Goal: Task Accomplishment & Management: Complete application form

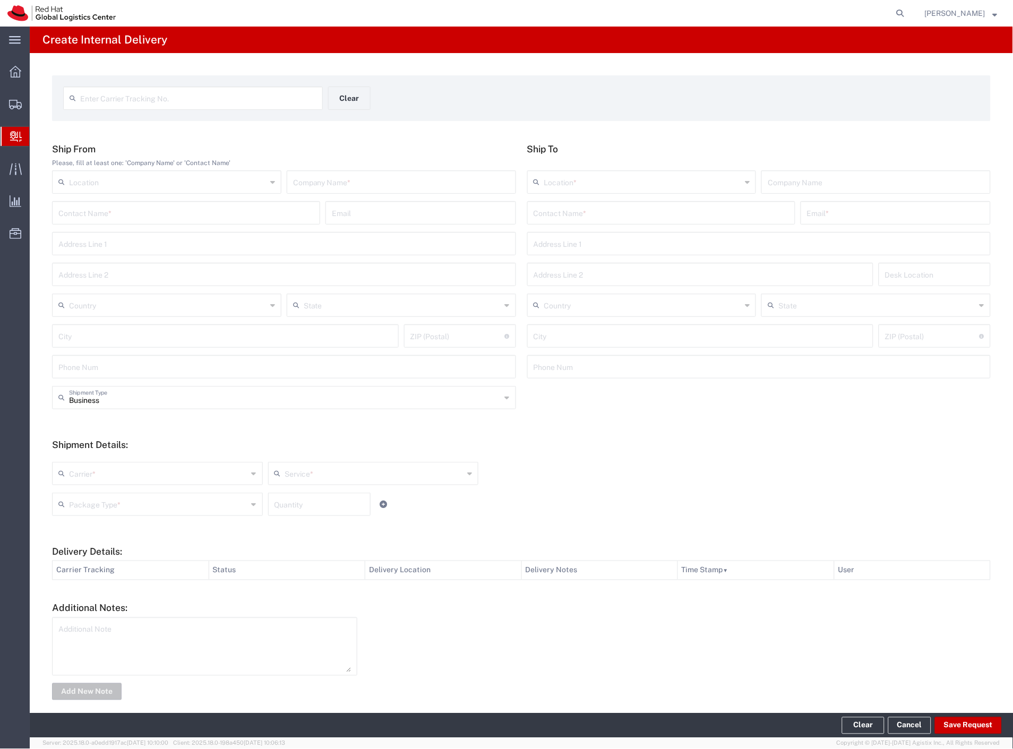
click at [247, 112] on div "Enter Carrier Tracking No. Clear" at bounding box center [328, 102] width 541 height 31
click at [246, 103] on input "text" at bounding box center [198, 97] width 236 height 19
type input "DR4600408013E"
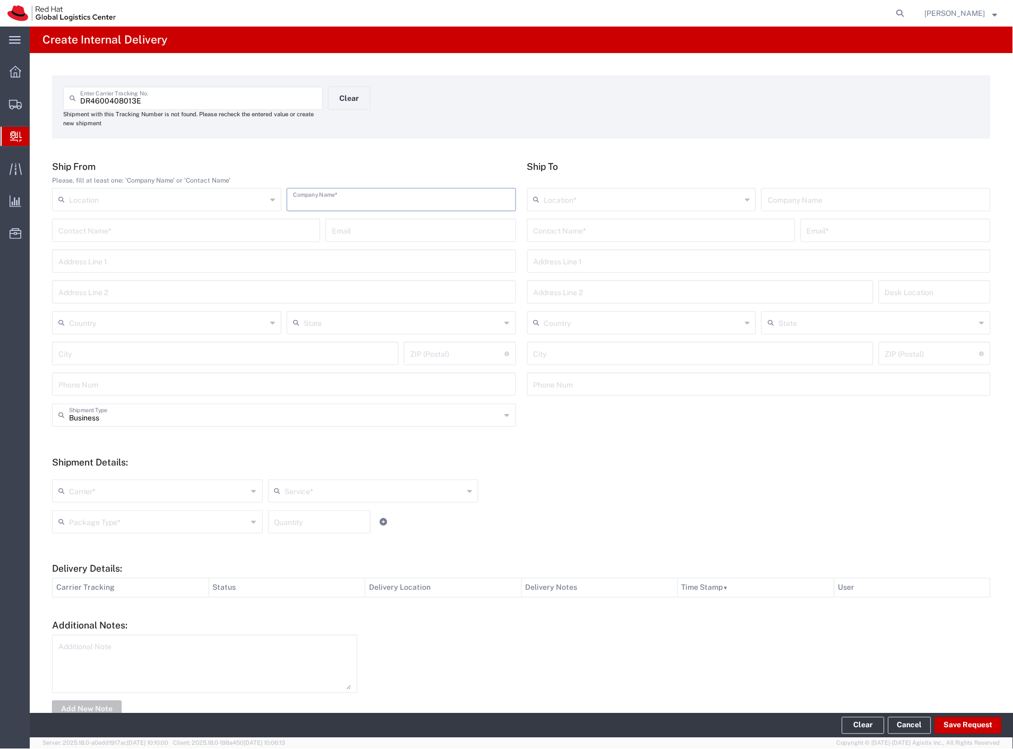
click at [319, 194] on input "text" at bounding box center [401, 199] width 217 height 19
type input "china"
click at [627, 224] on input "text" at bounding box center [661, 229] width 255 height 19
type input "krav"
click at [645, 260] on p "Red Hat Czech s.r.o. ([PERSON_NAME]), [EMAIL_ADDRESS][DOMAIN_NAME]" at bounding box center [661, 256] width 254 height 13
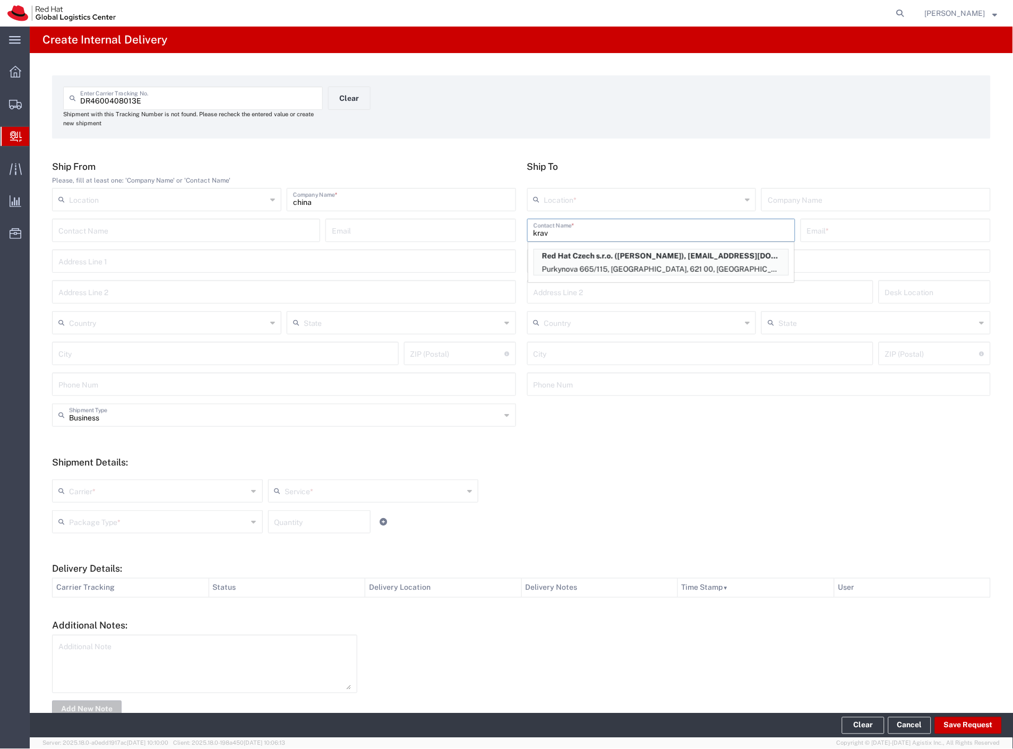
type input "RH - [GEOGRAPHIC_DATA] [GEOGRAPHIC_DATA] - C"
type input "Red Hat Czech s.r.o."
type input "[PERSON_NAME]"
type input "[EMAIL_ADDRESS][DOMAIN_NAME]"
type input "Purkynova 665/115"
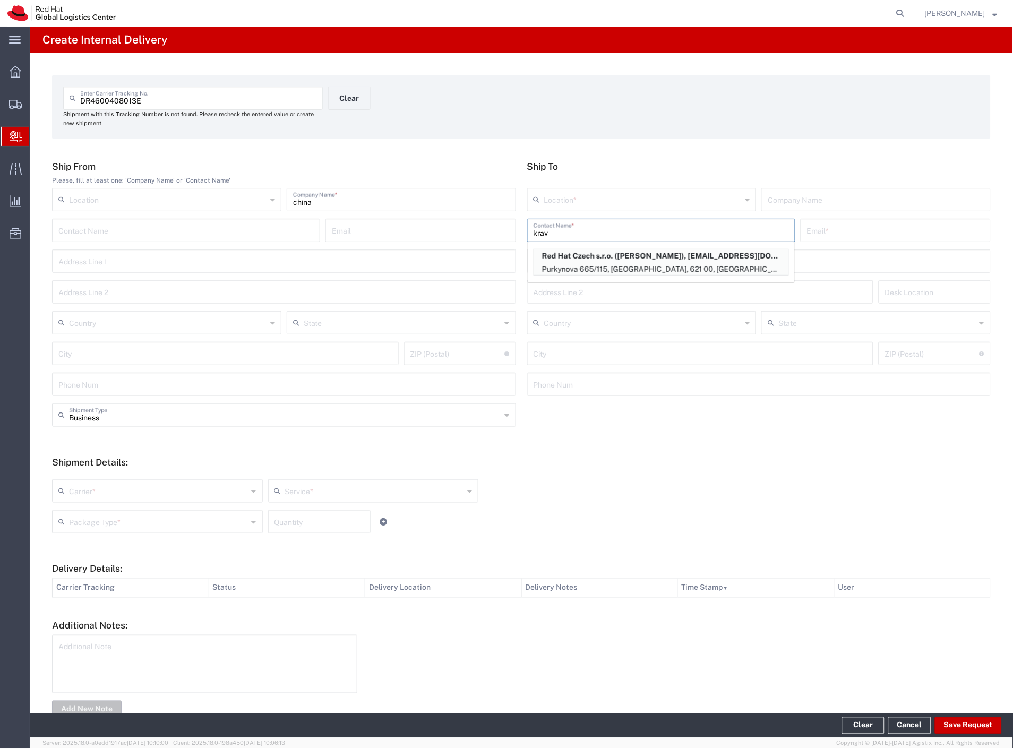
type input "Czechia"
type input "[GEOGRAPHIC_DATA]"
type input "621 00"
type input "420532270384"
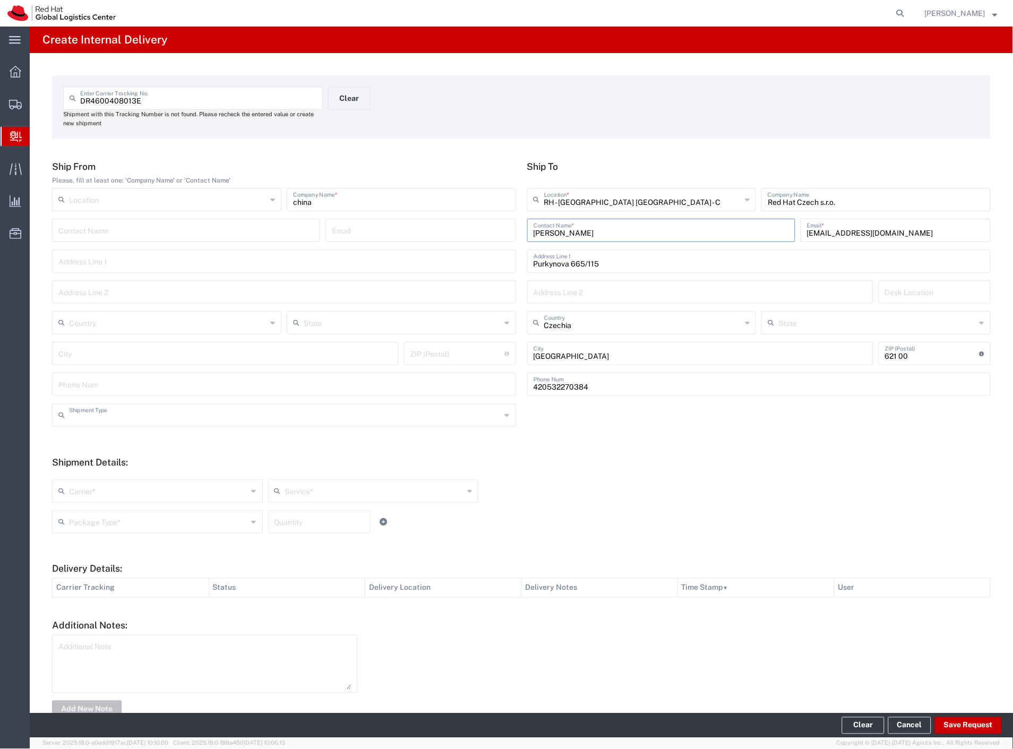
drag, startPoint x: 97, startPoint y: 422, endPoint x: 96, endPoint y: 433, distance: 11.2
click at [97, 422] on input "text" at bounding box center [285, 414] width 432 height 19
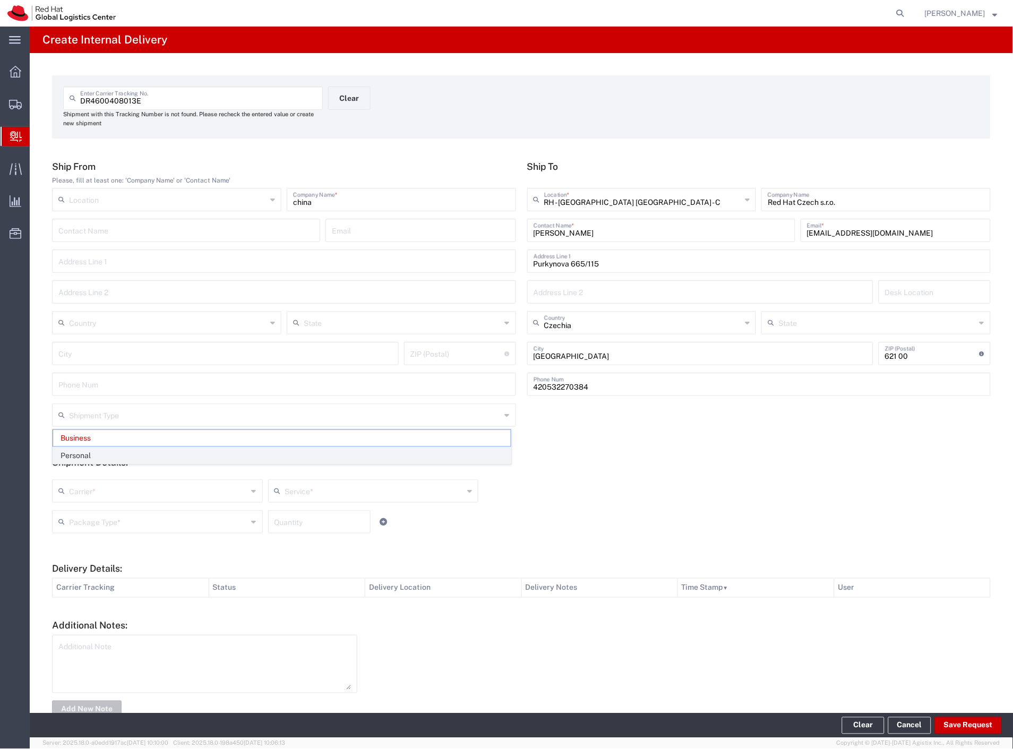
click at [87, 455] on span "Personal" at bounding box center [282, 456] width 458 height 16
type input "Personal"
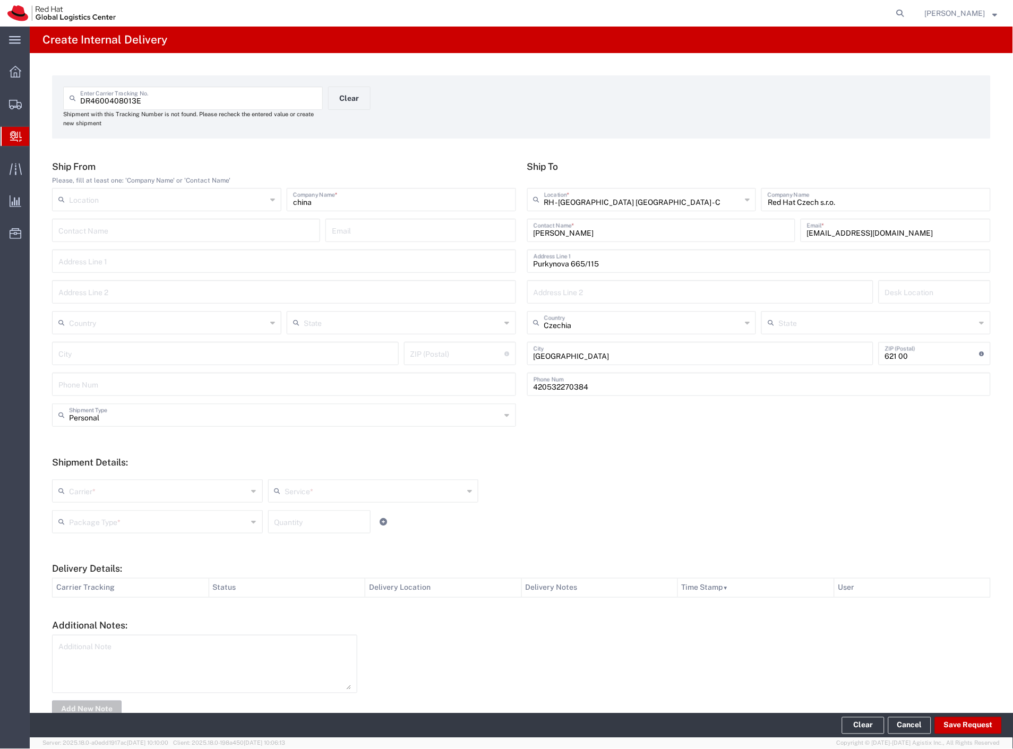
drag, startPoint x: 82, startPoint y: 490, endPoint x: 82, endPoint y: 508, distance: 17.5
click at [82, 495] on input "text" at bounding box center [158, 490] width 179 height 19
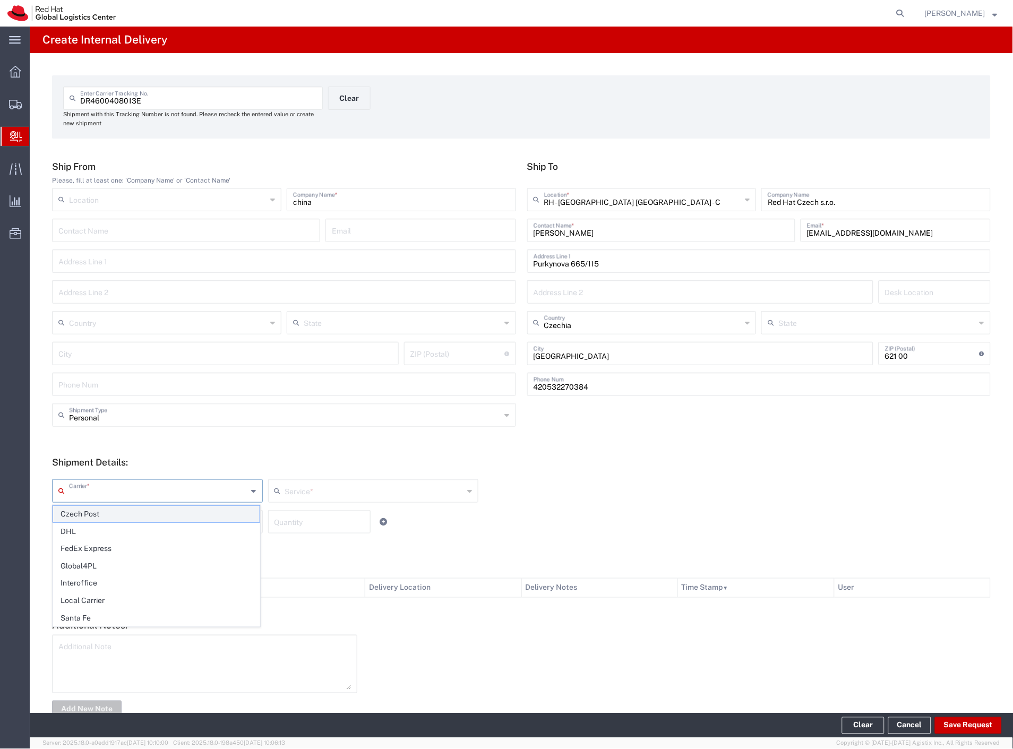
click at [82, 508] on span "Czech Post" at bounding box center [156, 514] width 207 height 16
type input "Czech Post"
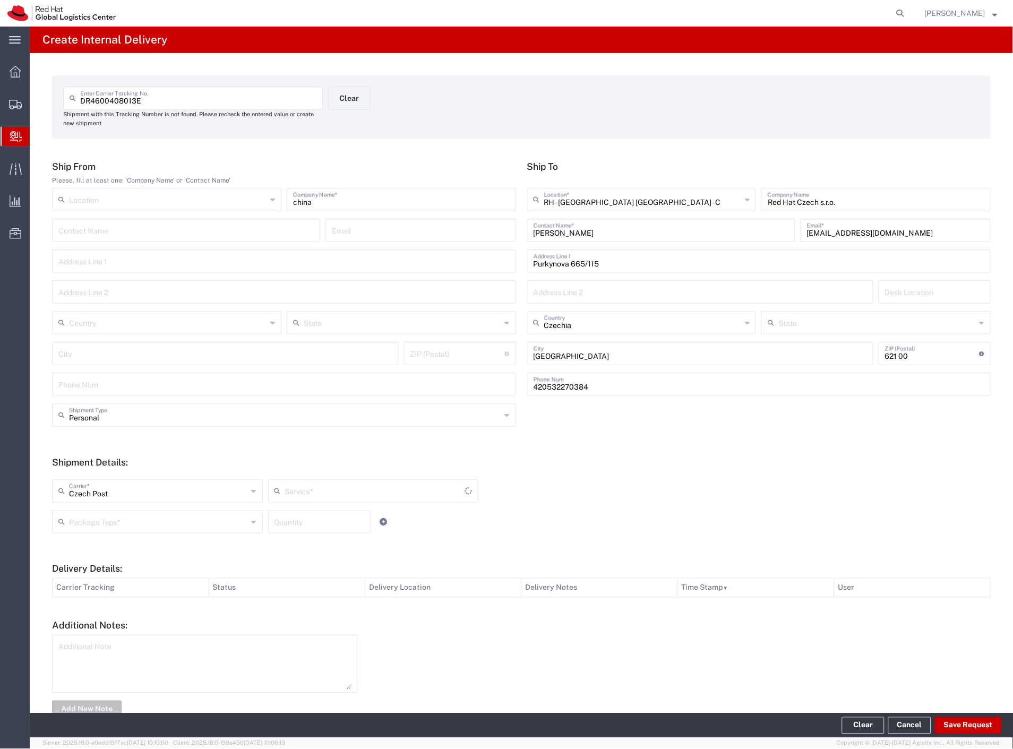
click at [84, 512] on div "Package Type *" at bounding box center [157, 521] width 211 height 23
type input "Ground"
click at [104, 614] on span "Your Packaging" at bounding box center [156, 615] width 207 height 16
type input "Your Packaging"
click at [967, 732] on button "Save Request" at bounding box center [968, 726] width 67 height 17
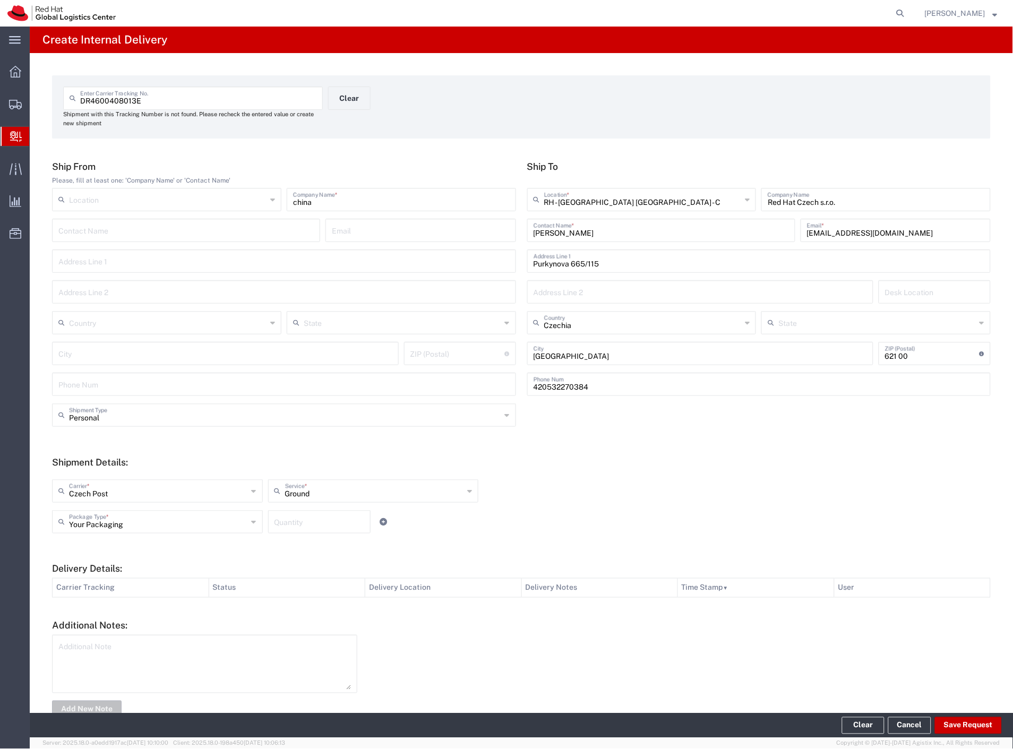
type input "Personal"
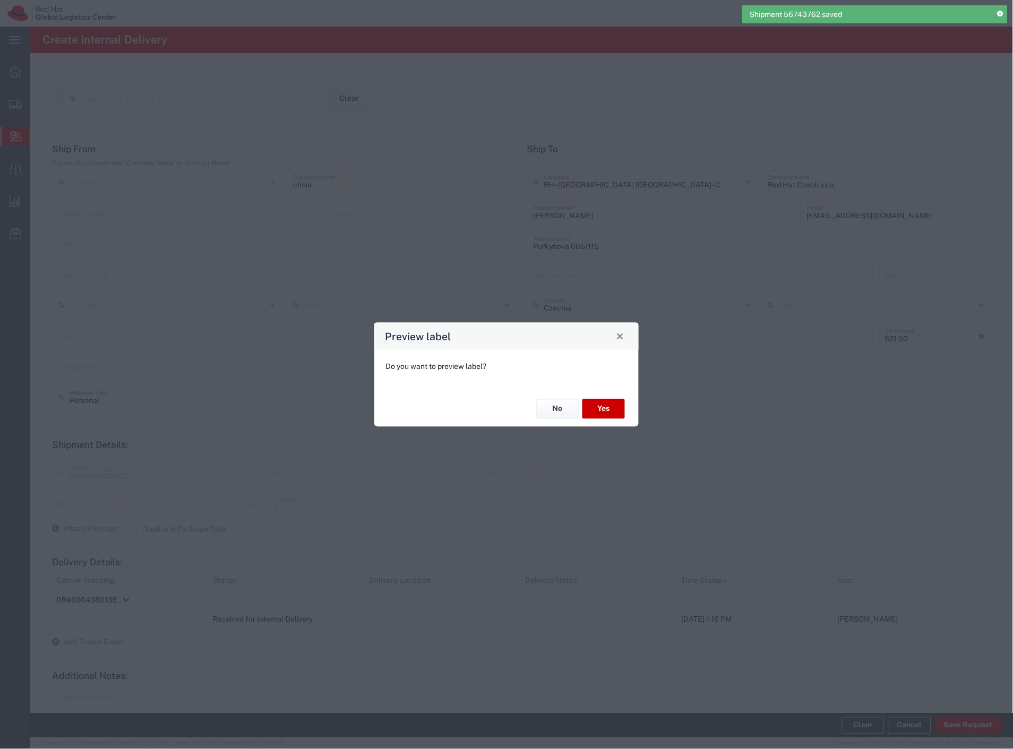
type input "Ground"
type input "Czech Post"
type input "Your Packaging"
click at [607, 407] on button "Yes" at bounding box center [604, 409] width 42 height 20
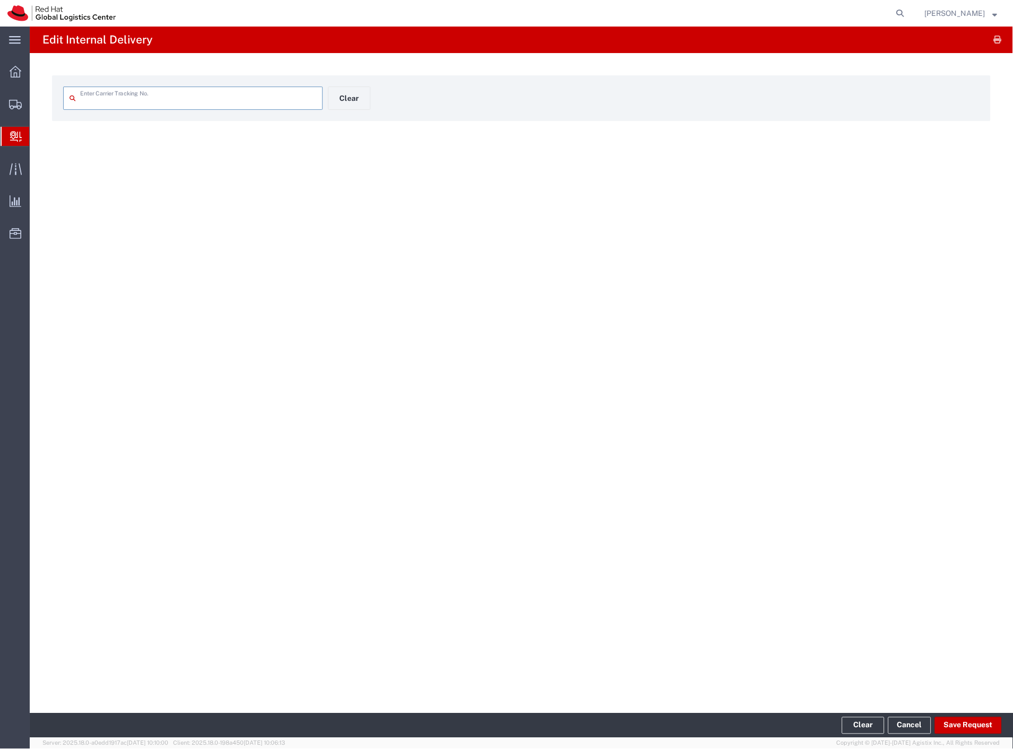
type input "DR4600408013E"
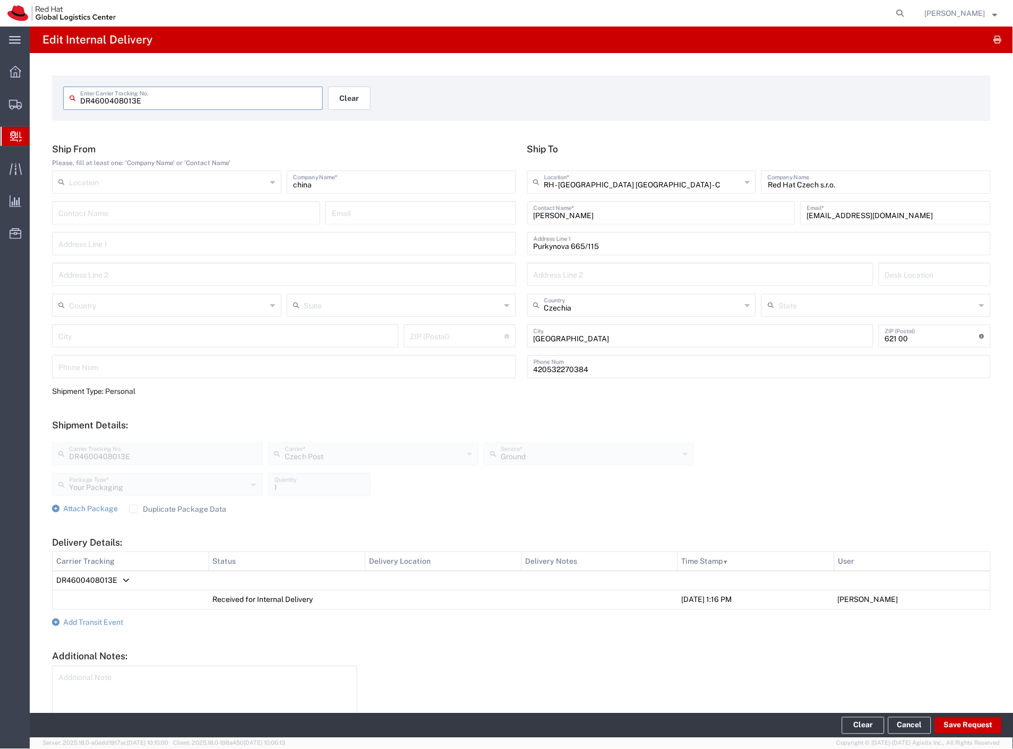
click at [360, 91] on button "Clear" at bounding box center [349, 98] width 42 height 23
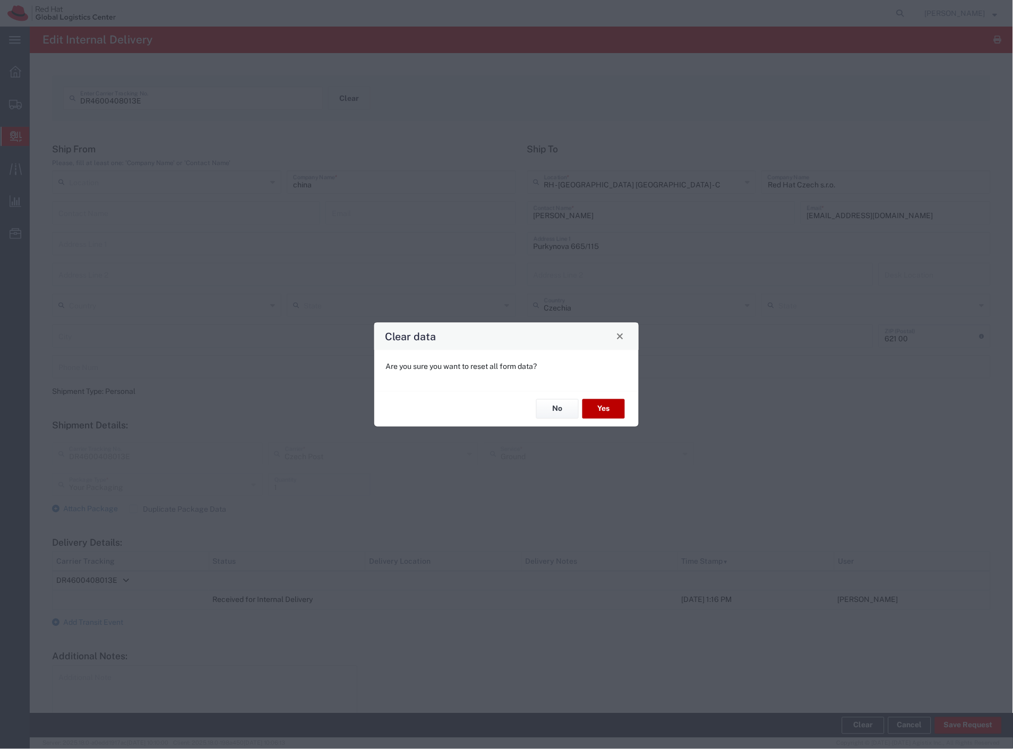
click at [616, 413] on button "Yes" at bounding box center [604, 409] width 42 height 20
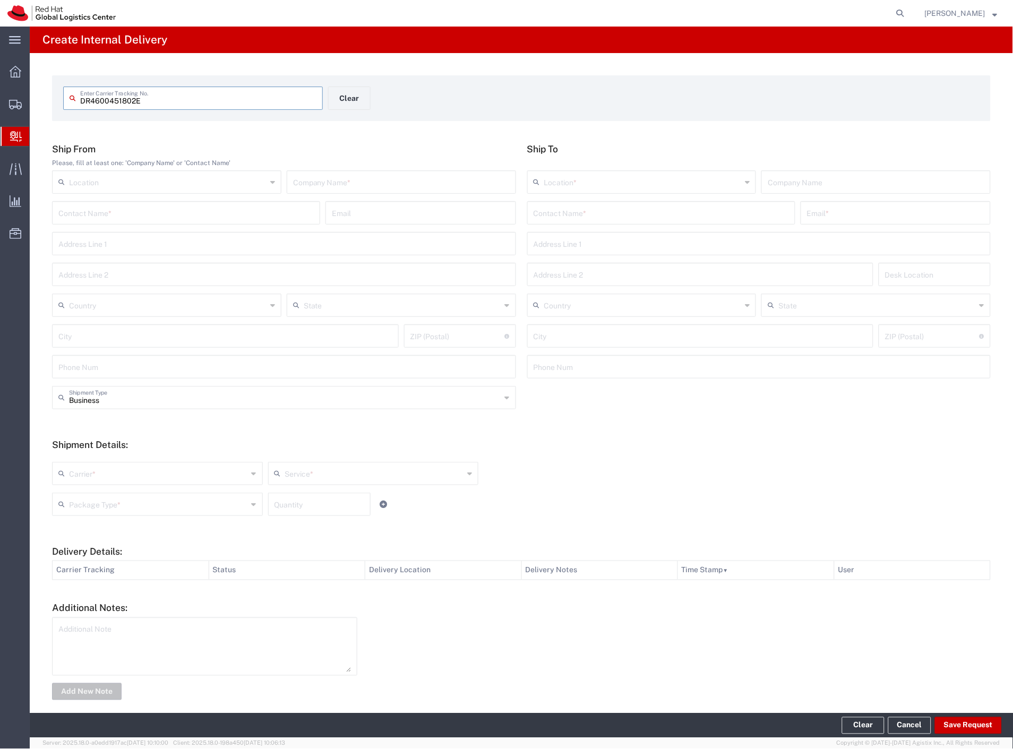
type input "DR4600451802E"
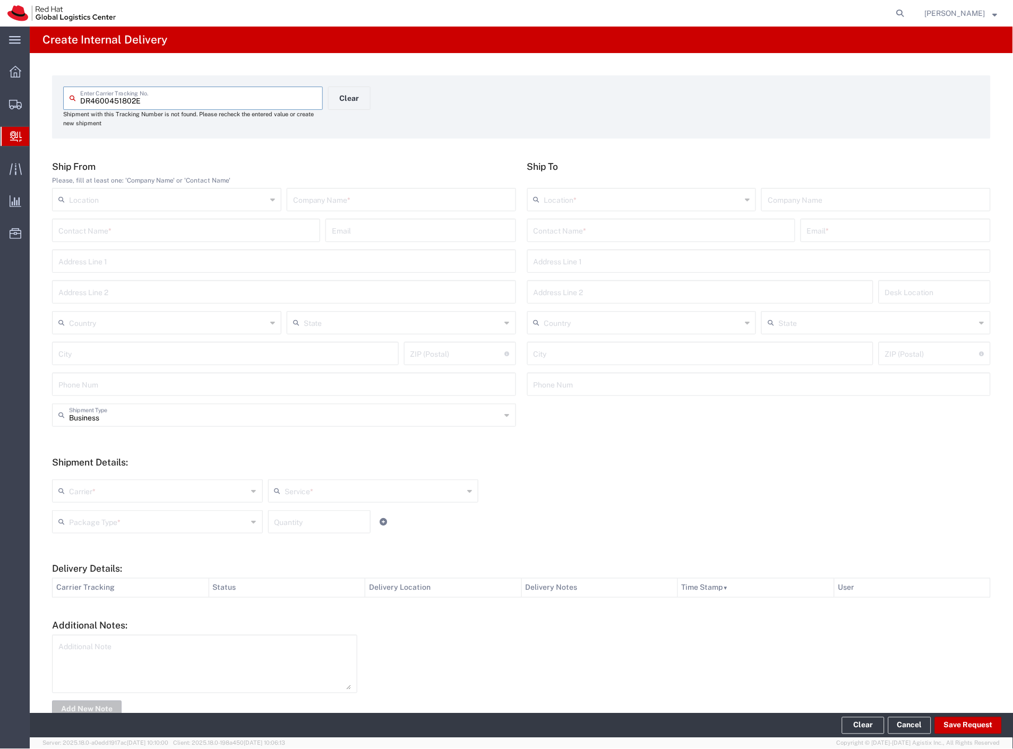
click at [321, 195] on input "text" at bounding box center [401, 199] width 217 height 19
type input "china"
click at [556, 224] on input "text" at bounding box center [661, 229] width 255 height 19
type input "[PERSON_NAME]"
click at [584, 275] on p "Purkynova 665/115, FLEX, [GEOGRAPHIC_DATA], 621 00, [GEOGRAPHIC_DATA]" at bounding box center [661, 269] width 254 height 13
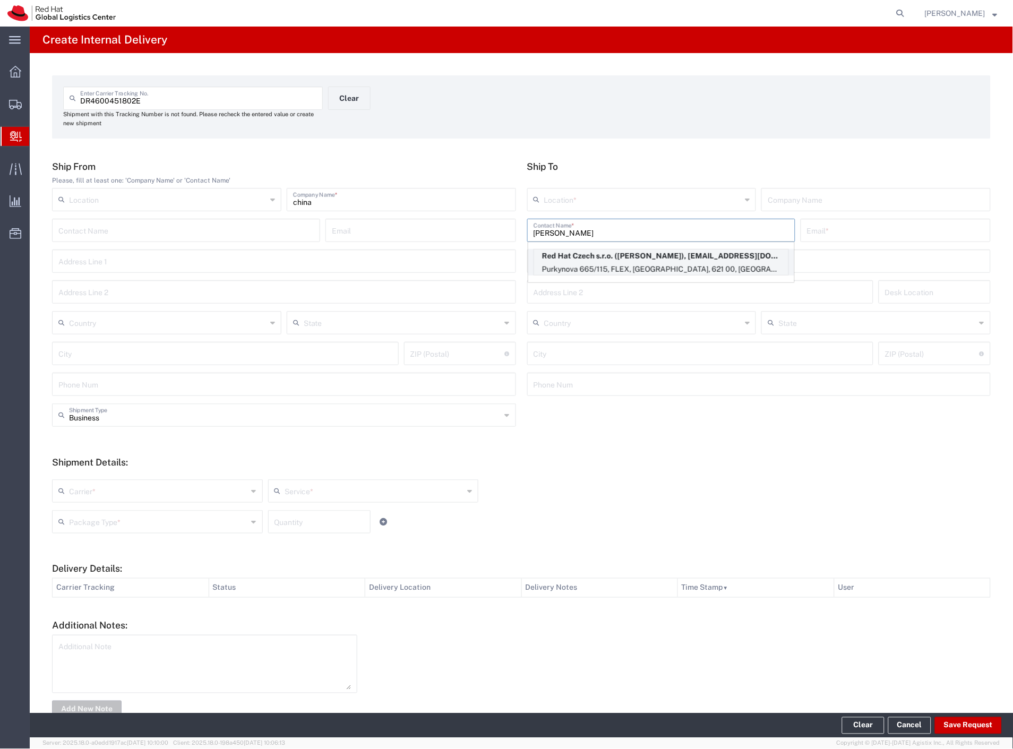
type input "RH - [GEOGRAPHIC_DATA] [GEOGRAPHIC_DATA] - C"
type input "Red Hat Czech s.r.o."
type input "[PERSON_NAME]"
type input "[EMAIL_ADDRESS][DOMAIN_NAME]"
type input "Purkynova 665/115"
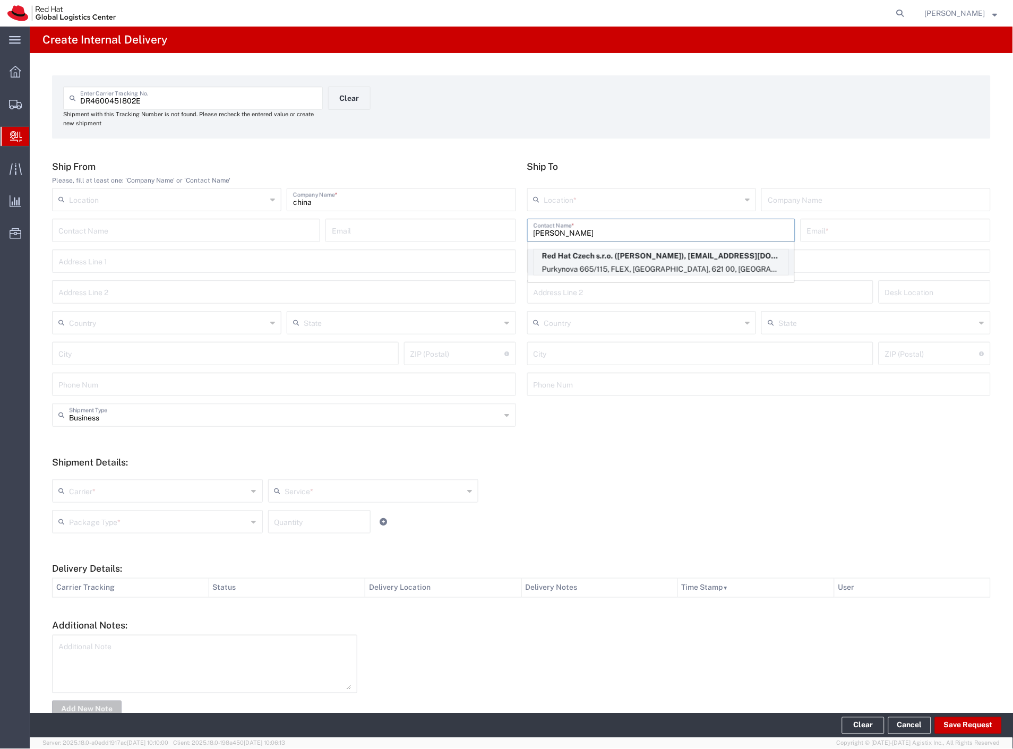
type input "FLEX"
type input "Czechia"
type input "[GEOGRAPHIC_DATA]"
type input "621 00"
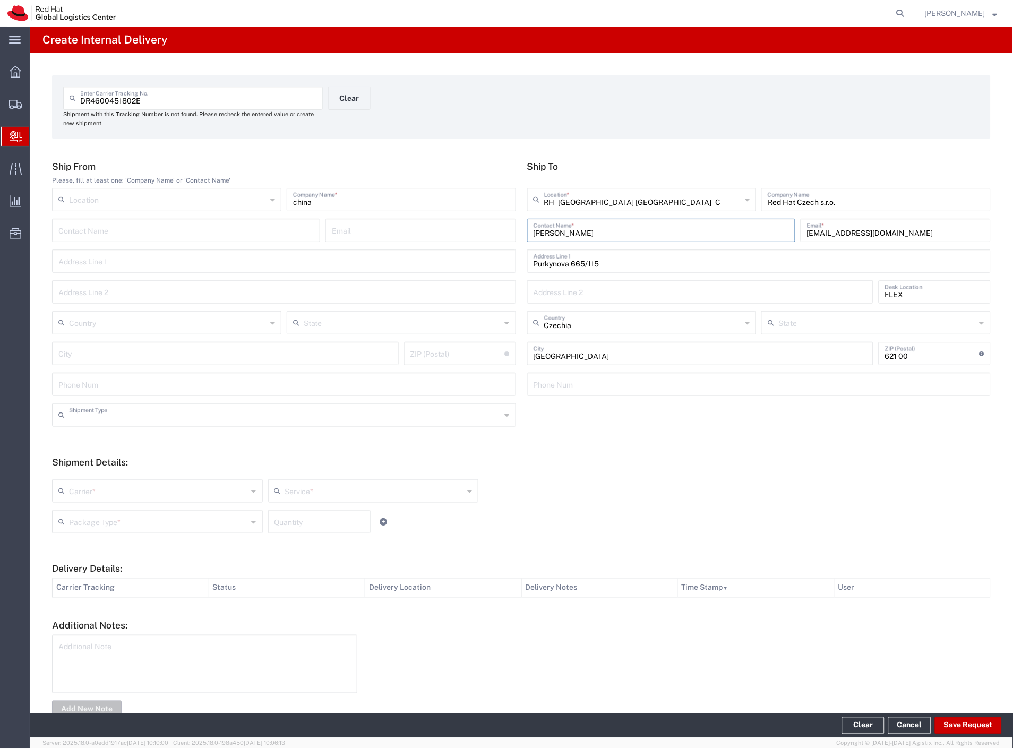
drag, startPoint x: 127, startPoint y: 417, endPoint x: 110, endPoint y: 451, distance: 38.2
click at [126, 422] on input "text" at bounding box center [285, 414] width 432 height 19
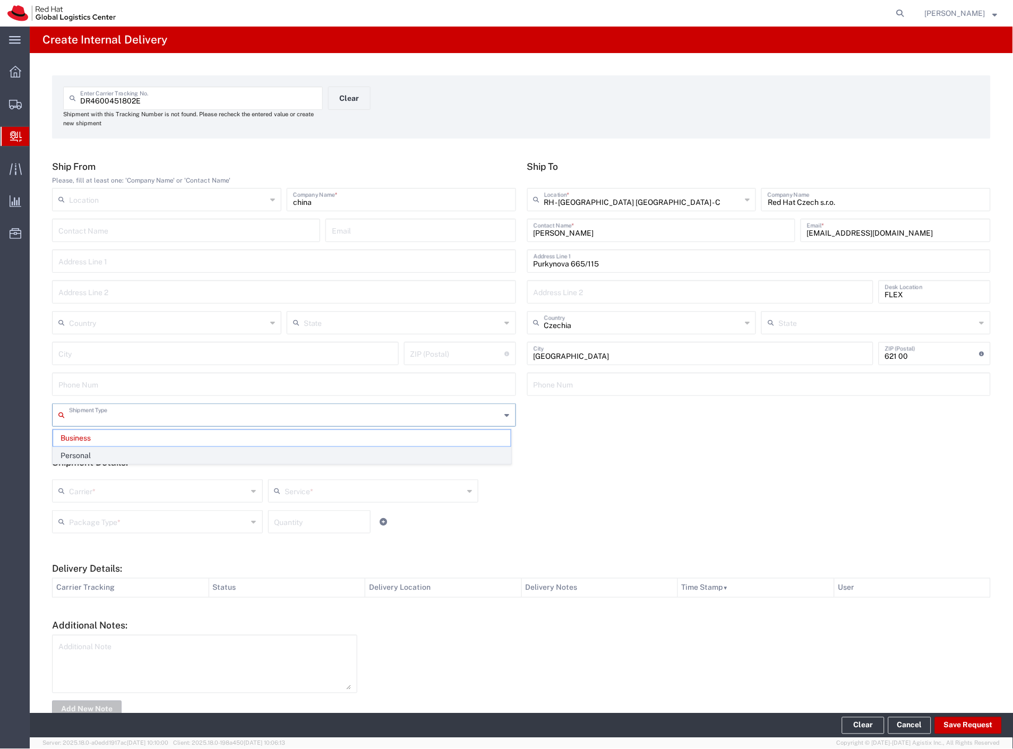
click at [106, 455] on span "Personal" at bounding box center [282, 456] width 458 height 16
type input "Personal"
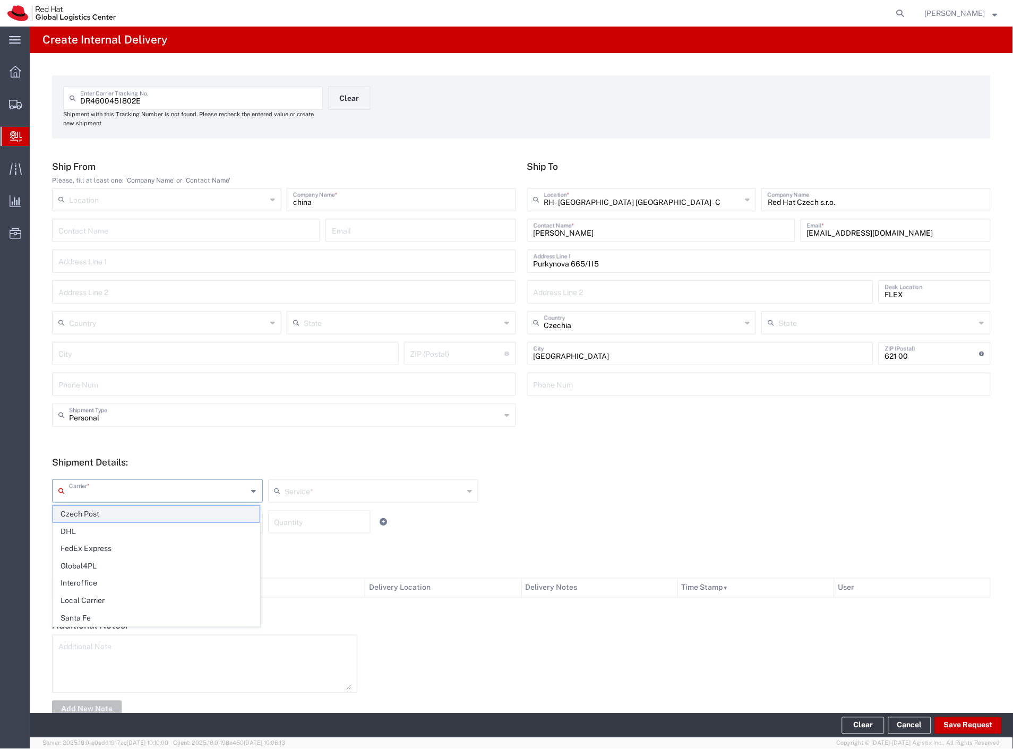
drag, startPoint x: 96, startPoint y: 490, endPoint x: 88, endPoint y: 514, distance: 25.0
click at [96, 492] on input "text" at bounding box center [158, 490] width 179 height 19
click at [84, 523] on li "DHL" at bounding box center [157, 532] width 208 height 18
click at [97, 488] on input "DHL" at bounding box center [158, 490] width 179 height 19
click at [88, 524] on span "Czech Post" at bounding box center [156, 532] width 207 height 16
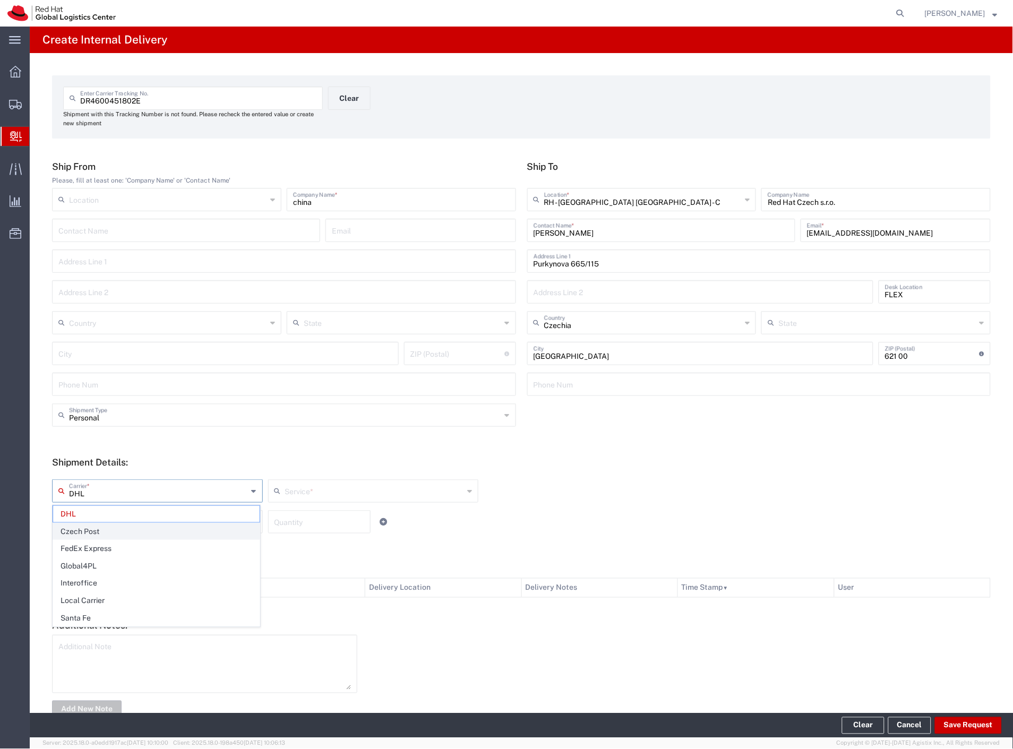
type input "Czech Post"
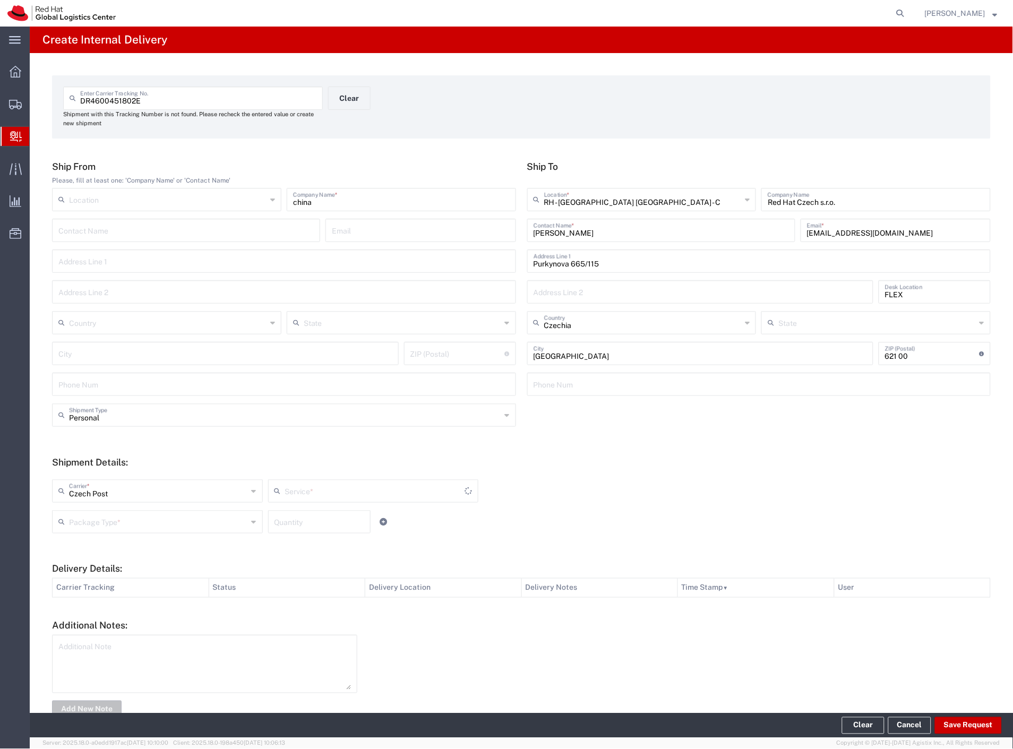
type input "Ground"
click at [88, 524] on input "text" at bounding box center [158, 521] width 179 height 19
click at [104, 611] on span "Your Packaging" at bounding box center [156, 615] width 207 height 16
type input "Your Packaging"
click at [964, 724] on button "Save Request" at bounding box center [968, 726] width 67 height 17
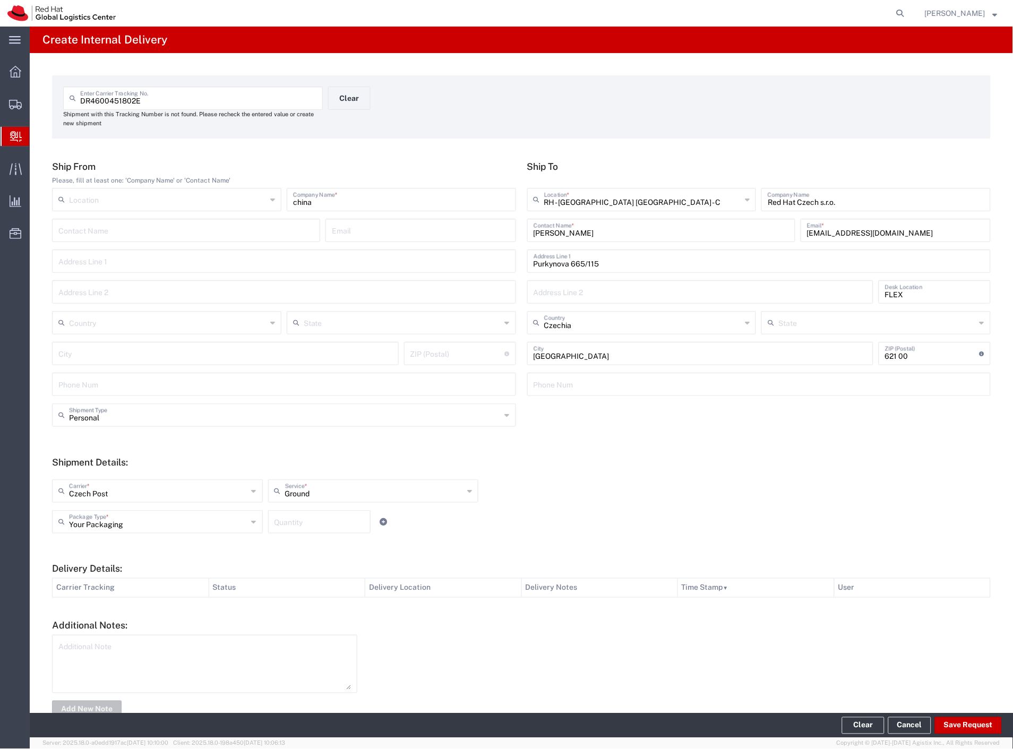
type input "Personal"
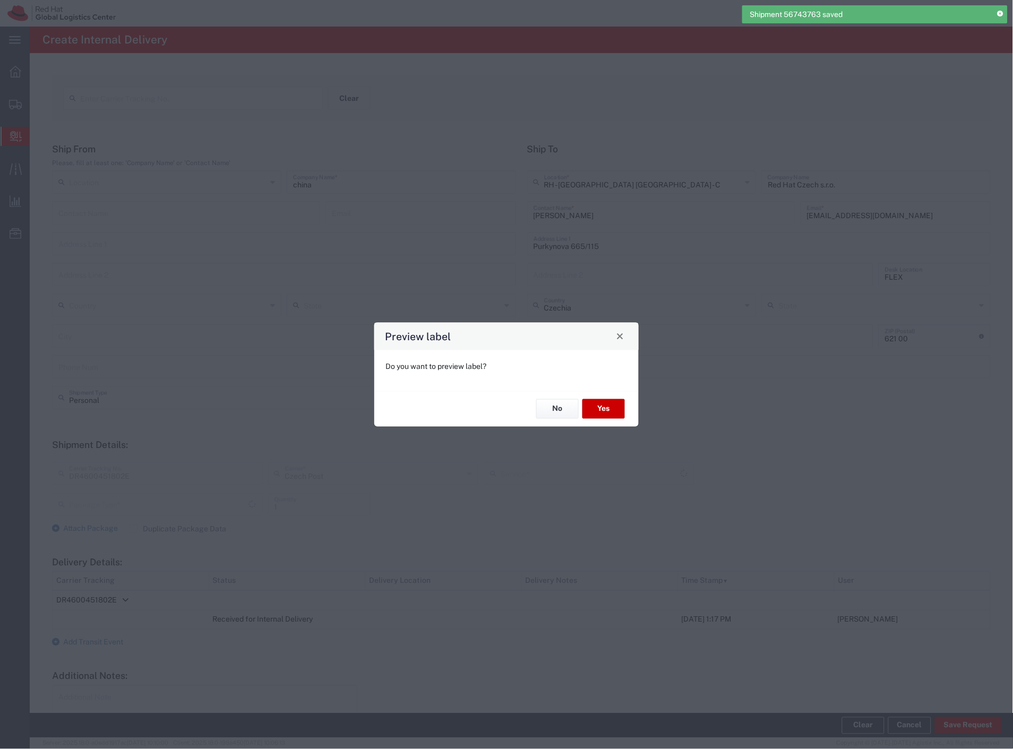
type input "Your Packaging"
type input "Ground"
click at [615, 409] on button "Yes" at bounding box center [604, 409] width 42 height 20
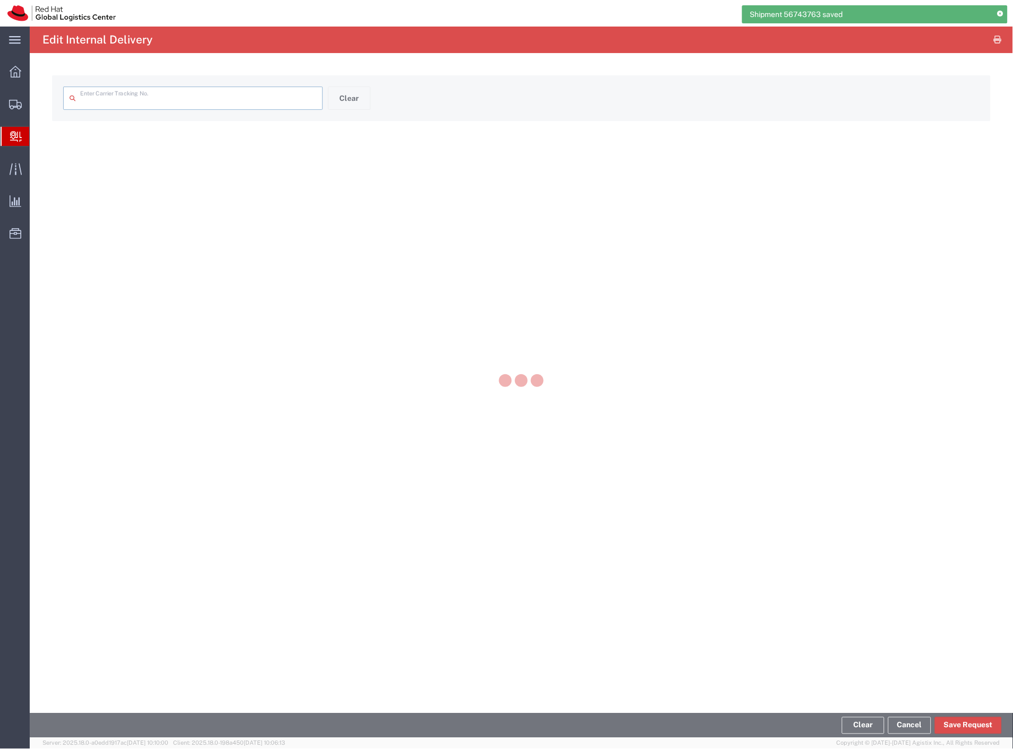
type input "DR4600451802E"
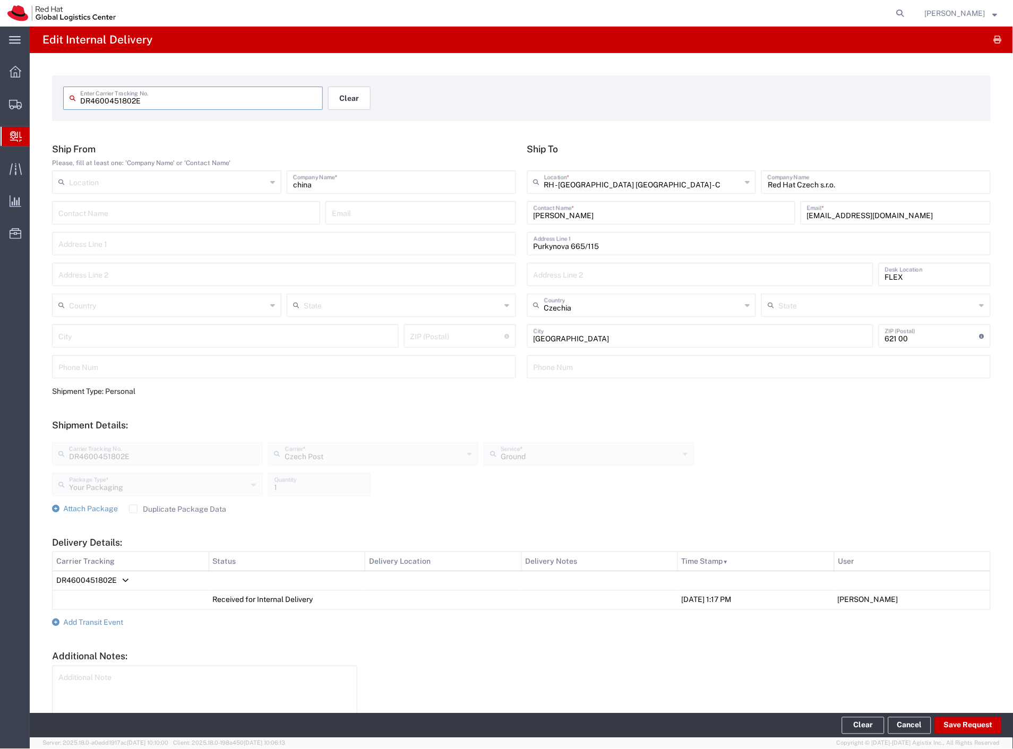
click at [361, 99] on button "Clear" at bounding box center [349, 98] width 42 height 23
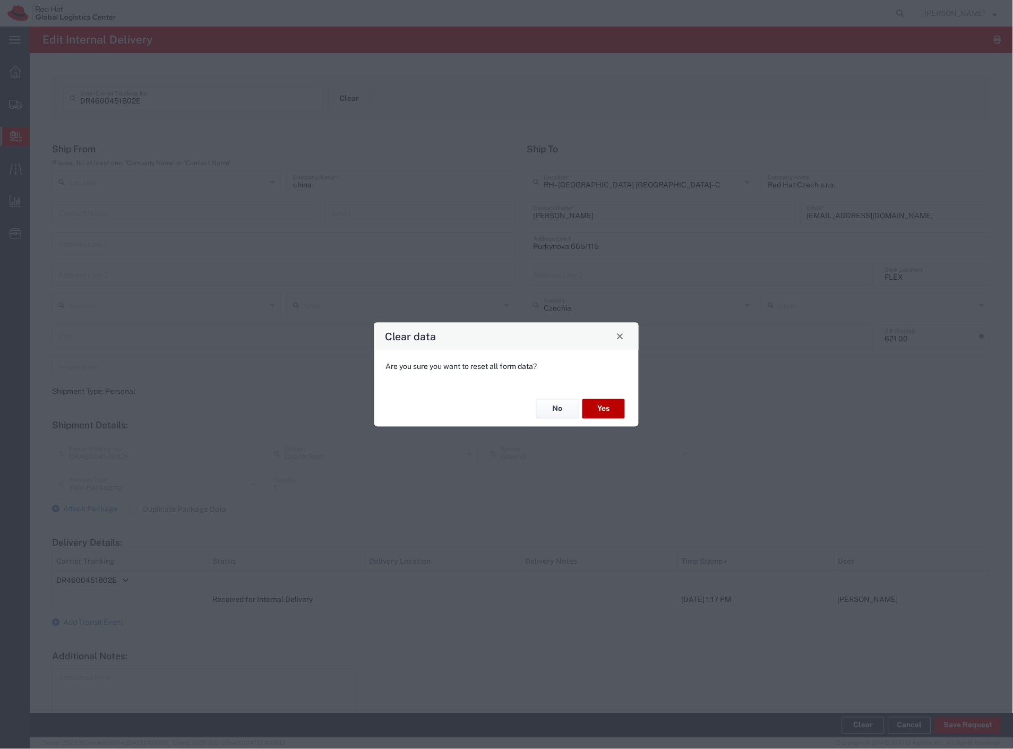
click at [608, 413] on button "Yes" at bounding box center [604, 409] width 42 height 20
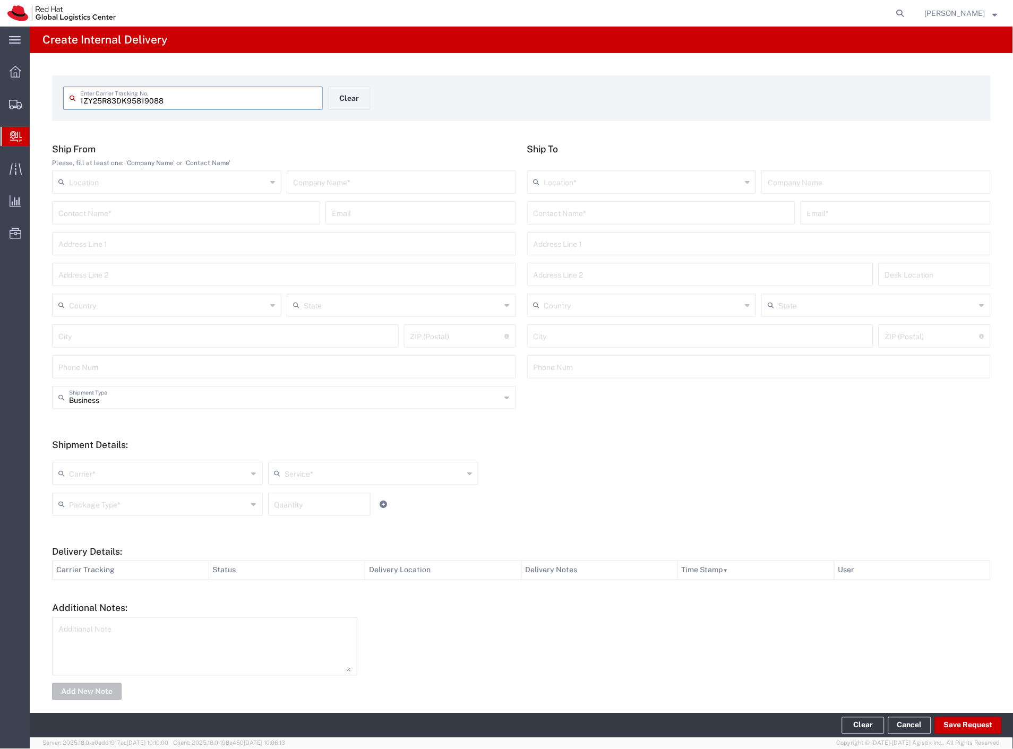
type input "1ZY25R83DK95819088"
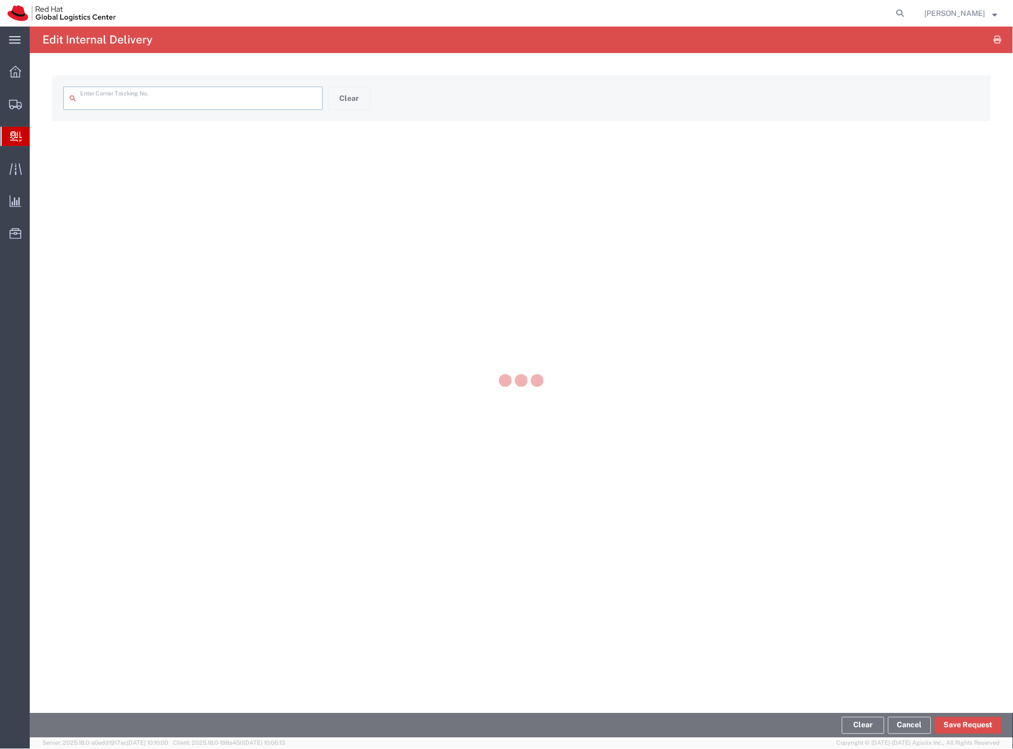
type input "1ZY25R83DK95819088"
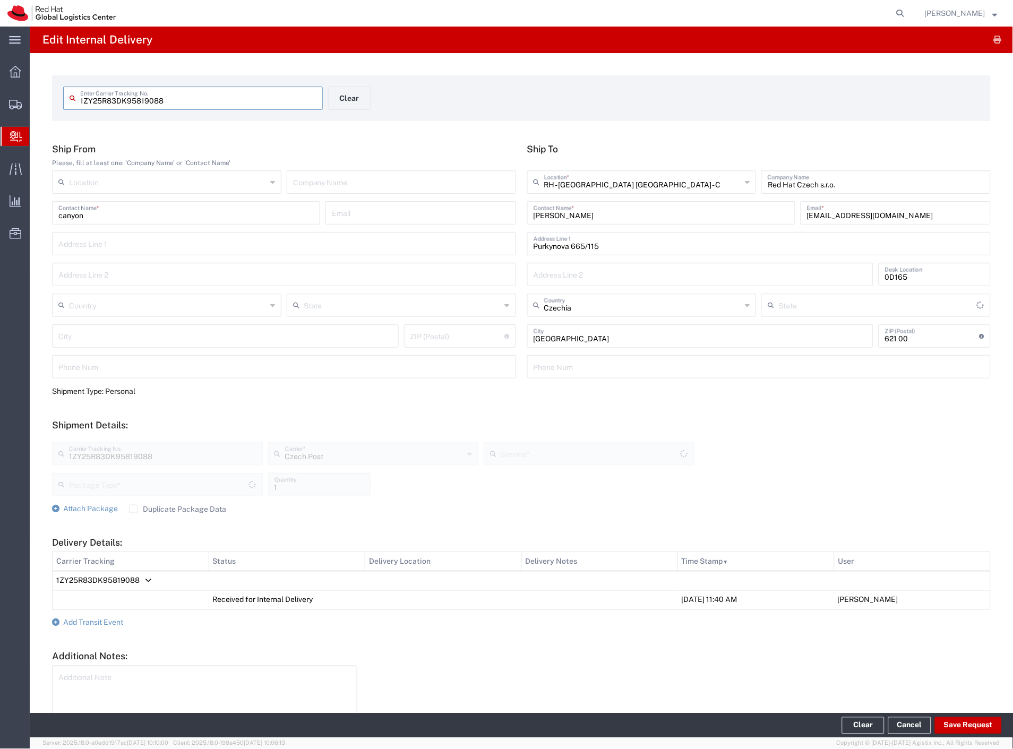
type input "Your Packaging"
type input "Ground"
click at [161, 509] on label "Duplicate Package Data" at bounding box center [177, 509] width 97 height 8
click at [133, 509] on input "Duplicate Package Data" at bounding box center [133, 509] width 0 height 0
click at [104, 512] on span "Attach Package" at bounding box center [90, 509] width 55 height 8
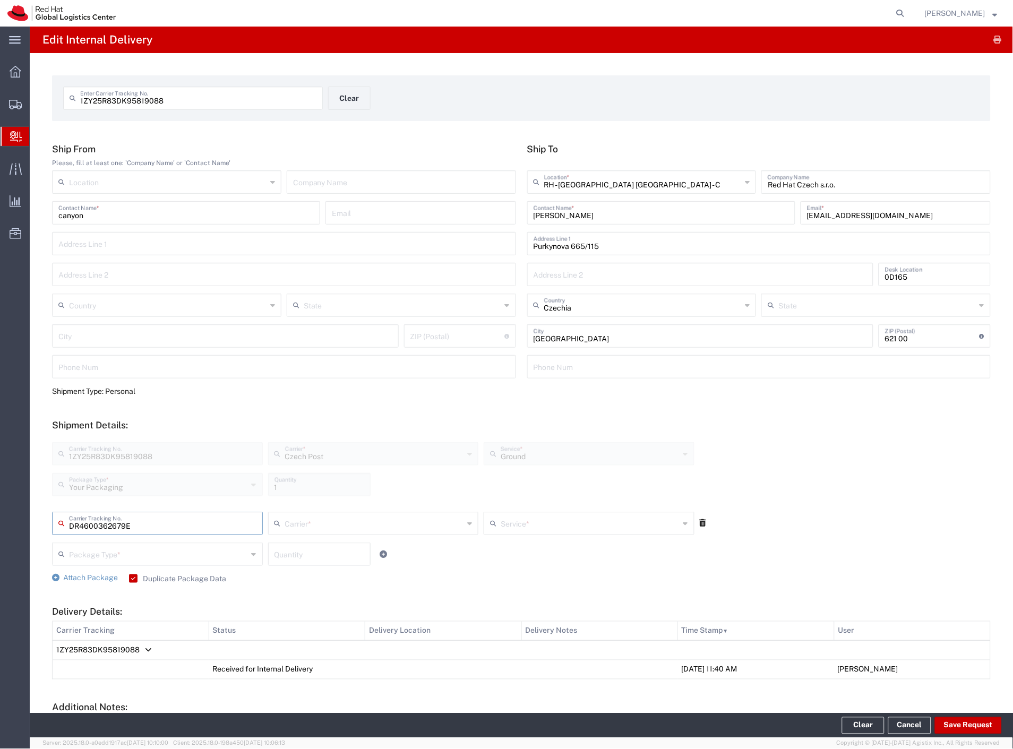
type input "DR4600362679E"
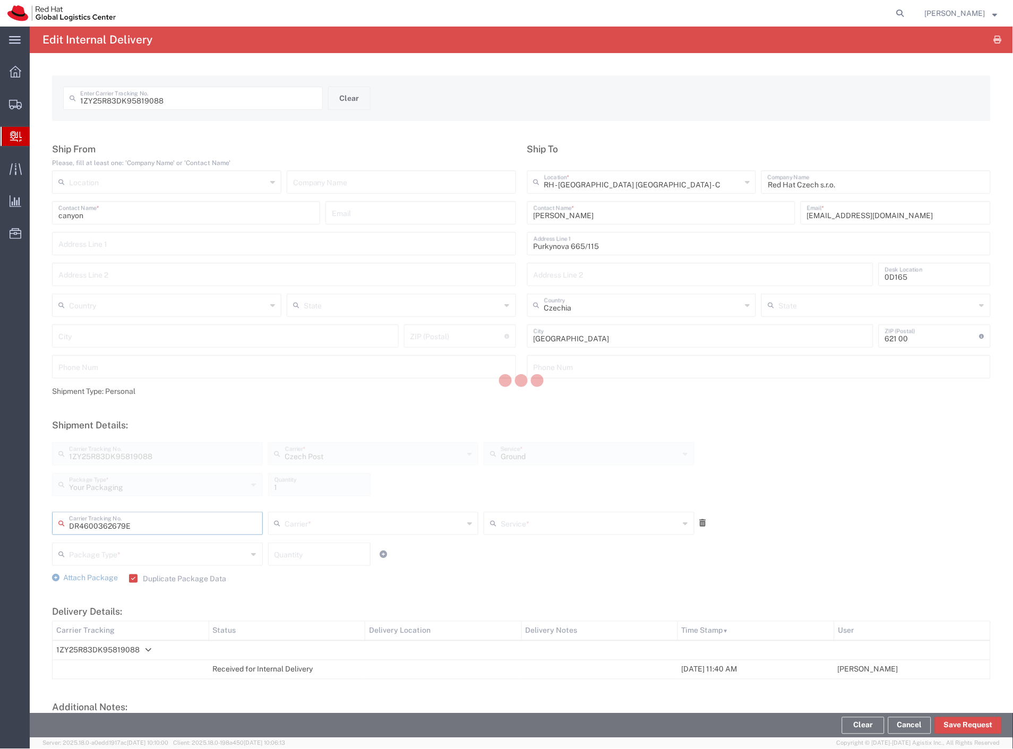
type input "Czech Post"
type input "Your Packaging"
type input "1"
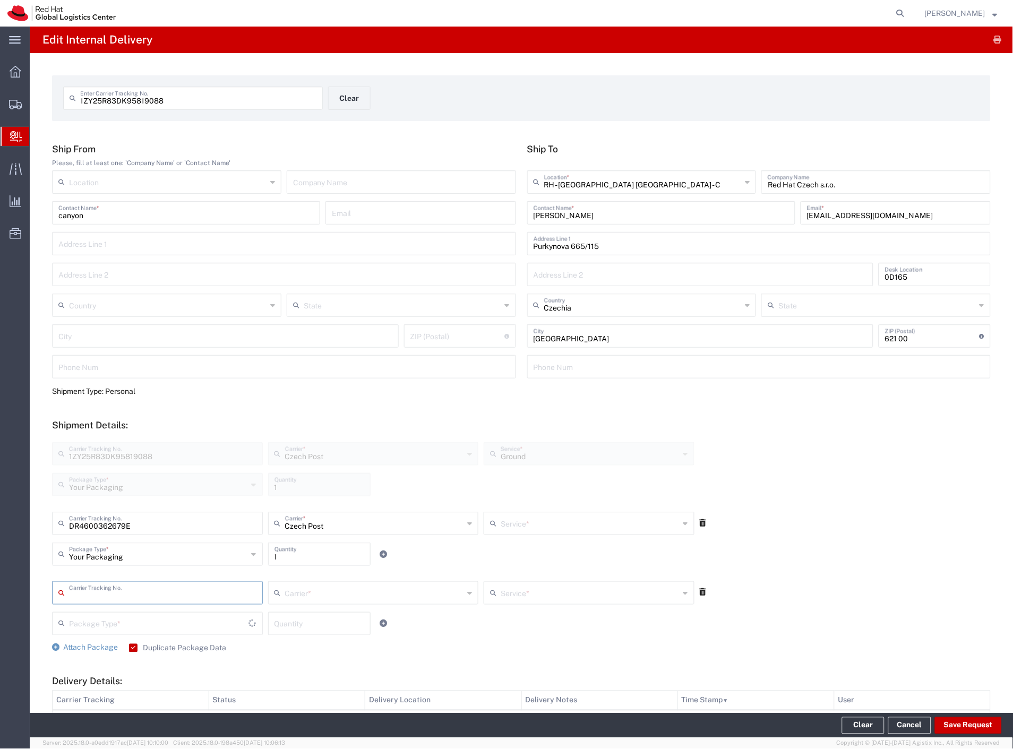
type input "Ground"
click at [700, 590] on div at bounding box center [726, 593] width 59 height 23
click at [700, 590] on icon at bounding box center [703, 592] width 6 height 7
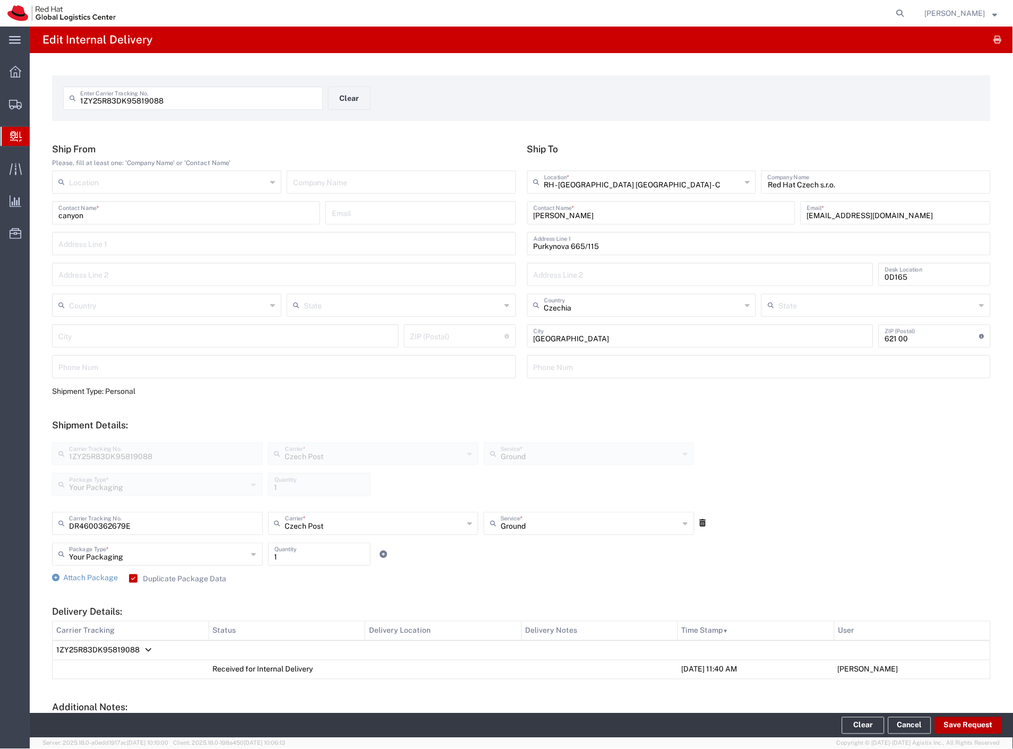
click at [964, 723] on button "Save Request" at bounding box center [968, 726] width 67 height 17
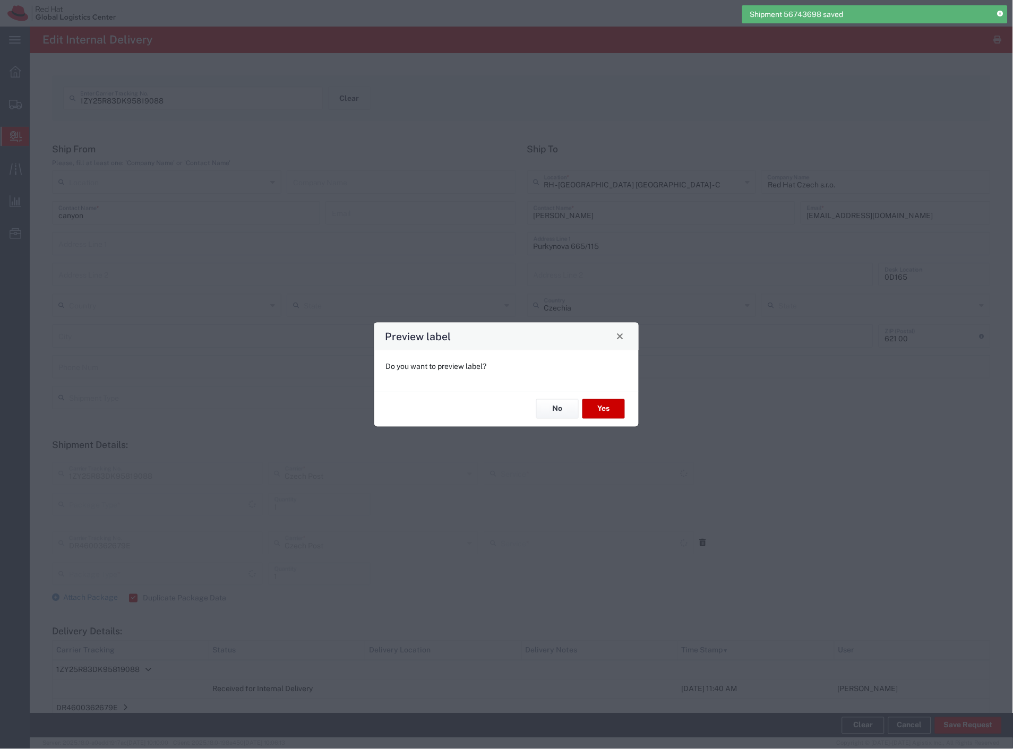
type input "Your Packaging"
type input "Ground"
type input "Your Packaging"
type input "Ground"
click at [590, 407] on button "Yes" at bounding box center [604, 409] width 42 height 20
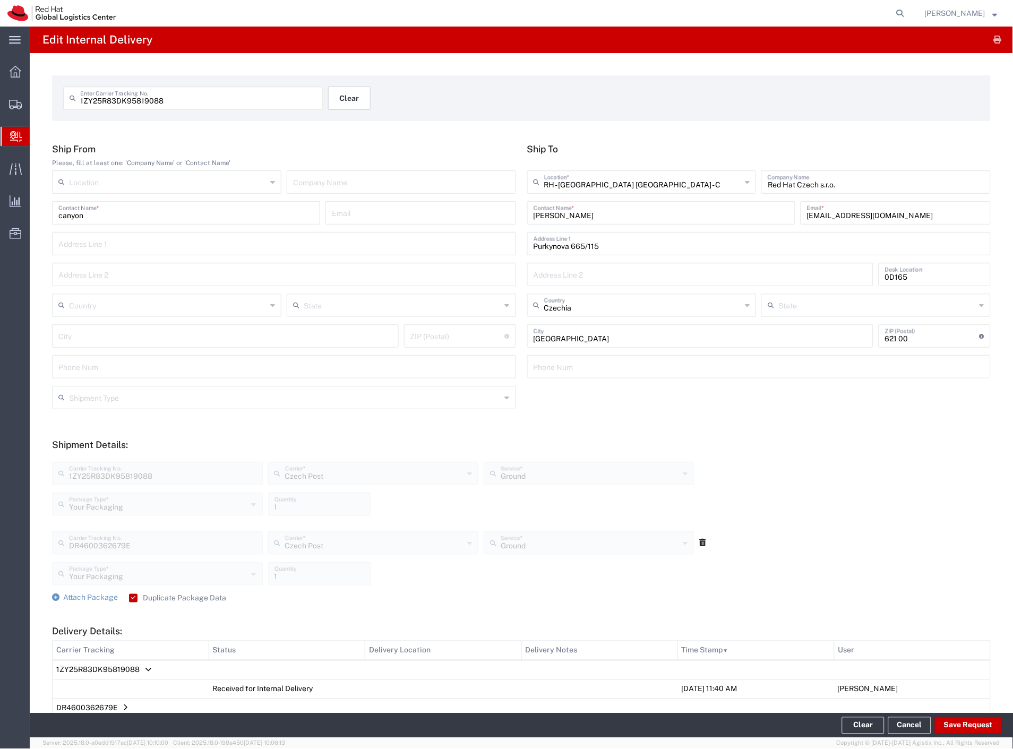
click at [347, 99] on button "Clear" at bounding box center [349, 98] width 42 height 23
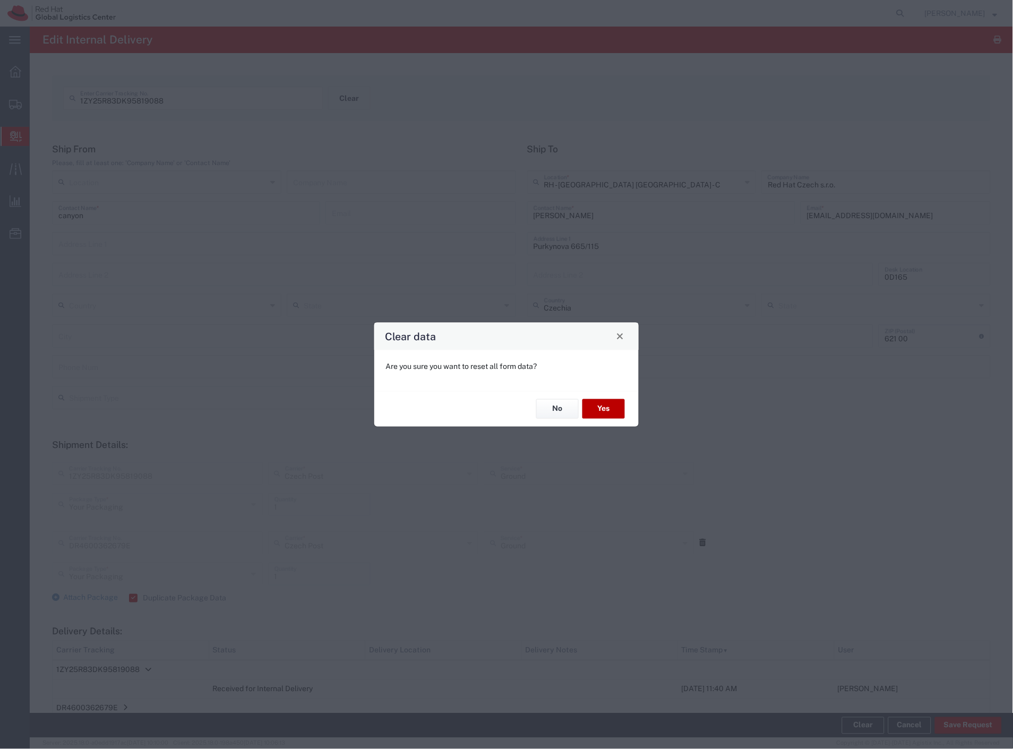
click at [594, 409] on button "Yes" at bounding box center [604, 409] width 42 height 20
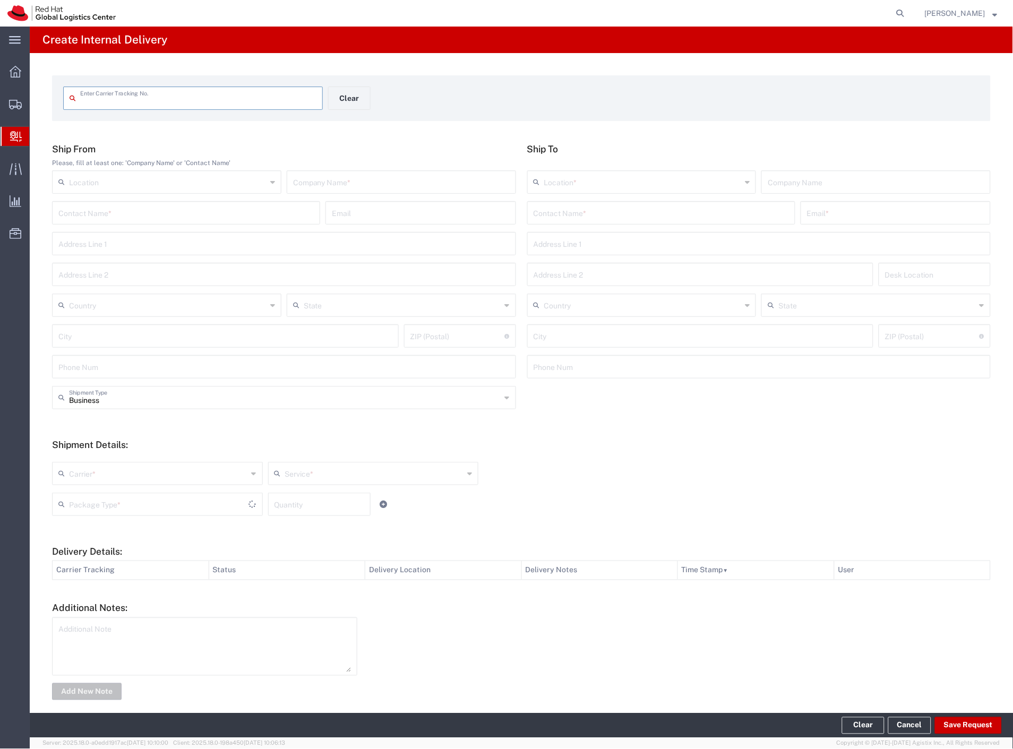
click at [180, 95] on input "text" at bounding box center [198, 97] width 236 height 19
type input "6689572610"
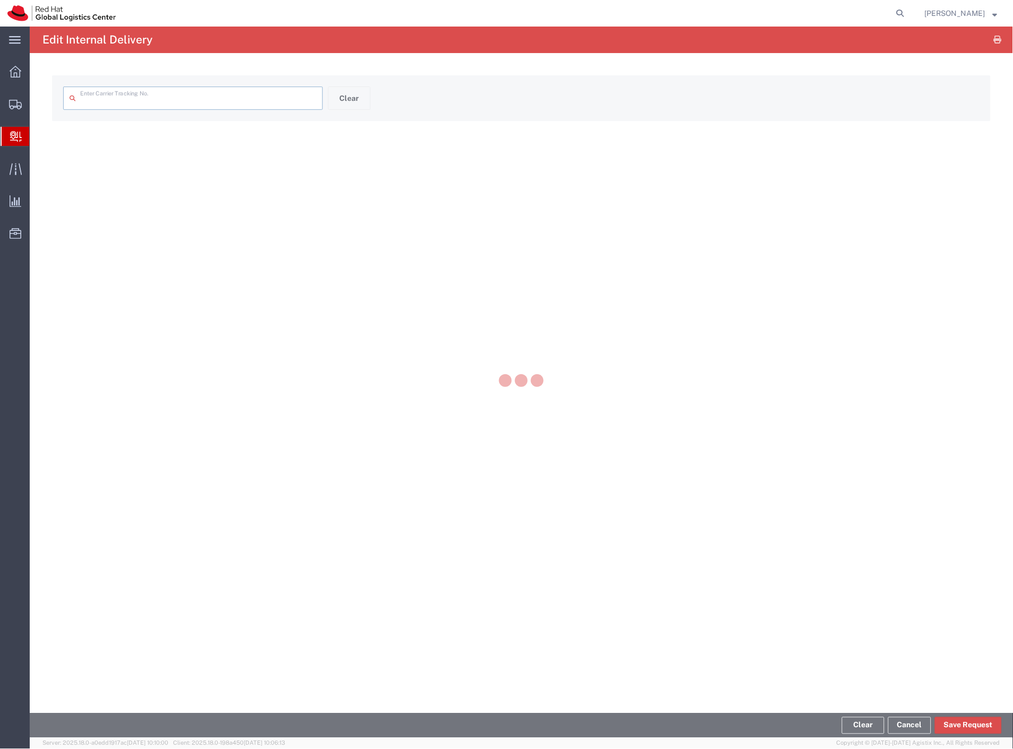
type input "6689572610"
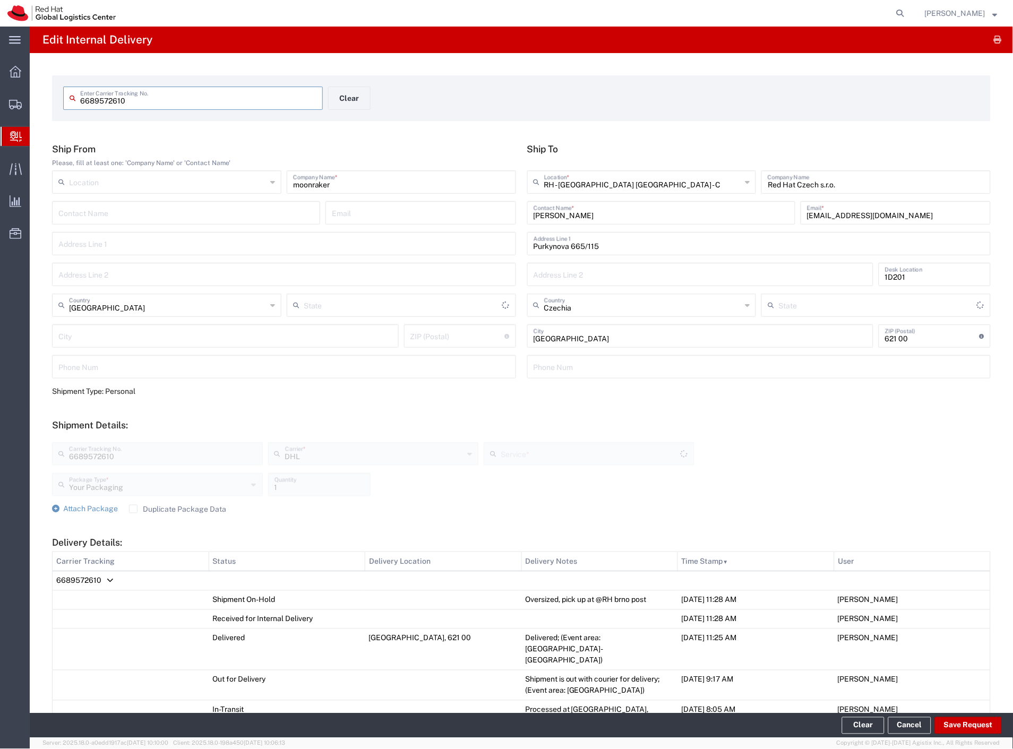
type input "ECONOMY SELECT"
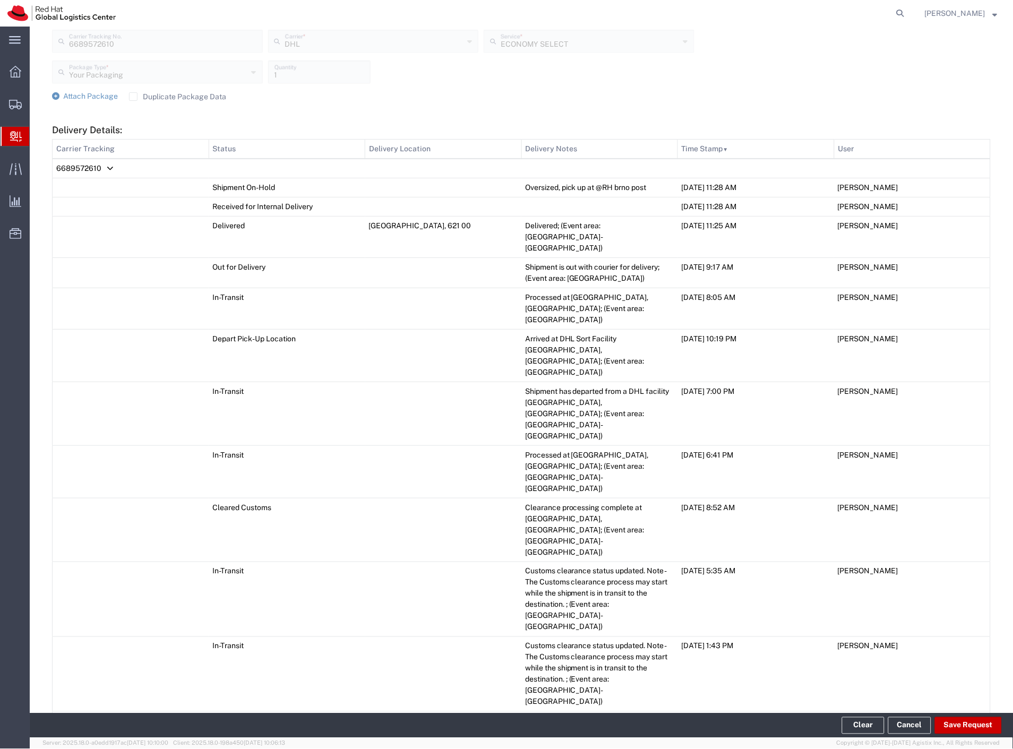
click at [89, 164] on span "6689572610" at bounding box center [78, 168] width 45 height 8
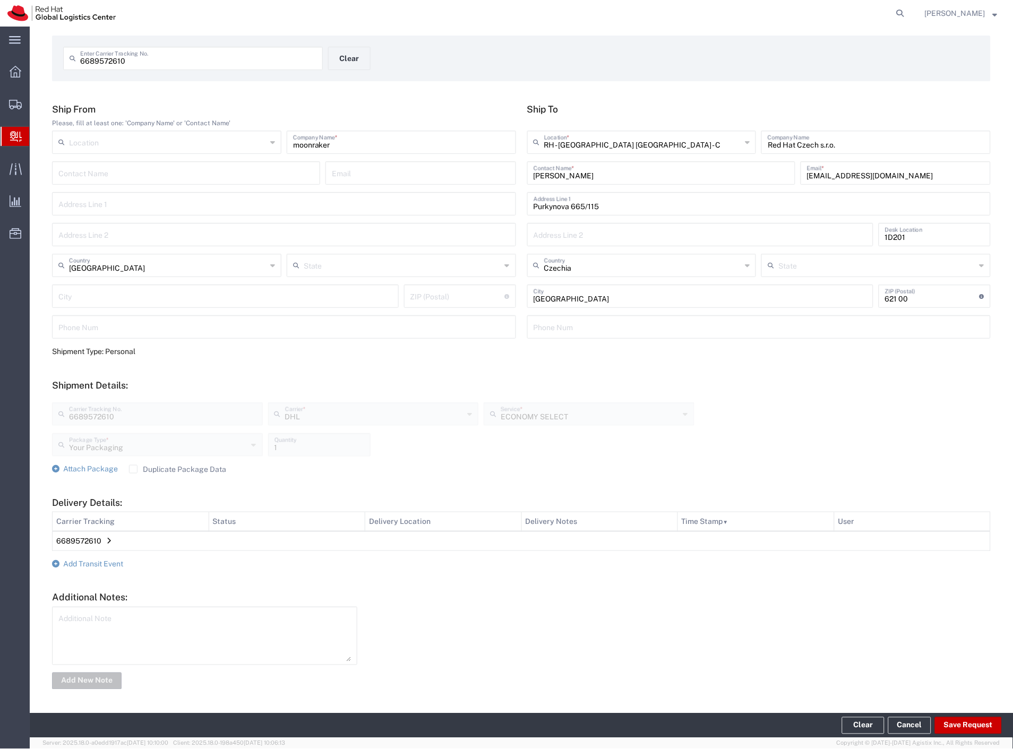
scroll to position [39, 0]
click at [101, 563] on span "Add Transit Event" at bounding box center [93, 564] width 60 height 8
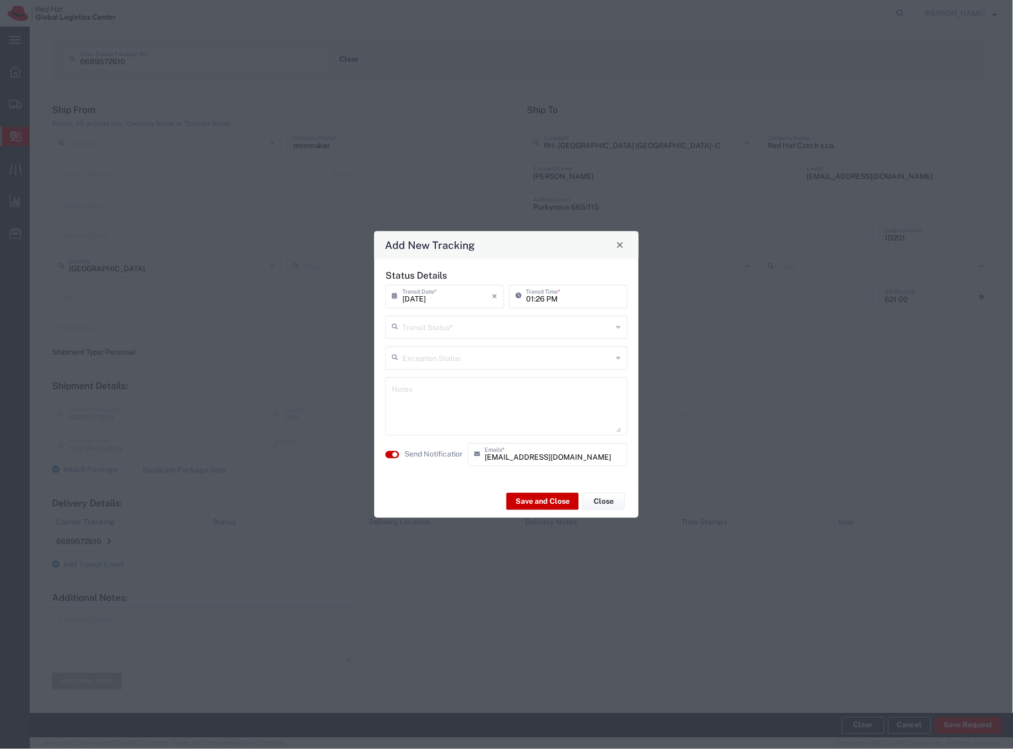
drag, startPoint x: 427, startPoint y: 323, endPoint x: 430, endPoint y: 338, distance: 15.7
click at [428, 326] on input "text" at bounding box center [508, 326] width 210 height 19
click at [432, 352] on span "Delivery Confirmation" at bounding box center [507, 350] width 240 height 16
type input "Delivery Confirmation"
click at [431, 452] on label "Send Notification" at bounding box center [434, 454] width 59 height 11
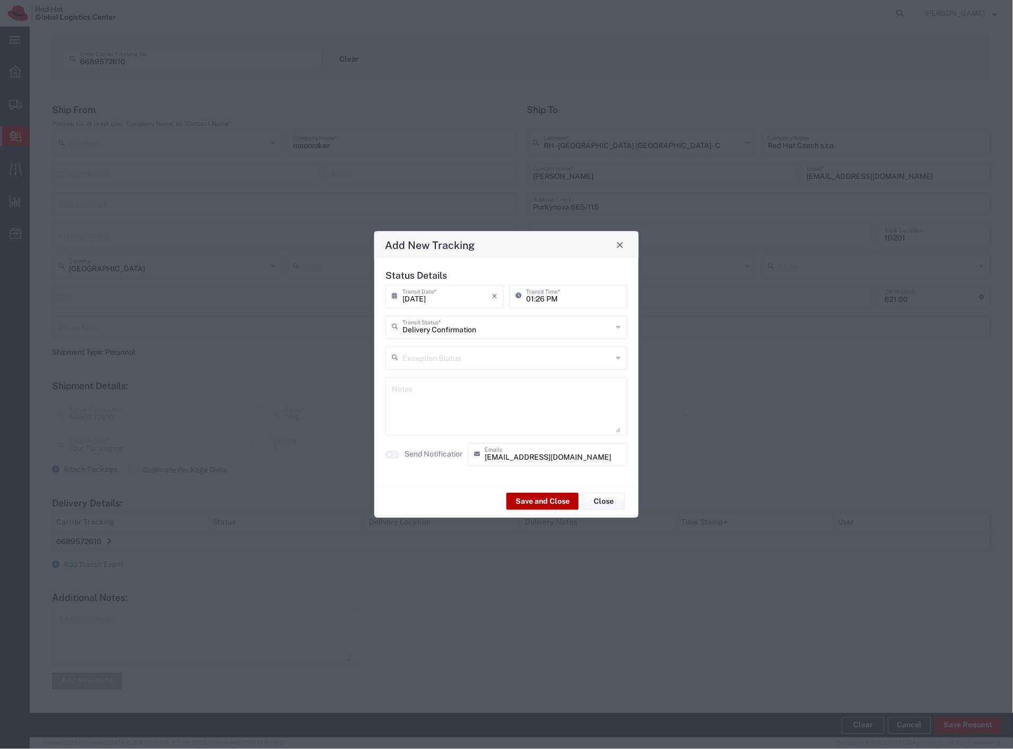
click at [535, 502] on button "Save and Close" at bounding box center [543, 501] width 72 height 17
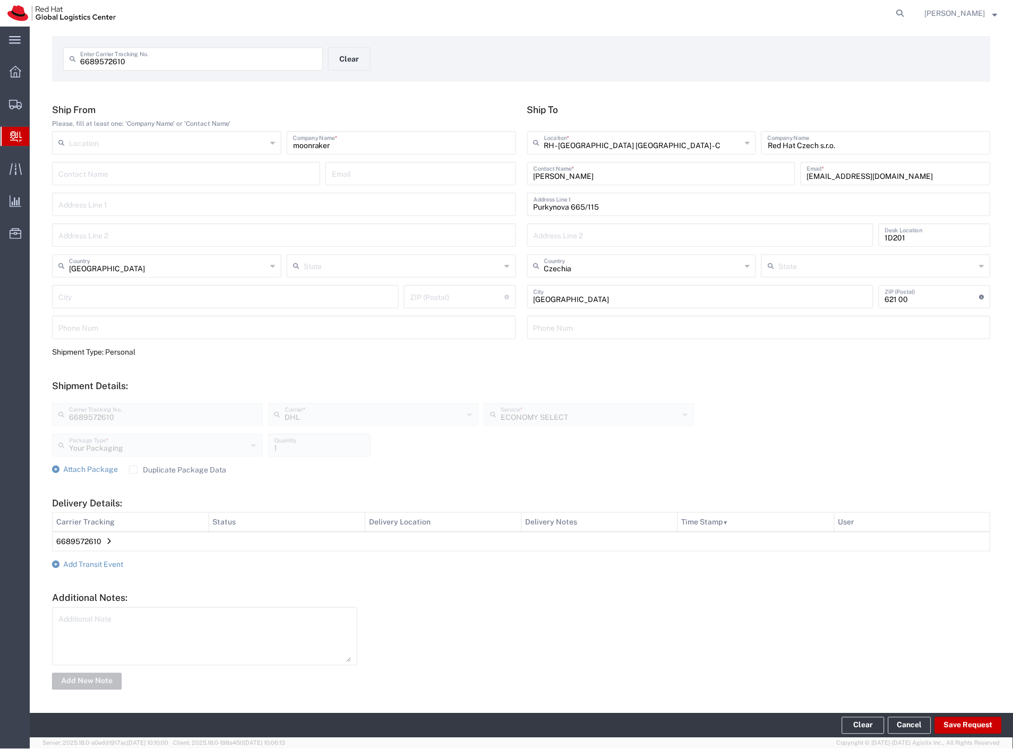
click at [93, 541] on span "6689572610" at bounding box center [78, 541] width 45 height 8
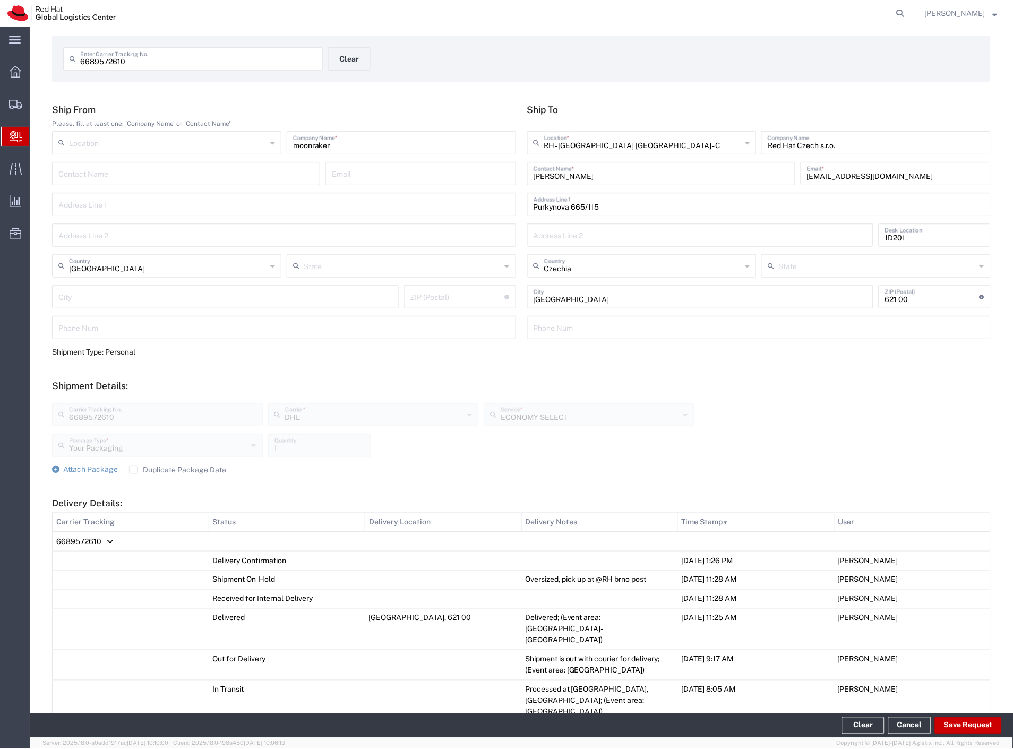
scroll to position [413, 0]
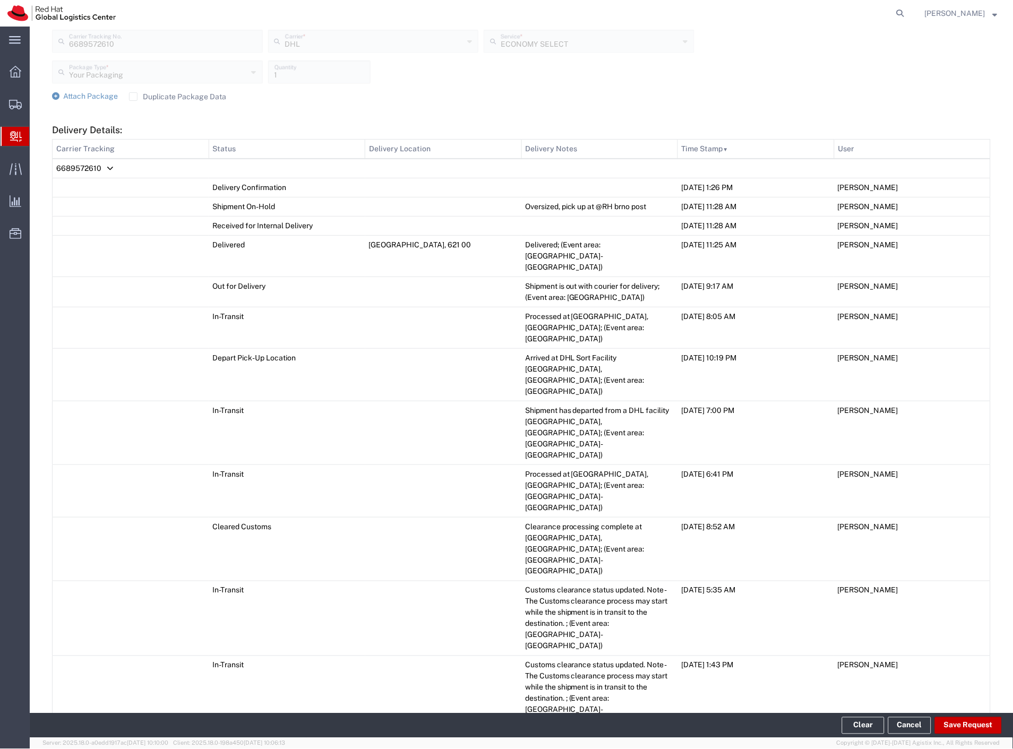
click at [38, 136] on span "Internal Delivery" at bounding box center [33, 136] width 8 height 21
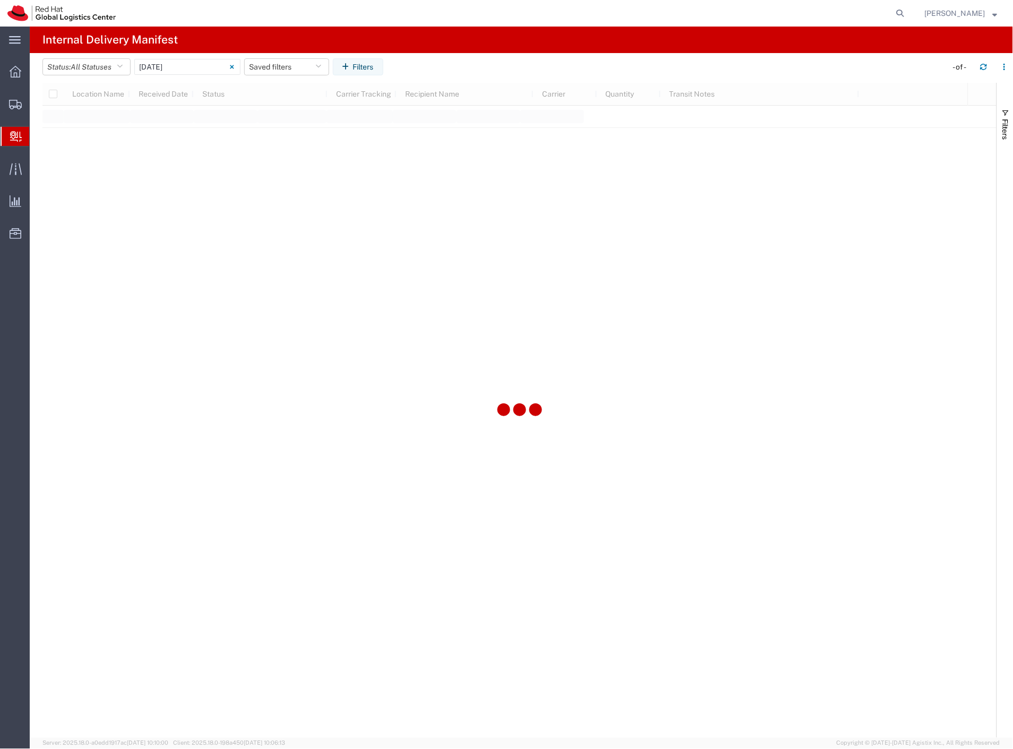
type input "[DATE]"
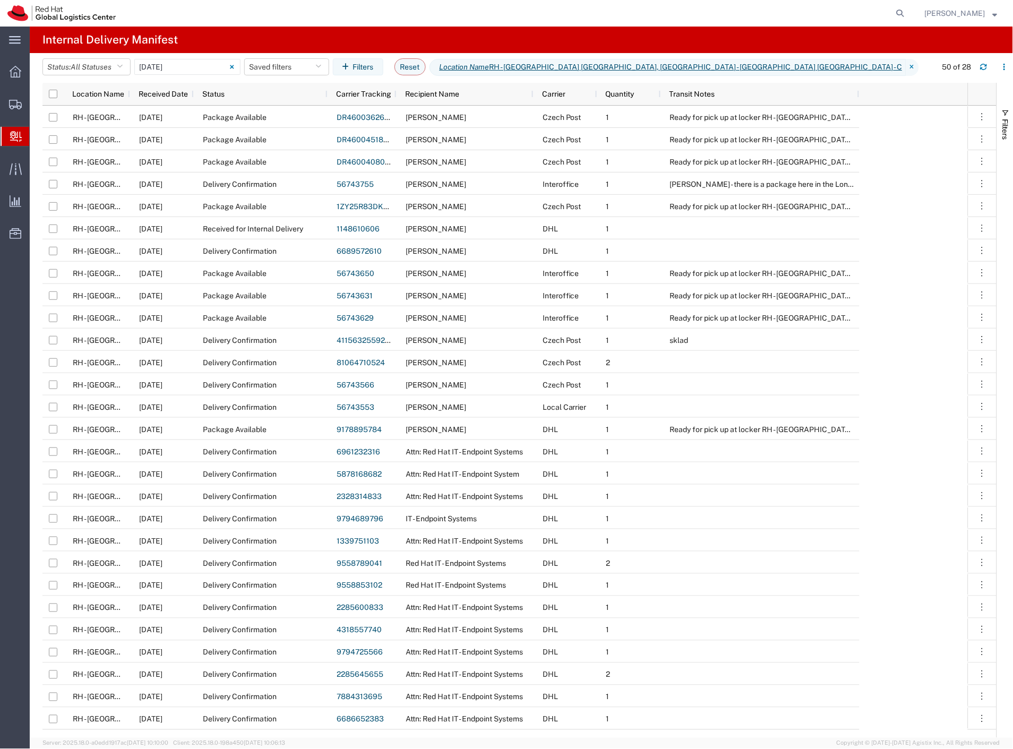
click at [0, 0] on span "Create Delivery" at bounding box center [0, 0] width 0 height 0
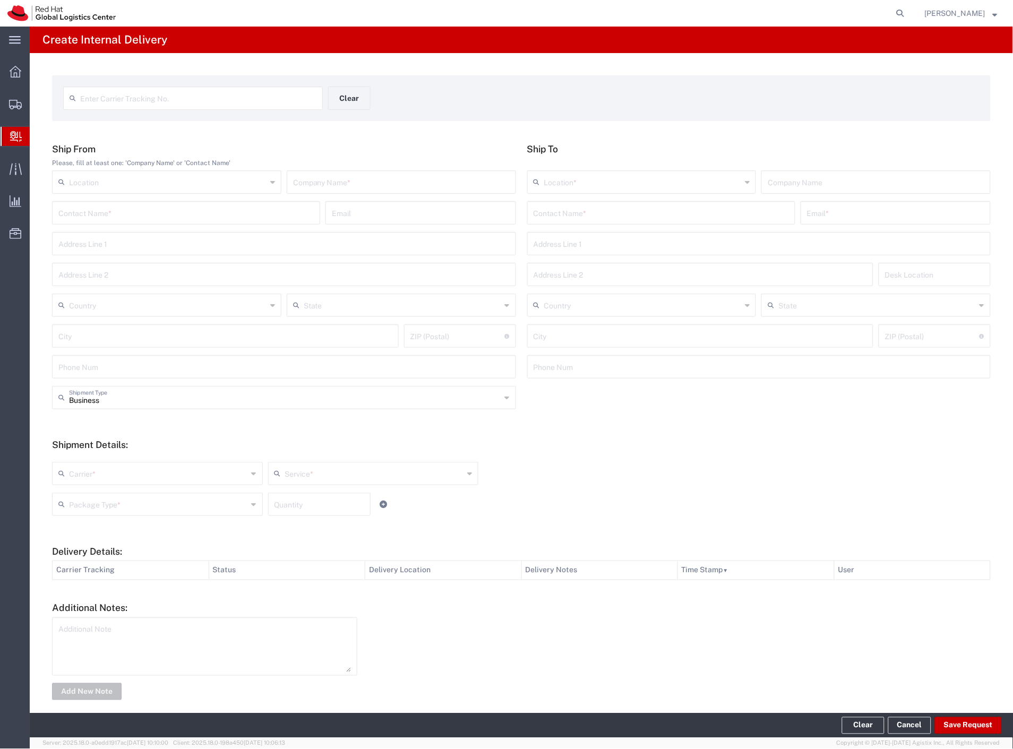
click at [169, 99] on input "text" at bounding box center [198, 97] width 236 height 19
paste input "56743755"
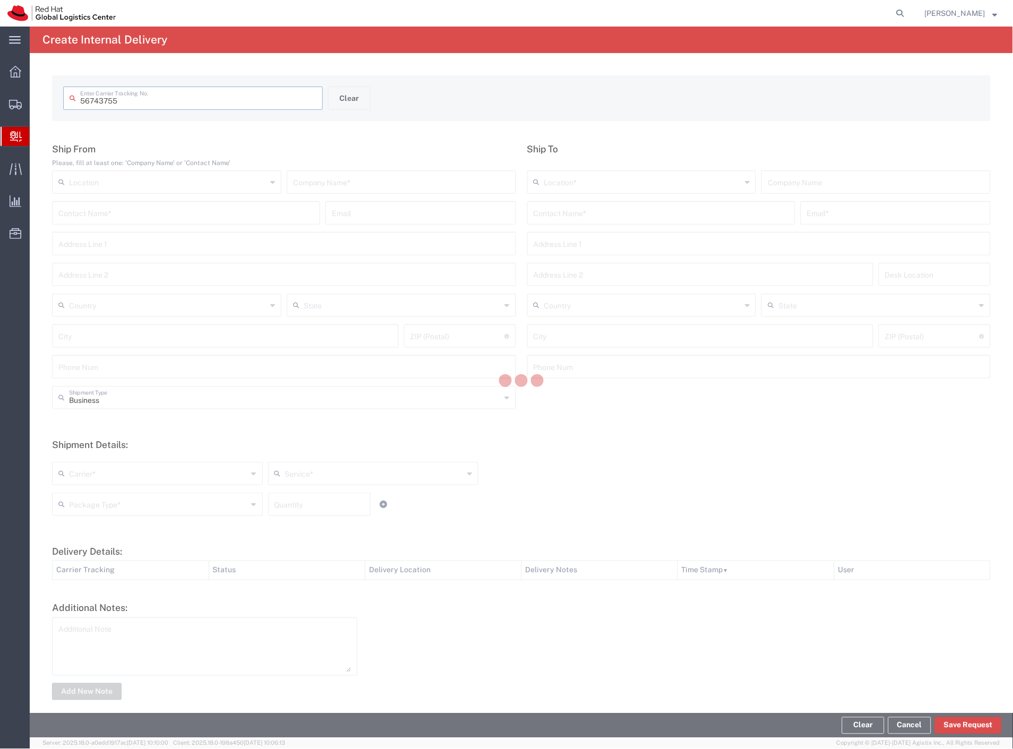
type input "56743755"
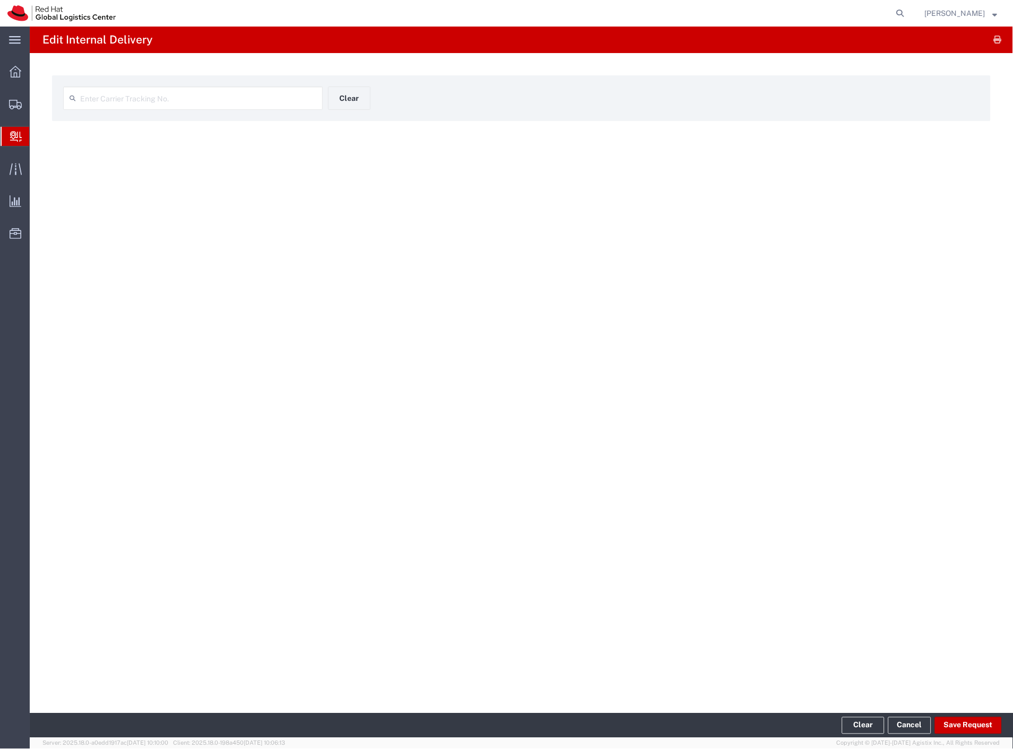
type input "56743755"
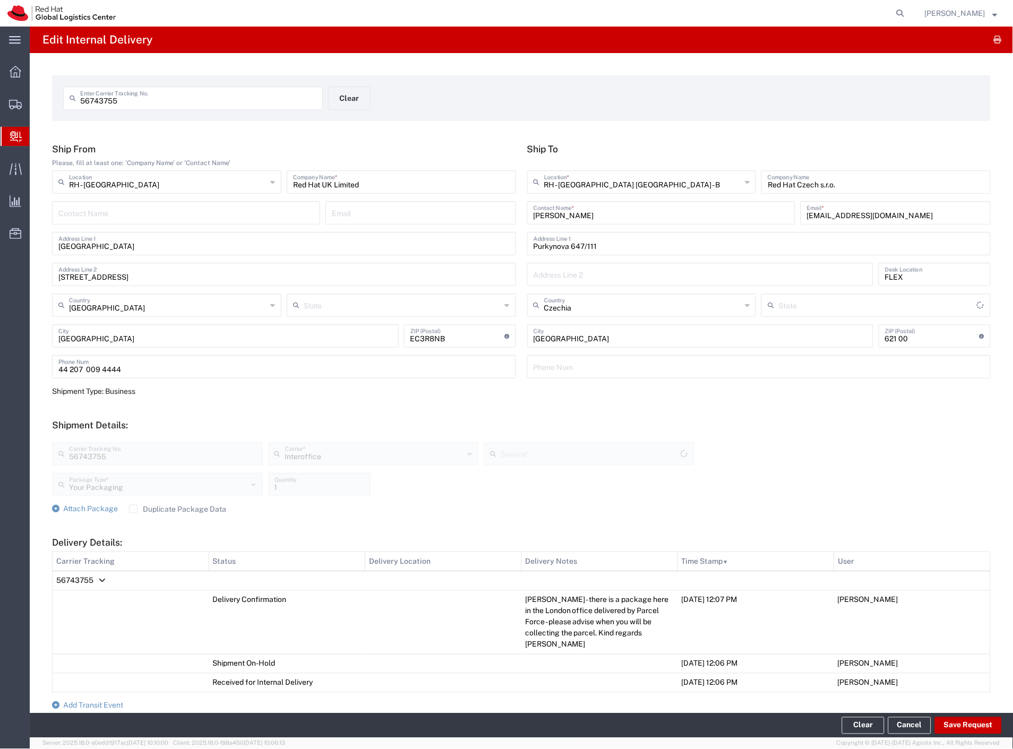
type input "IO_Ground"
click at [685, 178] on input "text" at bounding box center [643, 181] width 198 height 19
click at [614, 206] on span "RH - [GEOGRAPHIC_DATA]" at bounding box center [636, 205] width 225 height 16
type input "RH - [GEOGRAPHIC_DATA]"
type input "Red Hat UK Limited"
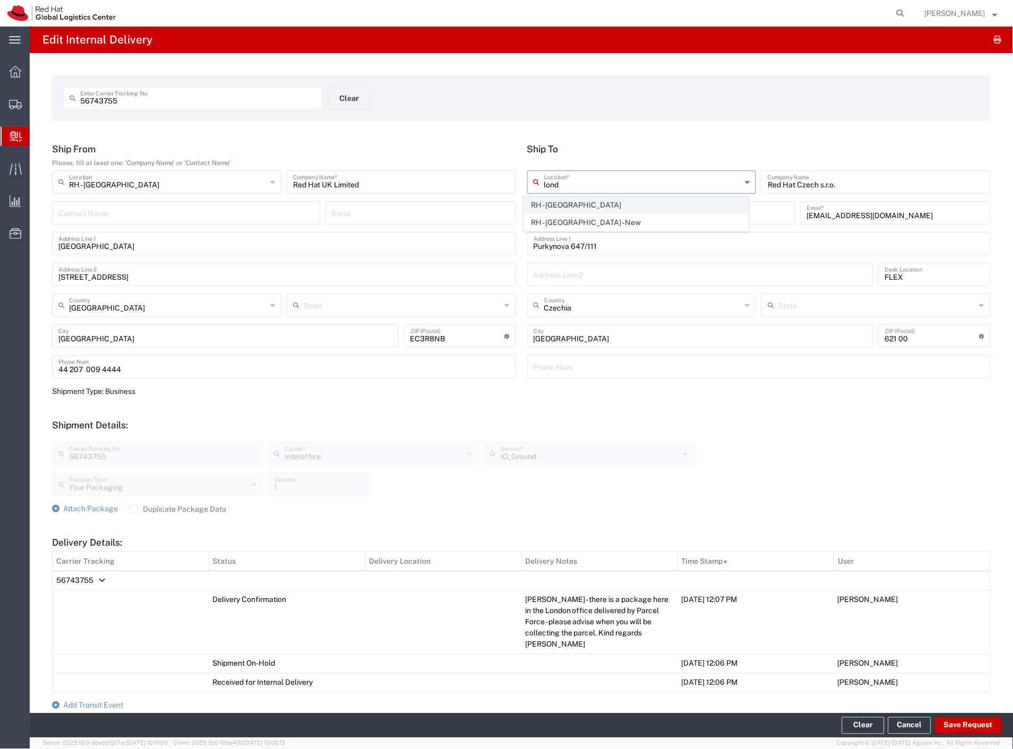
type input "[GEOGRAPHIC_DATA]"
type input "[STREET_ADDRESS]"
type input "[GEOGRAPHIC_DATA]"
type input "EC3R8NB"
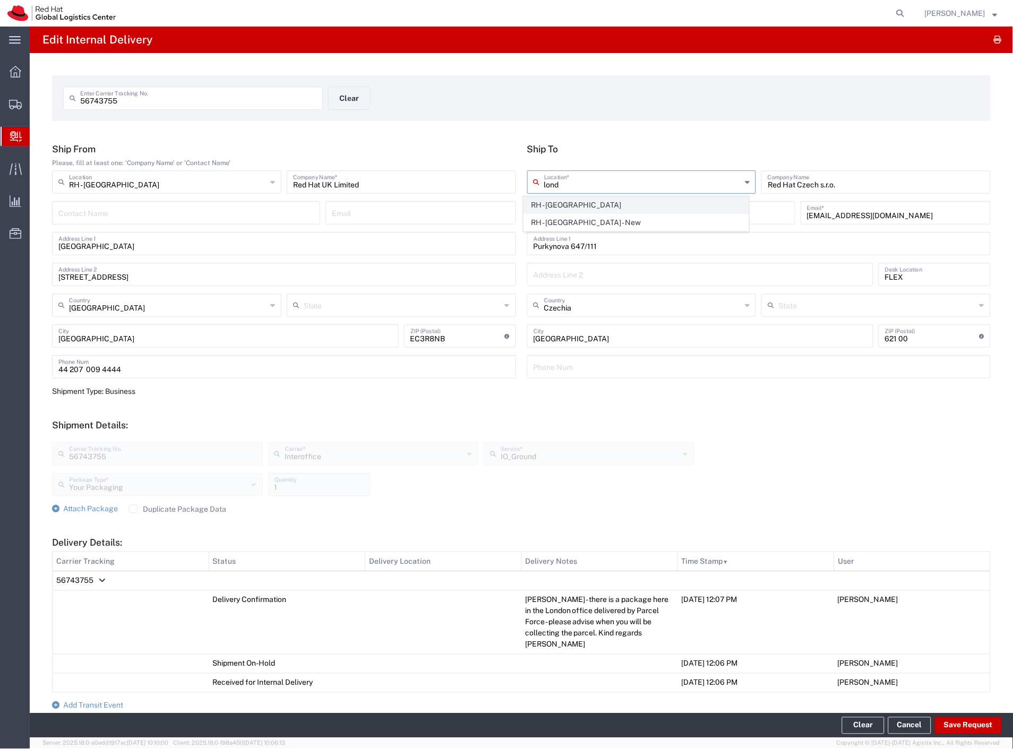
type input "44 207 009 4444"
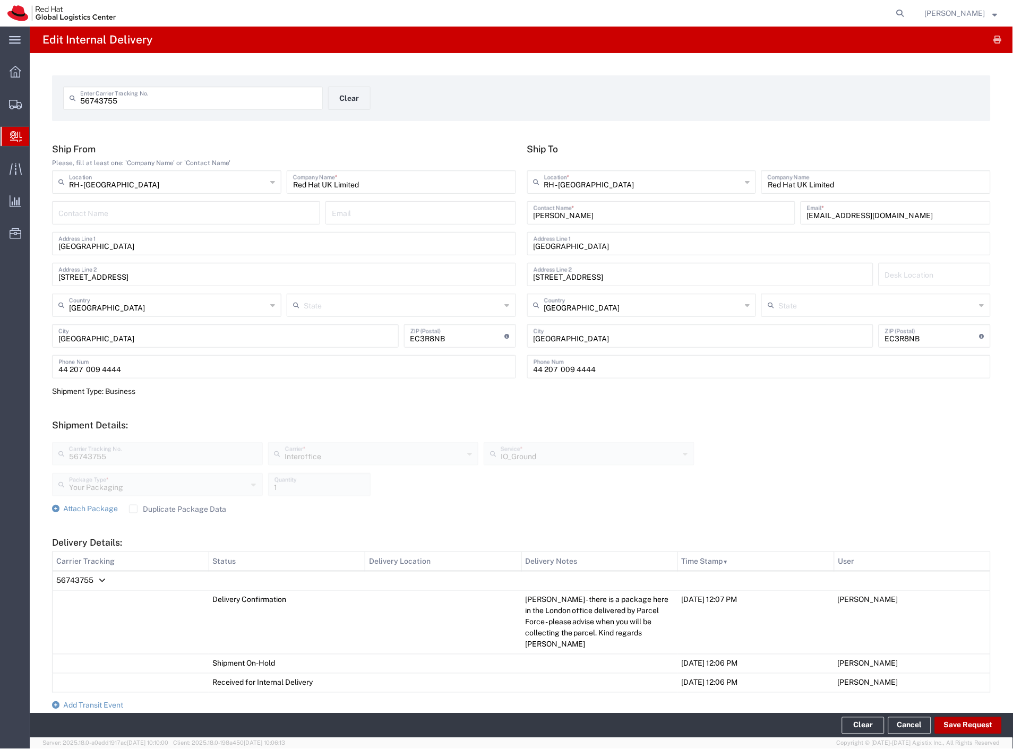
click at [958, 720] on button "Save Request" at bounding box center [968, 726] width 67 height 17
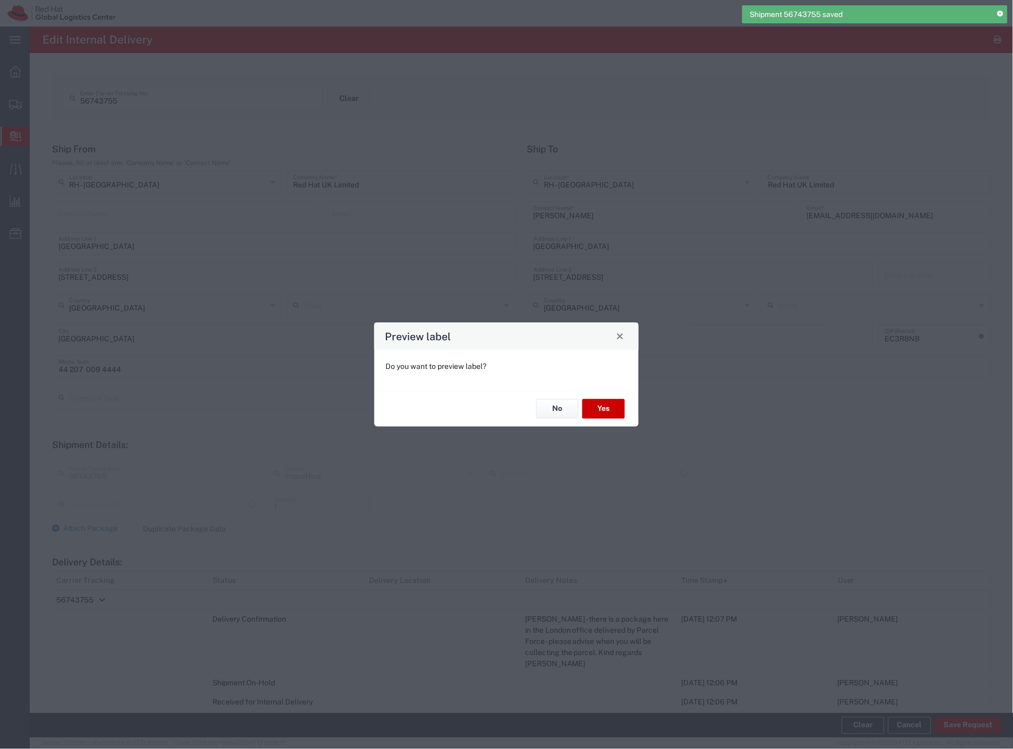
type input "Your Packaging"
type input "IO_Ground"
click at [563, 410] on button "No" at bounding box center [557, 409] width 42 height 20
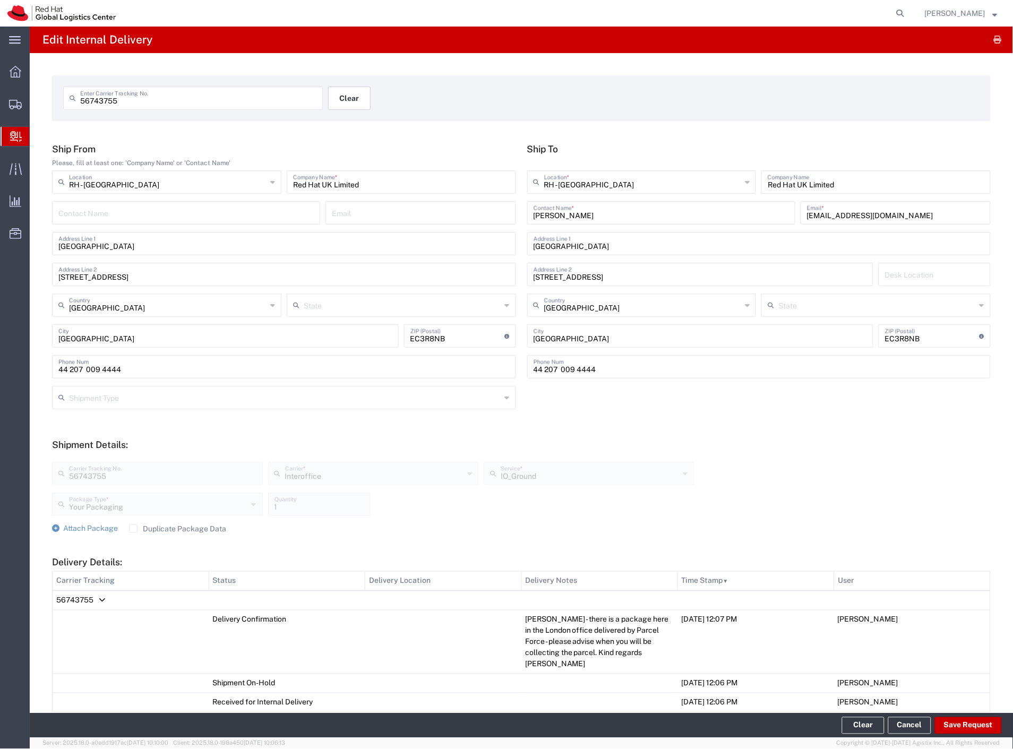
click at [334, 99] on button "Clear" at bounding box center [349, 98] width 42 height 23
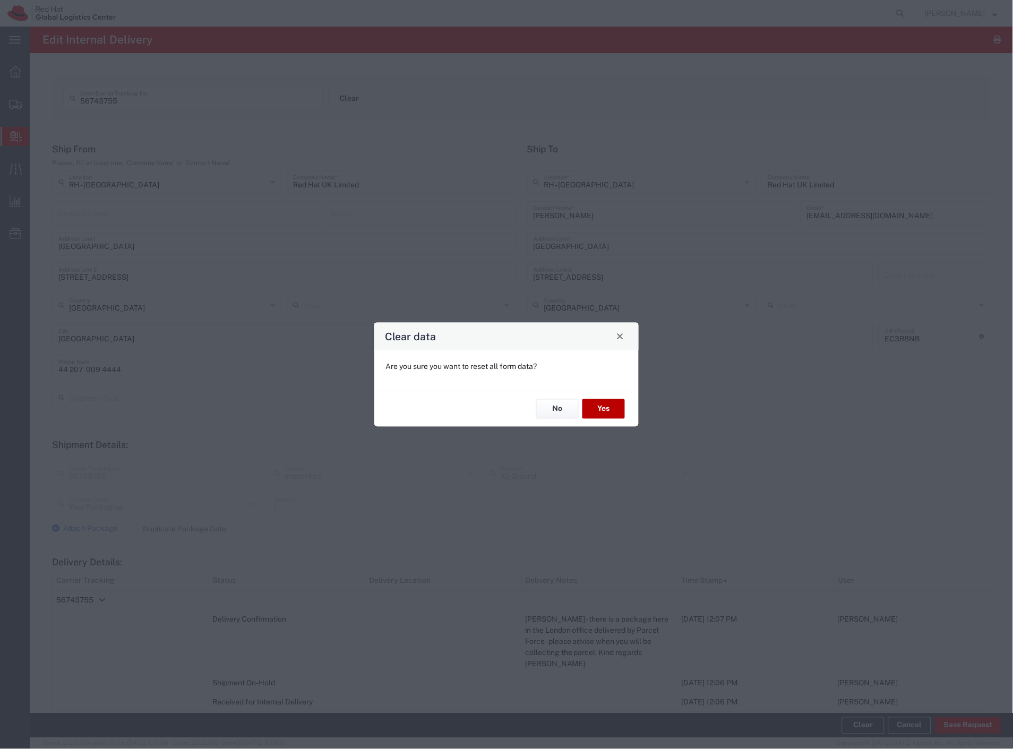
click at [597, 416] on button "Yes" at bounding box center [604, 409] width 42 height 20
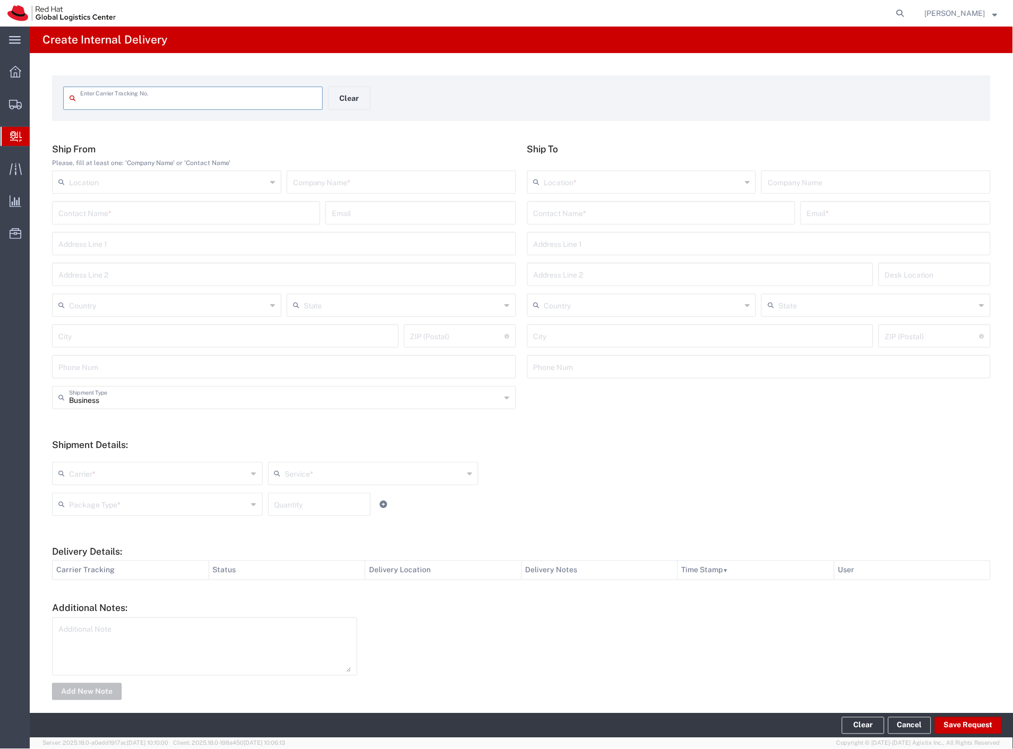
click at [216, 89] on input "text" at bounding box center [198, 97] width 236 height 19
type input "Z1779463239"
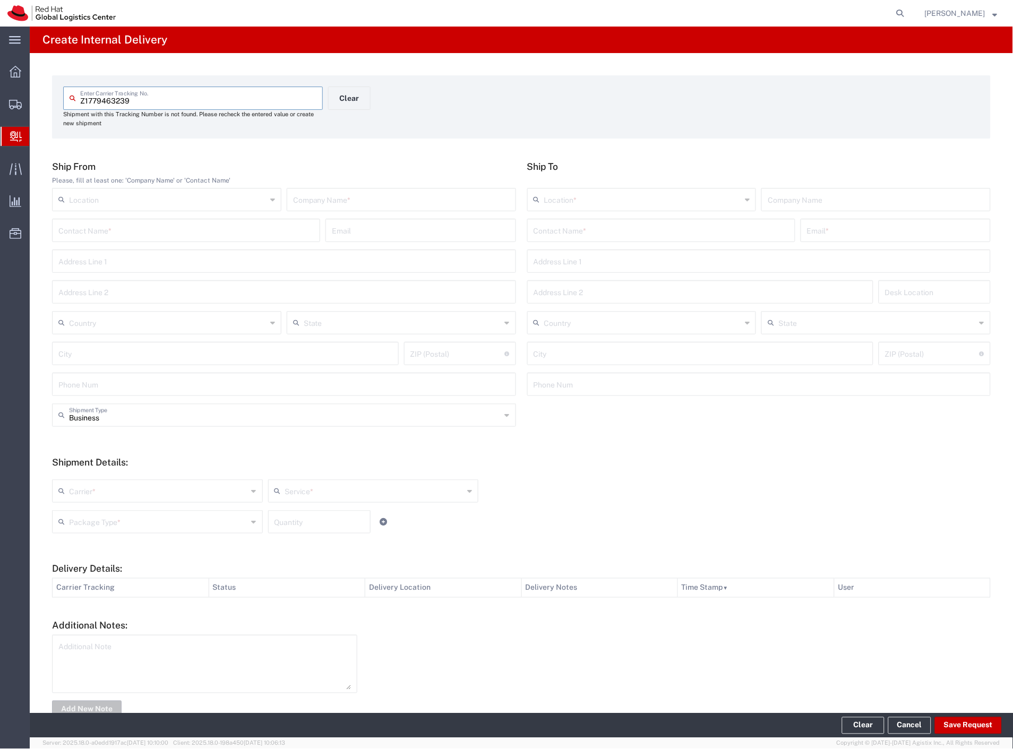
click at [355, 207] on input "text" at bounding box center [401, 199] width 217 height 19
type input "ksisters"
click at [566, 229] on input "text" at bounding box center [661, 229] width 255 height 19
type input "kubalova"
click at [585, 273] on p "Purkynova 665/115, 2D405, [GEOGRAPHIC_DATA], 621 00, [GEOGRAPHIC_DATA]" at bounding box center [661, 269] width 254 height 13
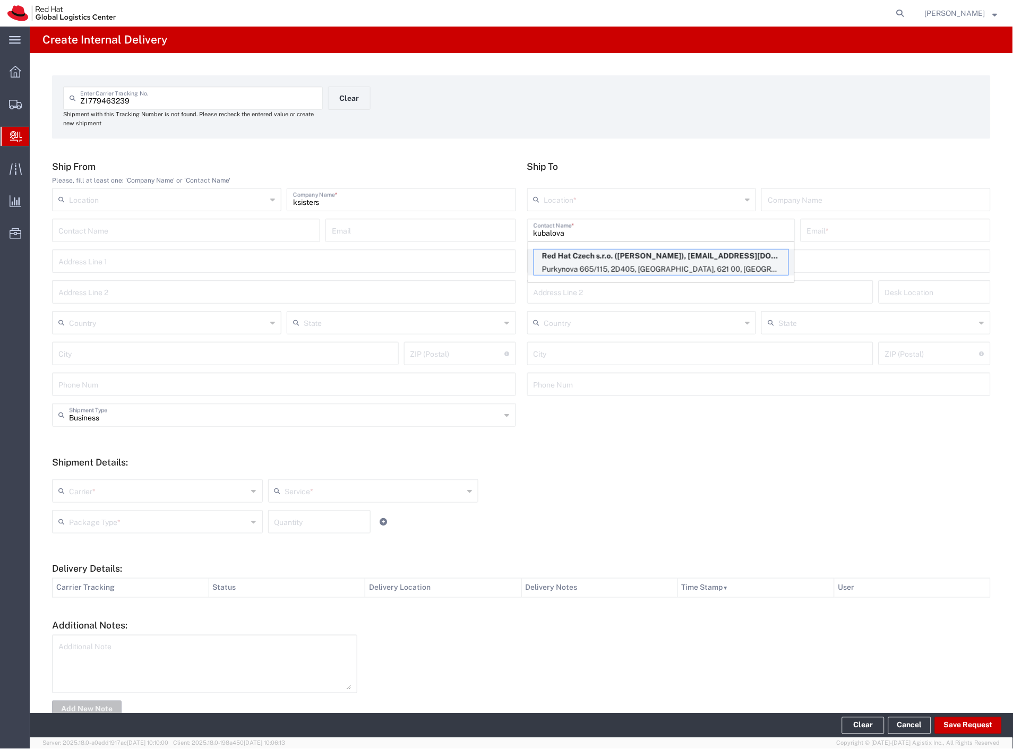
type input "RH - [GEOGRAPHIC_DATA] [GEOGRAPHIC_DATA] - C"
type input "Red Hat Czech s.r.o."
type input "[PERSON_NAME]"
type input "[EMAIL_ADDRESS][DOMAIN_NAME]"
type input "Purkynova 665/115"
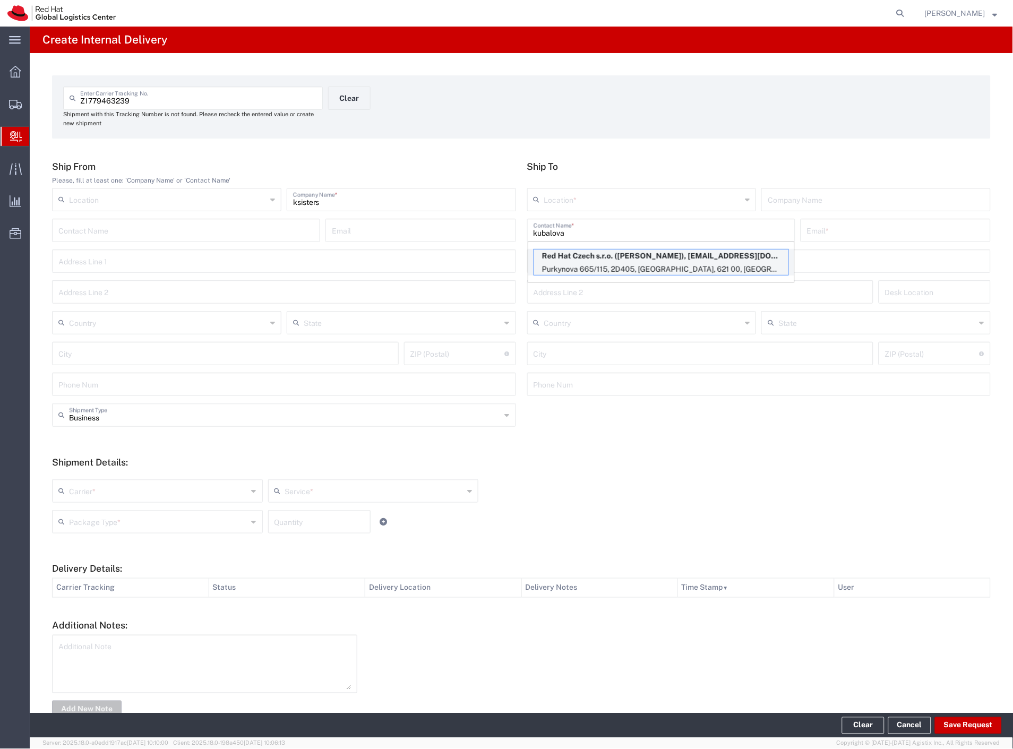
type input "2D405"
type input "Czechia"
type input "[GEOGRAPHIC_DATA]"
type input "621 00"
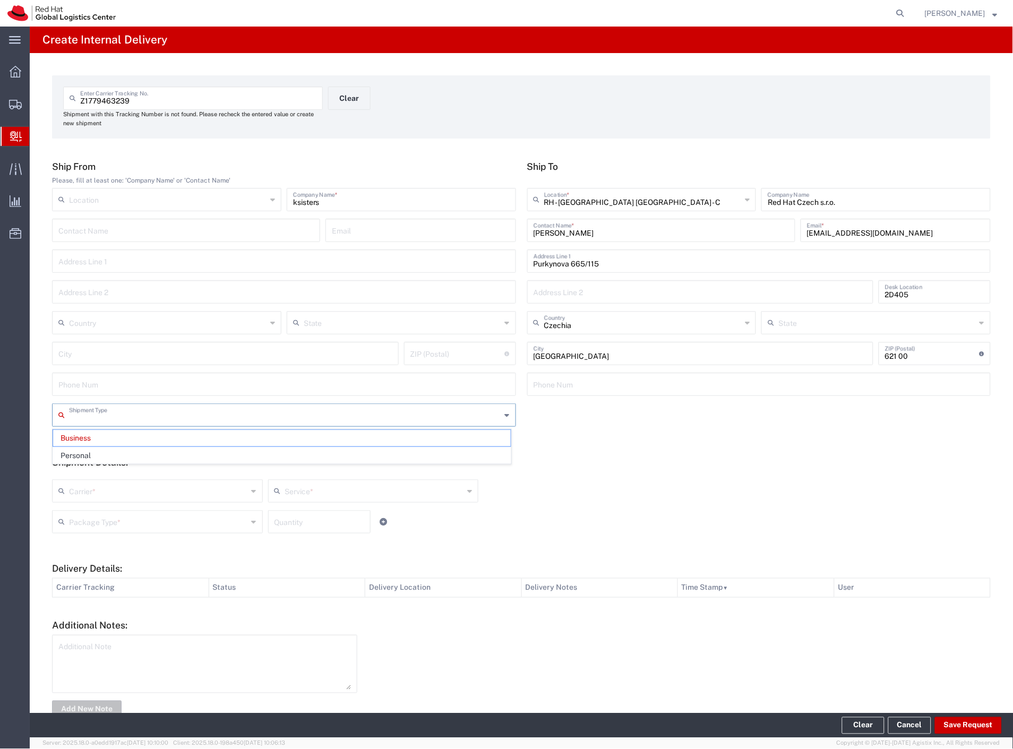
click at [140, 412] on input "text" at bounding box center [285, 414] width 432 height 19
drag, startPoint x: 83, startPoint y: 451, endPoint x: 78, endPoint y: 484, distance: 32.7
click at [83, 452] on span "Personal" at bounding box center [282, 456] width 458 height 16
type input "Personal"
click at [76, 492] on input "text" at bounding box center [158, 490] width 179 height 19
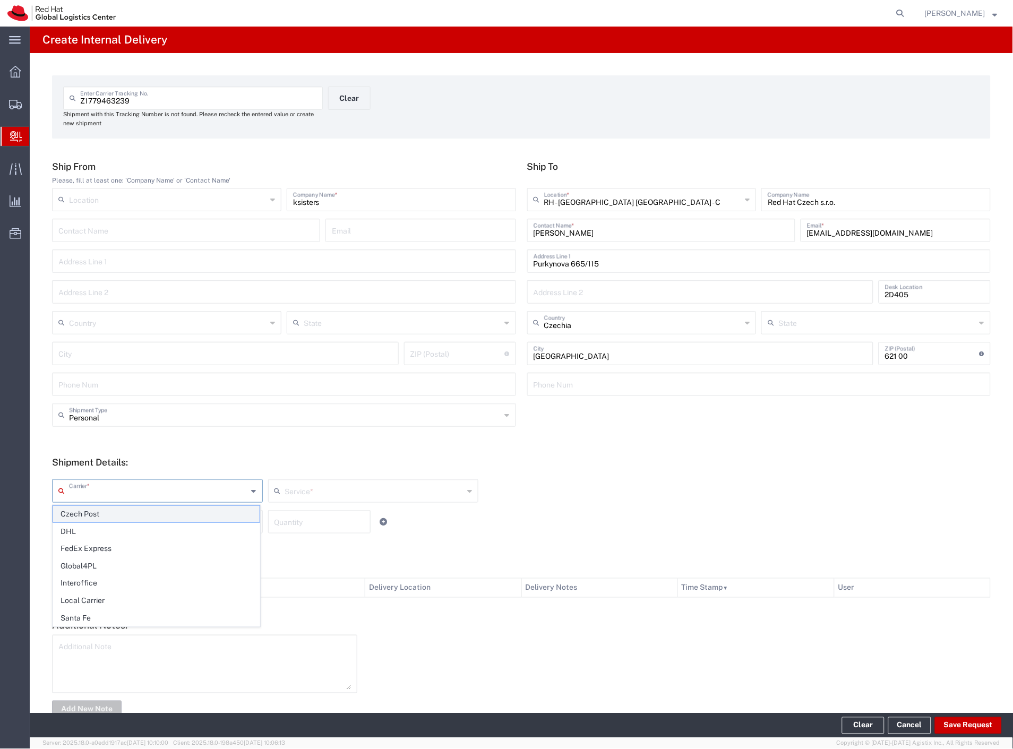
click at [76, 510] on span "Czech Post" at bounding box center [156, 514] width 207 height 16
type input "Czech Post"
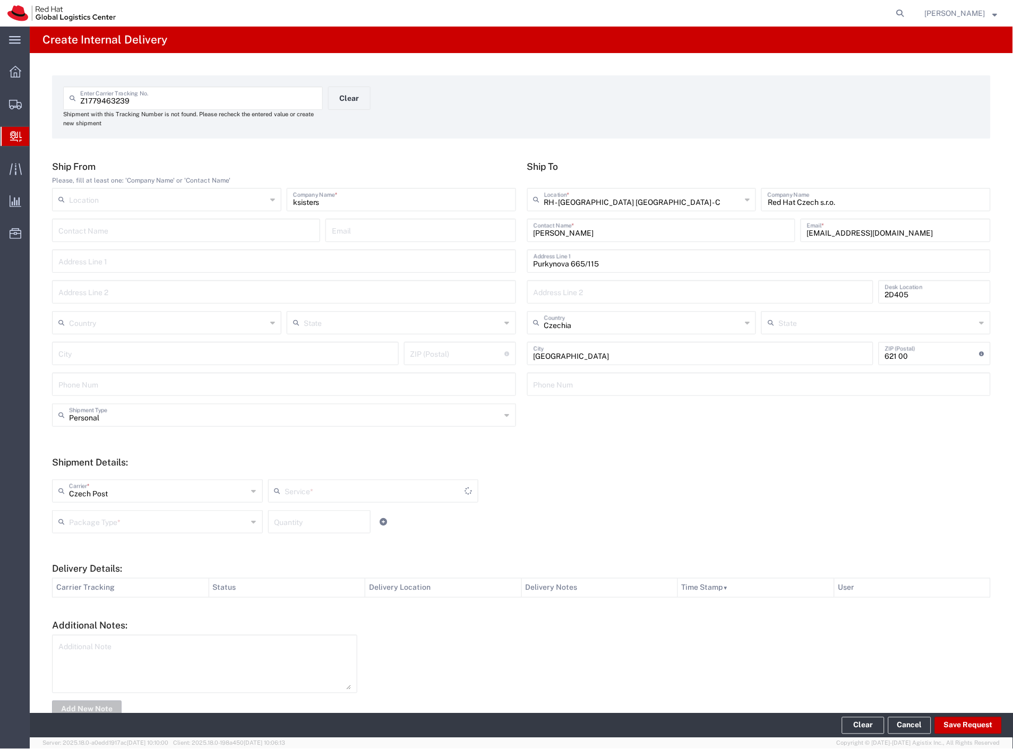
click at [76, 511] on div "Package Type *" at bounding box center [157, 521] width 211 height 23
type input "Ground"
drag, startPoint x: 96, startPoint y: 613, endPoint x: 688, endPoint y: 712, distance: 600.4
click at [98, 613] on span "Your Packaging" at bounding box center [156, 615] width 207 height 16
type input "Your Packaging"
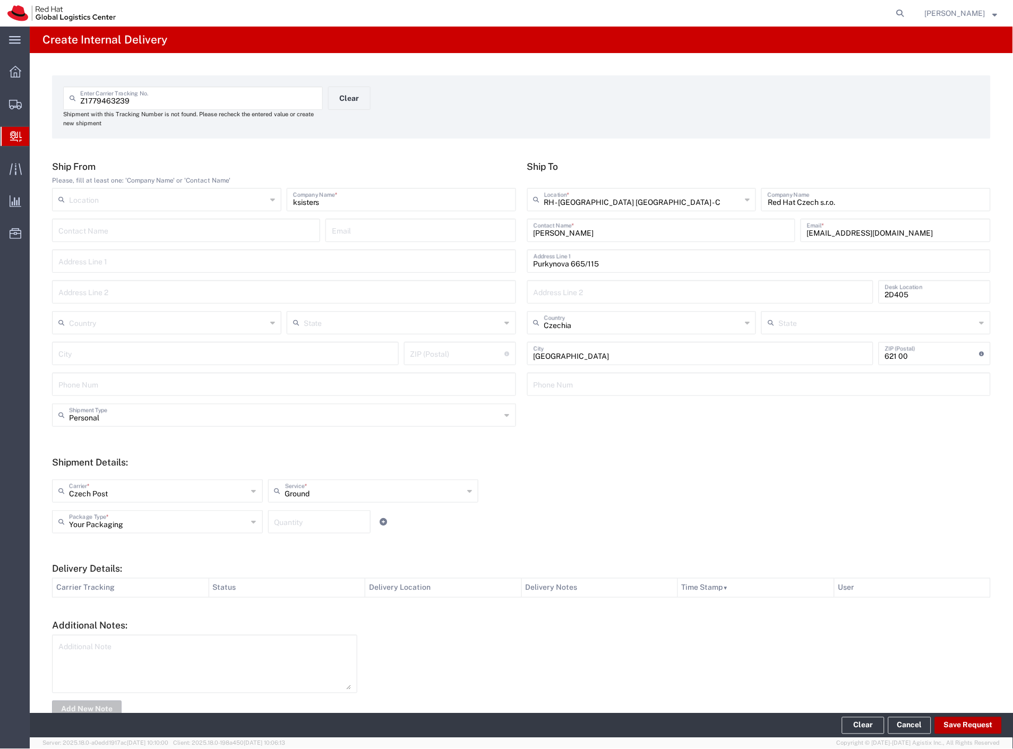
click at [953, 729] on button "Save Request" at bounding box center [968, 726] width 67 height 17
type input "Personal"
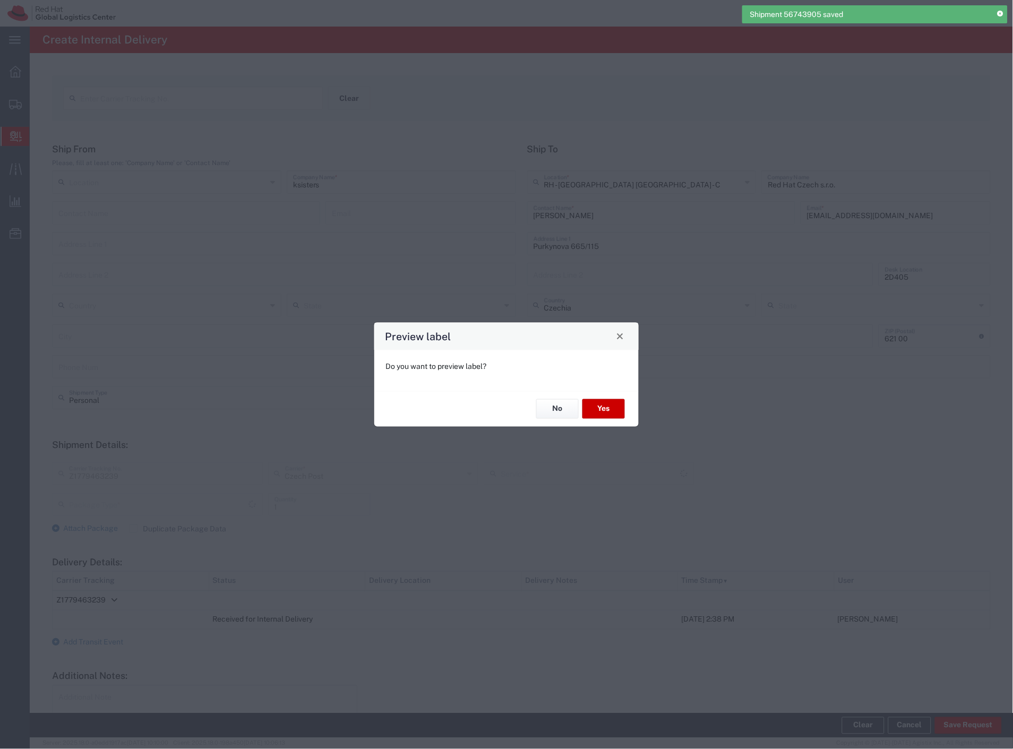
type input "Your Packaging"
type input "Ground"
click at [610, 408] on button "Yes" at bounding box center [604, 409] width 42 height 20
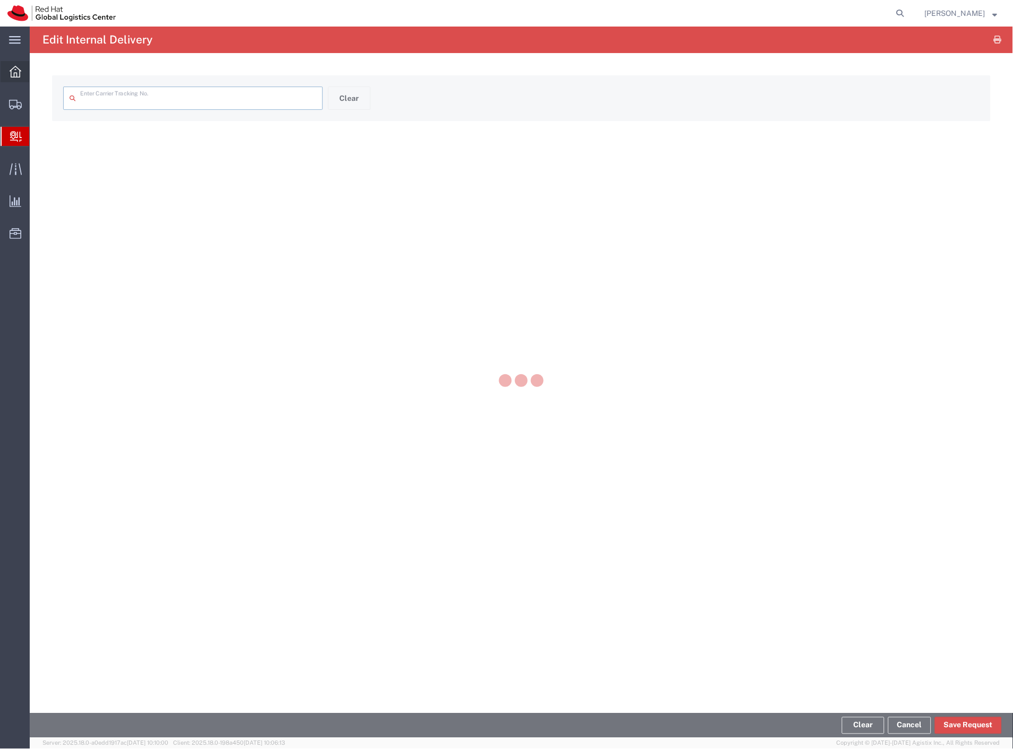
type input "Z1779463239"
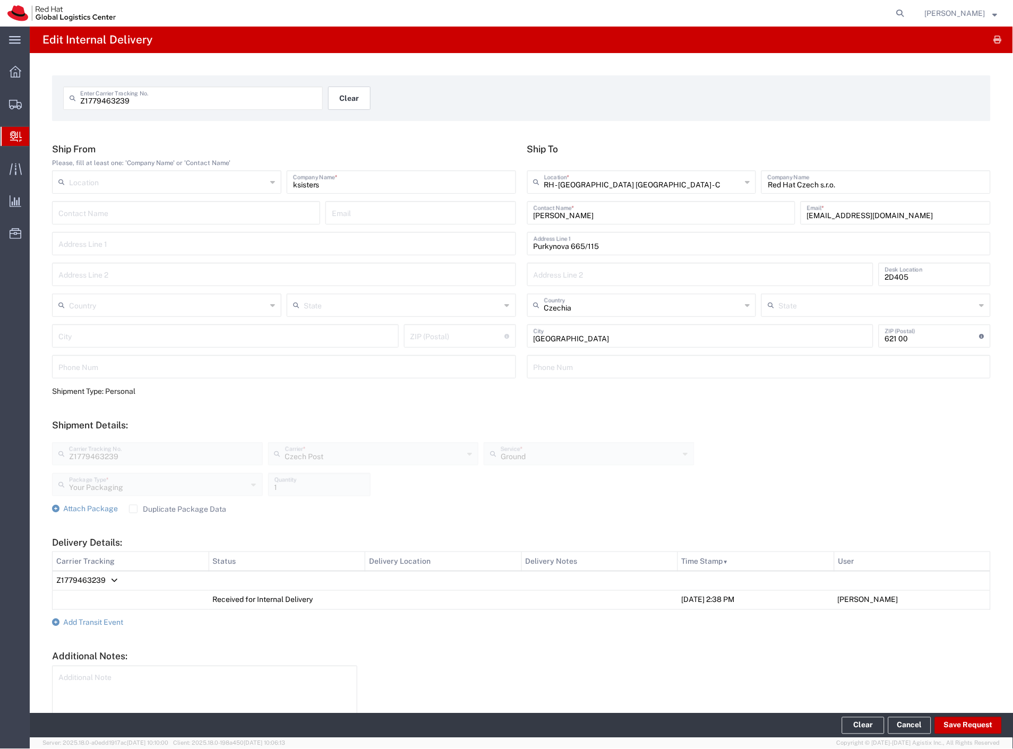
click at [339, 97] on button "Clear" at bounding box center [349, 98] width 42 height 23
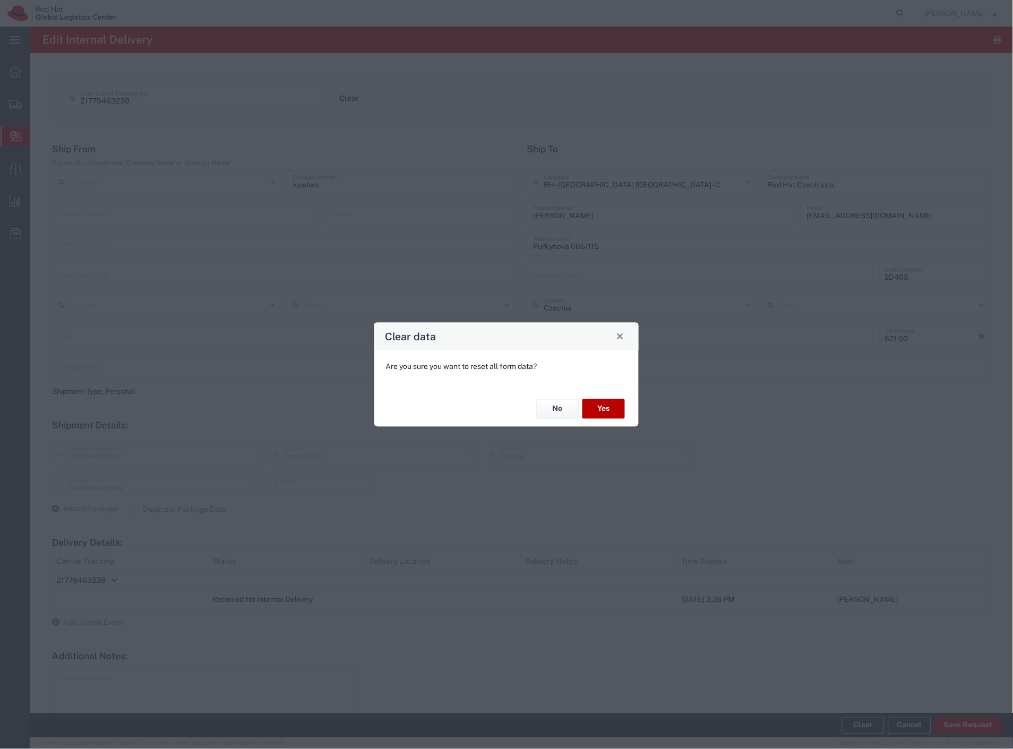
click at [620, 411] on button "Yes" at bounding box center [604, 409] width 42 height 20
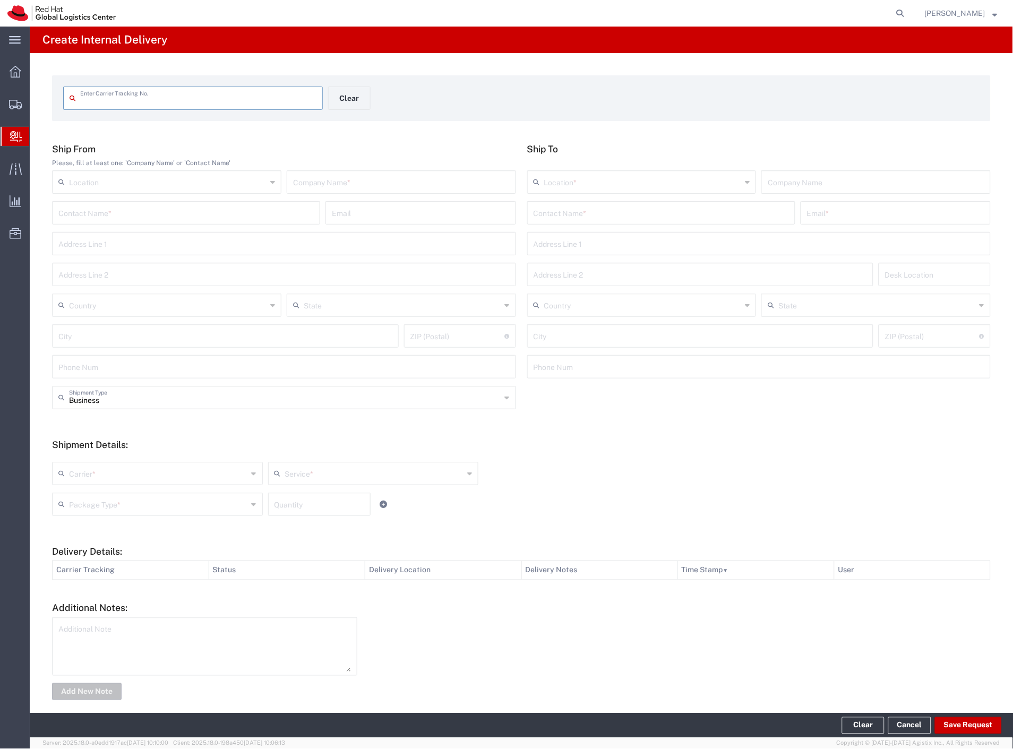
click at [139, 104] on input "text" at bounding box center [198, 97] width 236 height 19
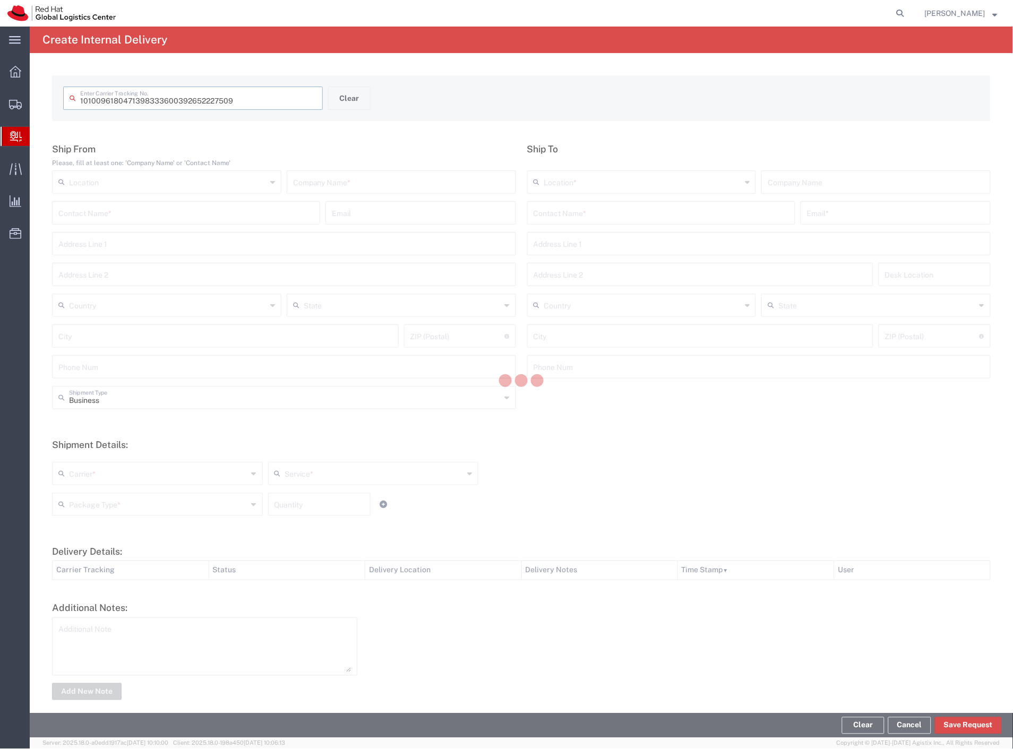
type input "392652227509"
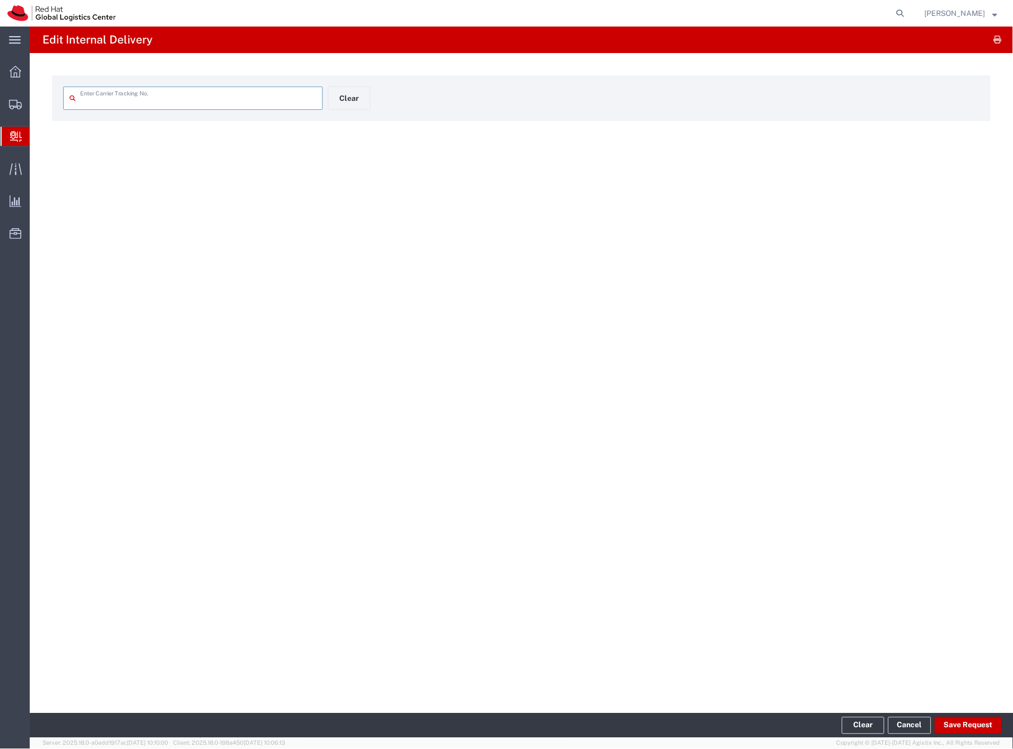
type input "392652227509"
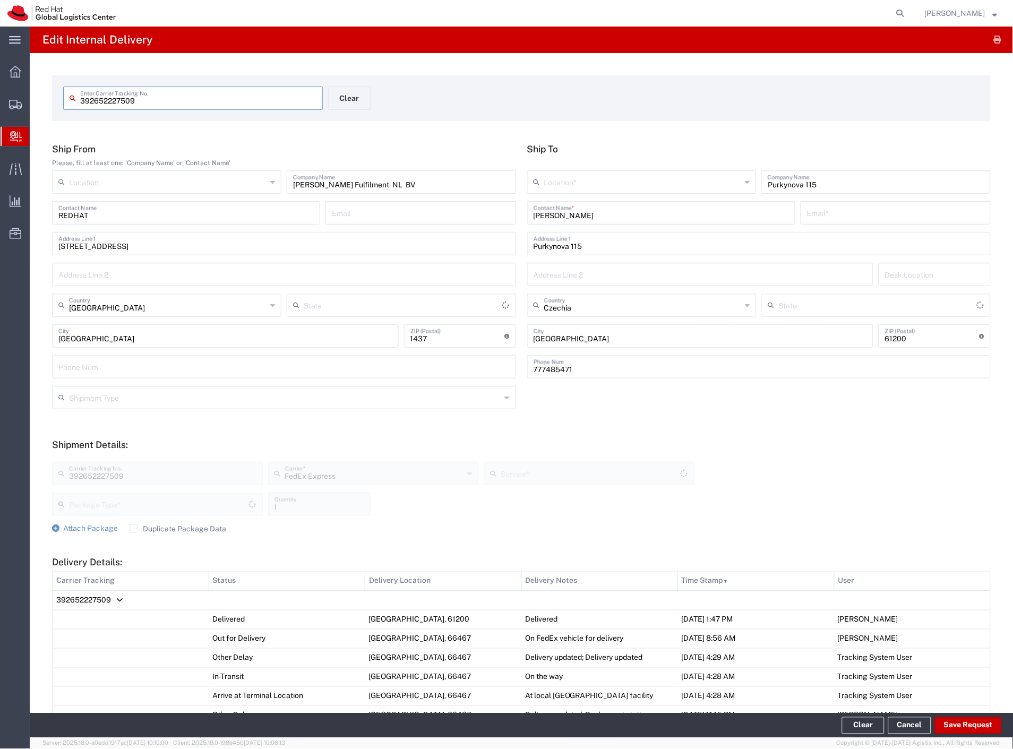
type input "Your Packaging"
type input "International Economy"
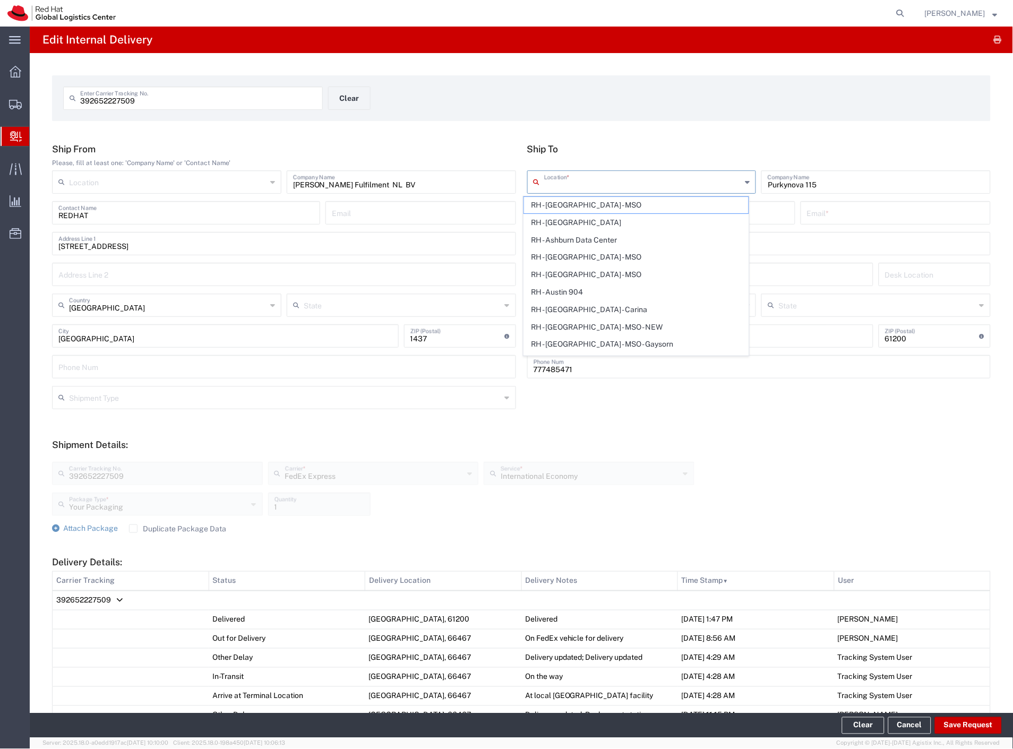
click at [594, 185] on input "text" at bounding box center [643, 181] width 198 height 19
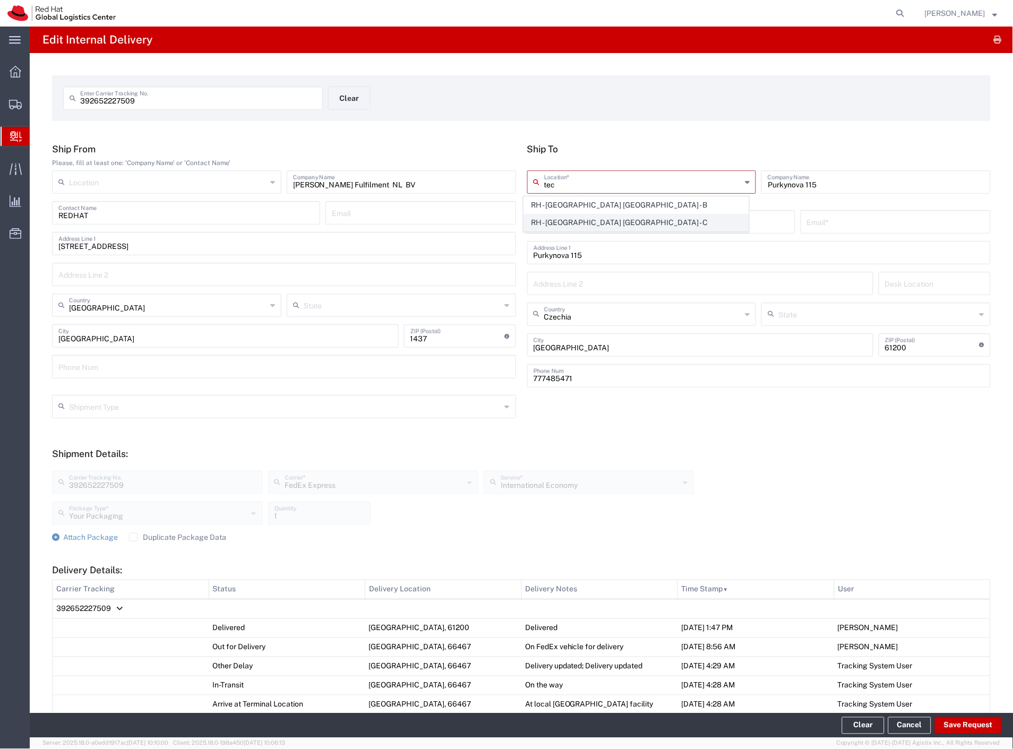
click at [652, 227] on span "RH - [GEOGRAPHIC_DATA] [GEOGRAPHIC_DATA] - C" at bounding box center [636, 223] width 225 height 16
type input "RH - [GEOGRAPHIC_DATA] [GEOGRAPHIC_DATA] - C"
type input "Red Hat Czech s.r.o."
type input "Purkynova 665/115"
type input "[GEOGRAPHIC_DATA]"
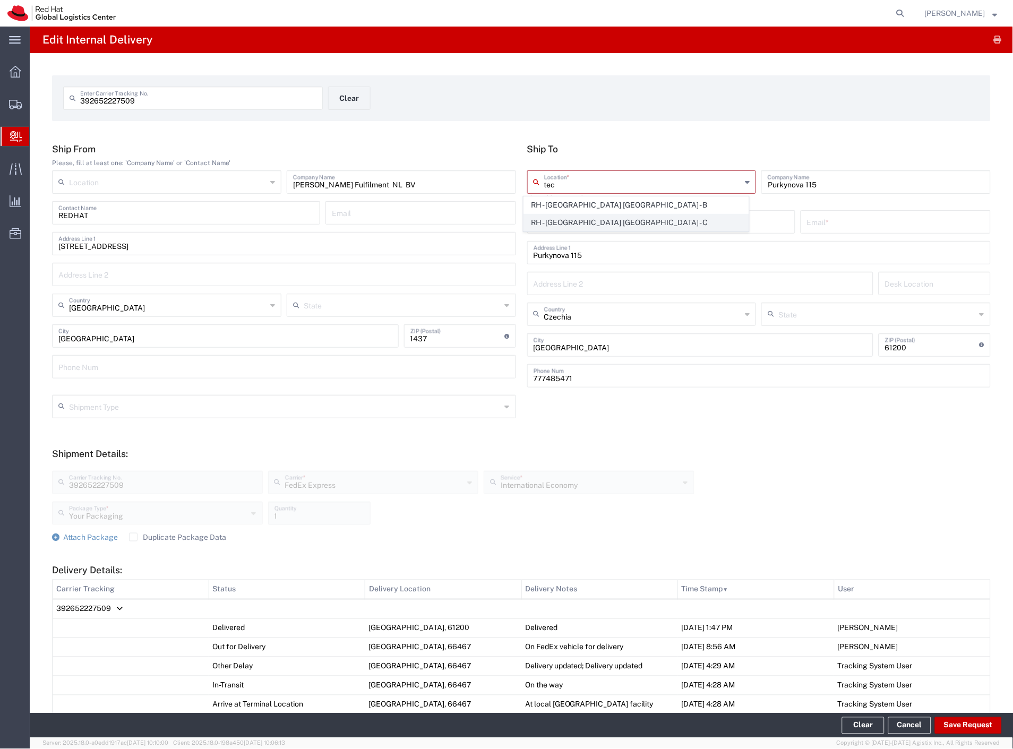
type input "621 00"
type input "420 532 294 555"
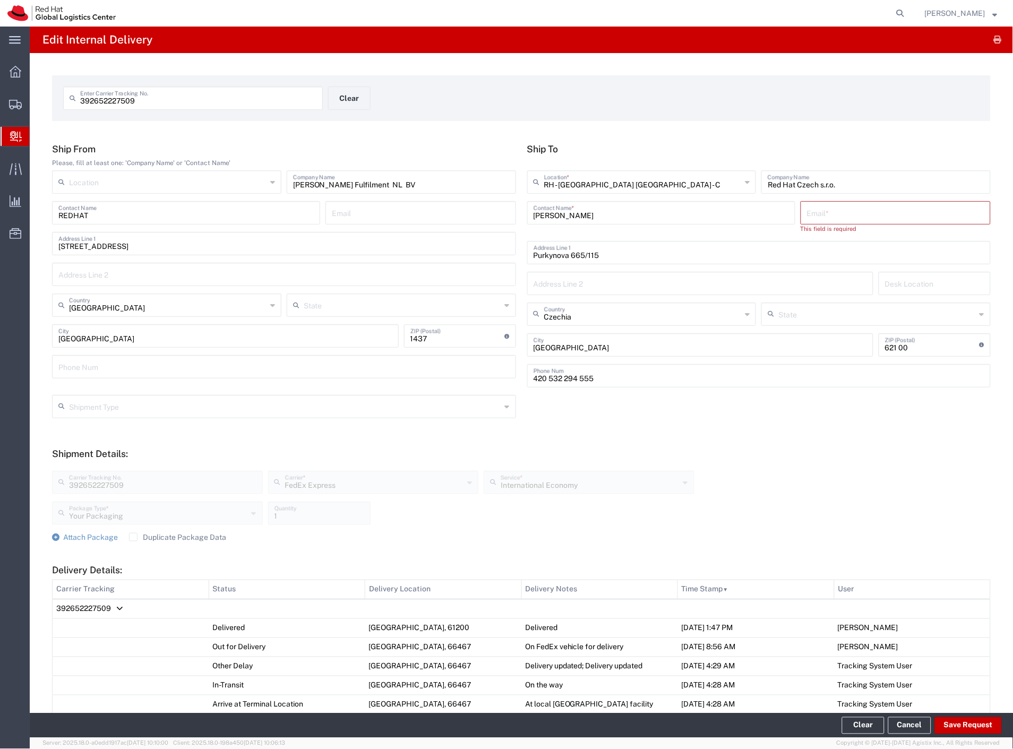
click at [661, 216] on input "[PERSON_NAME]" at bounding box center [661, 212] width 255 height 19
type input "[PERSON_NAME]"
click at [655, 235] on p "Red Hat Czech, s.r.o. ([PERSON_NAME]), [EMAIL_ADDRESS][DOMAIN_NAME]" at bounding box center [661, 238] width 254 height 13
type input "RH - [GEOGRAPHIC_DATA] - MSO"
type input "Red Hat Czech, s.r.o."
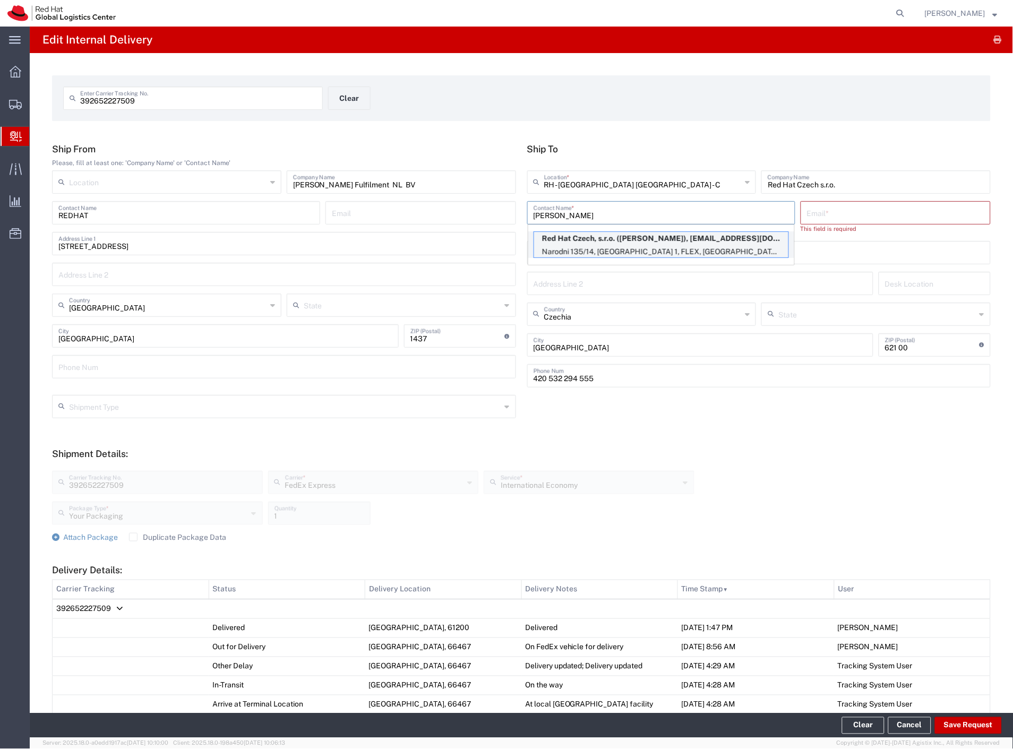
type input "[PERSON_NAME]"
type input "[EMAIL_ADDRESS][DOMAIN_NAME]"
type input "Narodni 135/14"
type input "[GEOGRAPHIC_DATA] 1"
type input "FLEX"
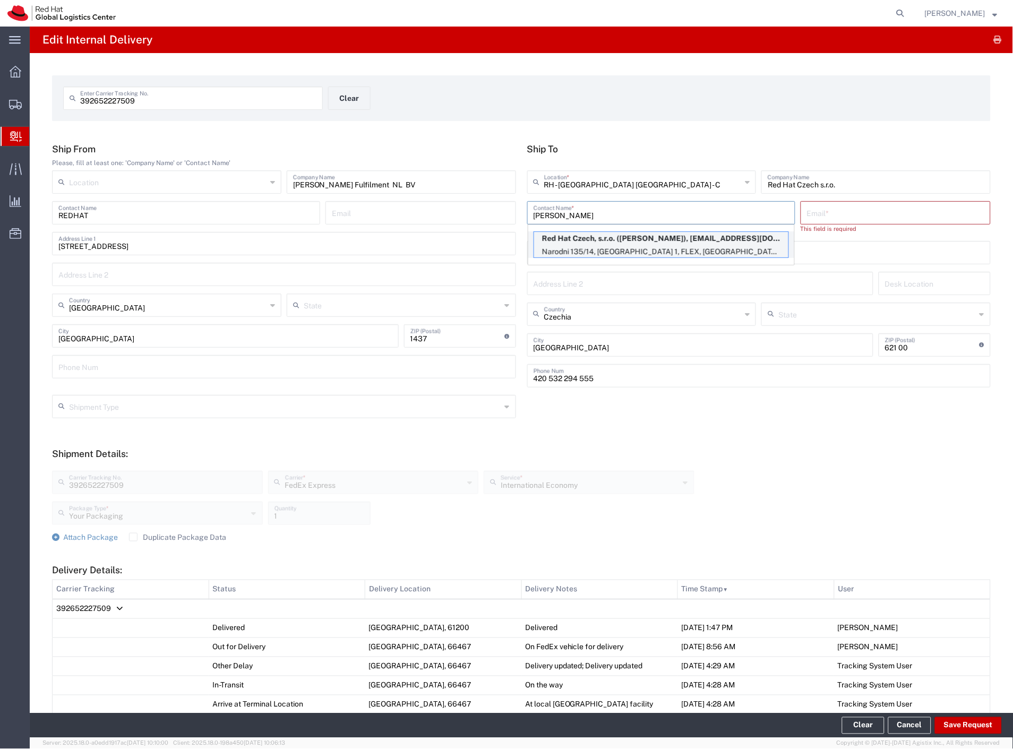
type input "[GEOGRAPHIC_DATA]"
type input "110 00"
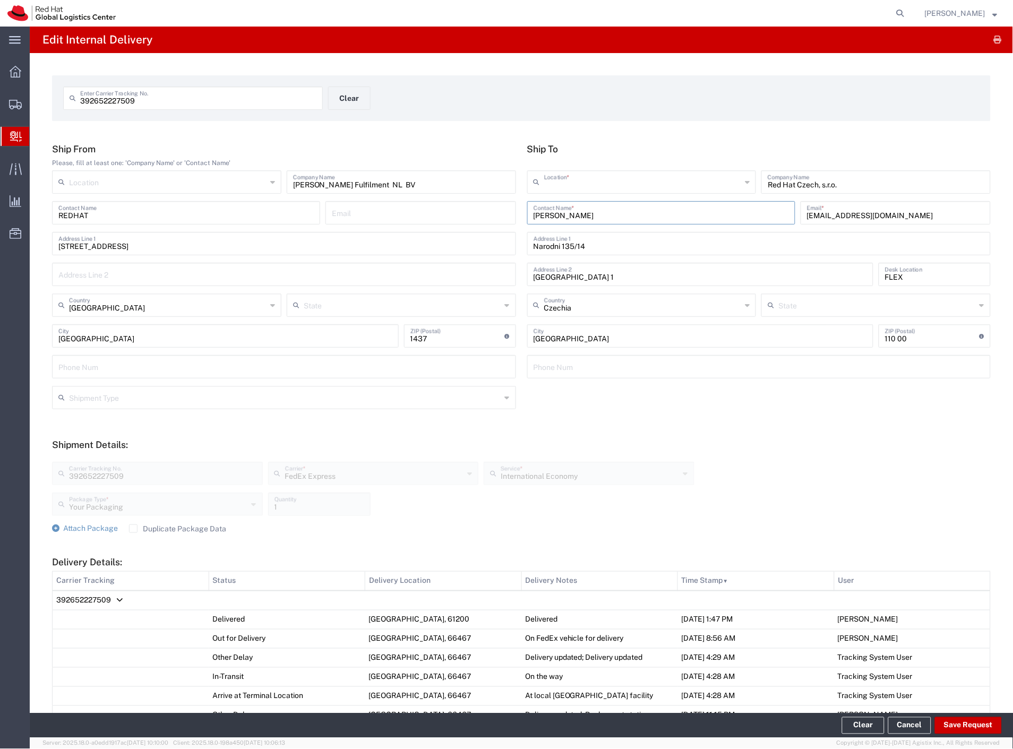
click at [659, 182] on input "text" at bounding box center [643, 181] width 198 height 19
click at [645, 215] on span "RH - [GEOGRAPHIC_DATA] [GEOGRAPHIC_DATA] - C" at bounding box center [636, 223] width 225 height 16
type input "RH - [GEOGRAPHIC_DATA] [GEOGRAPHIC_DATA] - C"
type input "Red Hat Czech s.r.o."
type input "Purkynova 665/115"
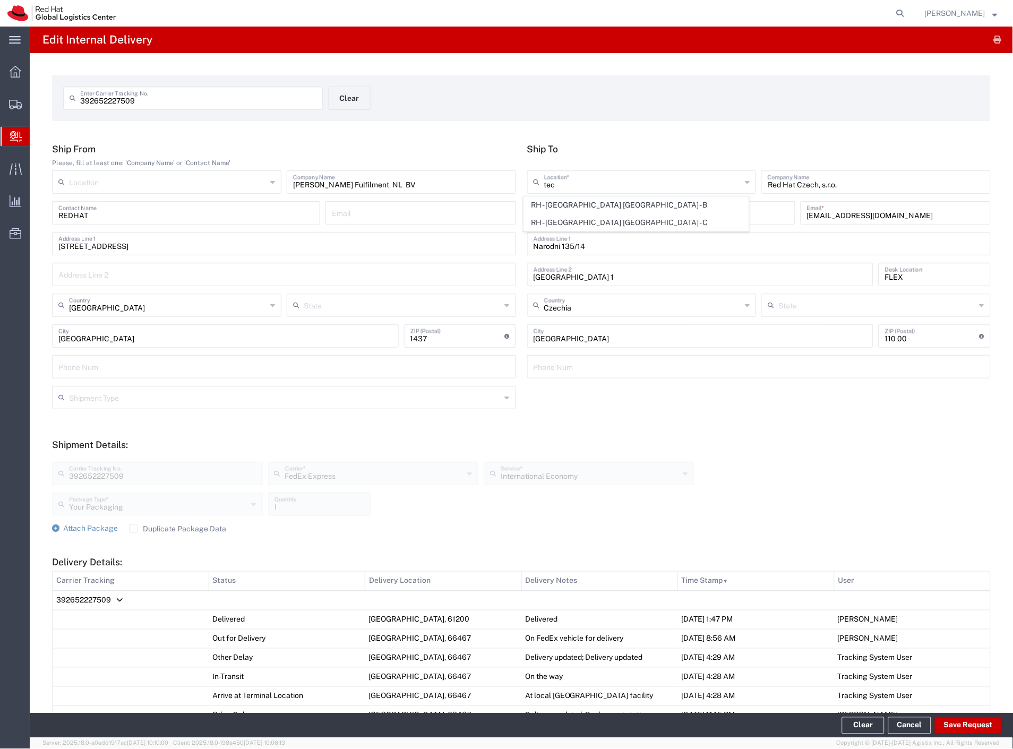
type input "[GEOGRAPHIC_DATA]"
type input "621 00"
type input "420 532 294 555"
click at [981, 719] on button "Save Request" at bounding box center [968, 726] width 67 height 17
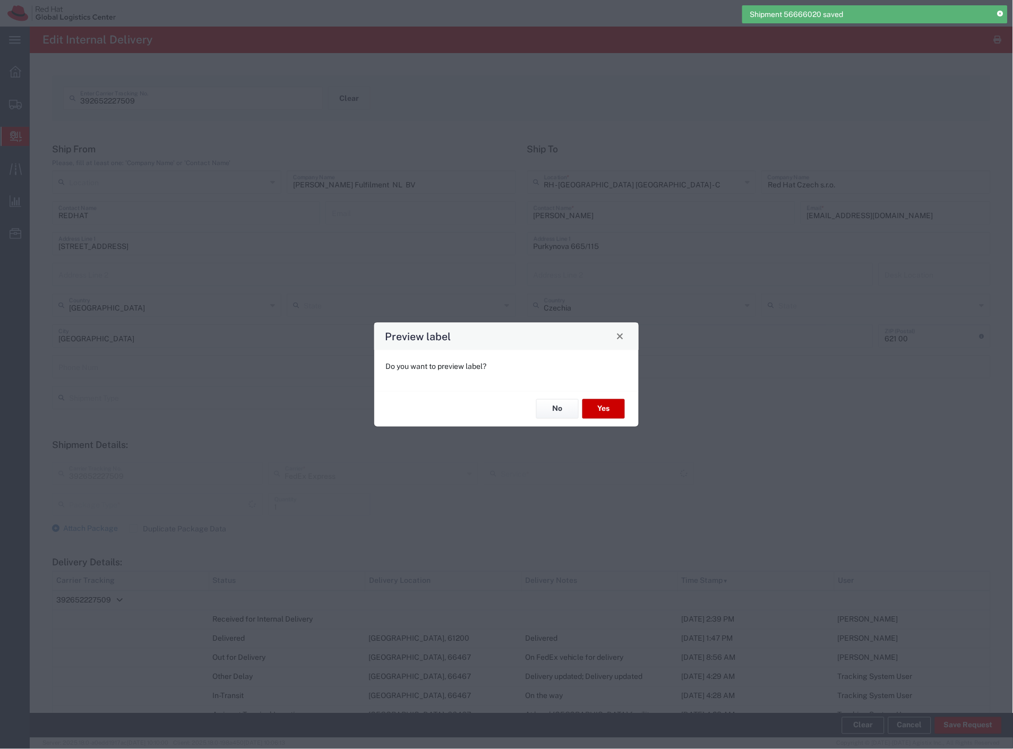
type input "Your Packaging"
type input "International Economy"
click at [560, 407] on button "No" at bounding box center [557, 409] width 42 height 20
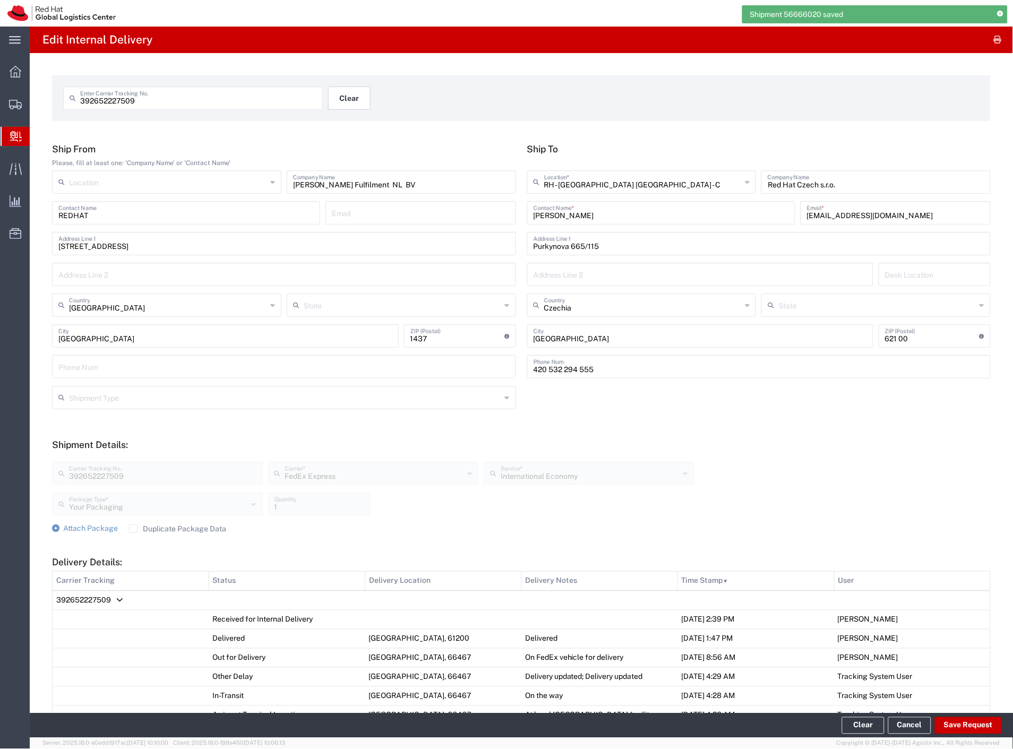
click at [341, 99] on button "Clear" at bounding box center [349, 98] width 42 height 23
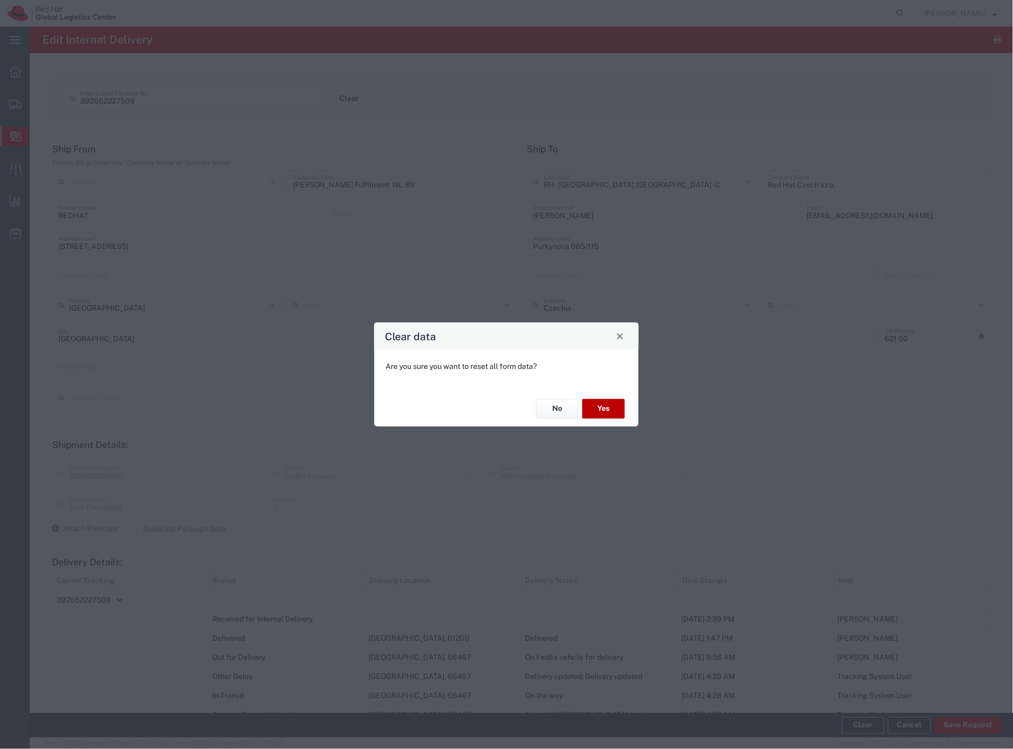
click at [611, 411] on button "Yes" at bounding box center [604, 409] width 42 height 20
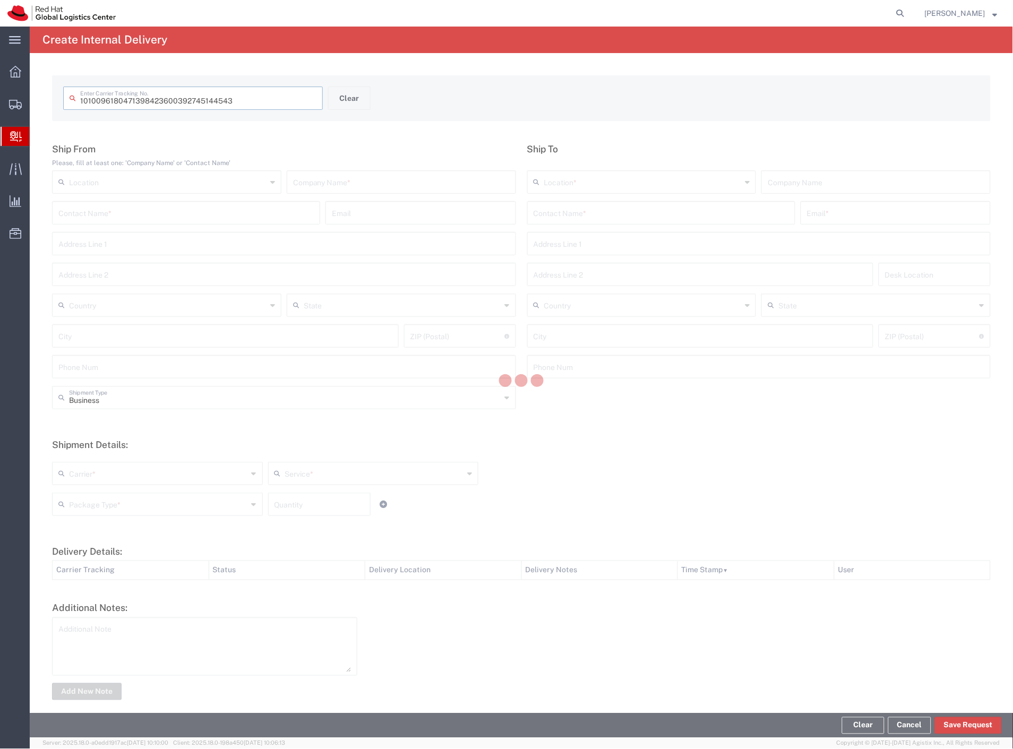
type input "392745144543"
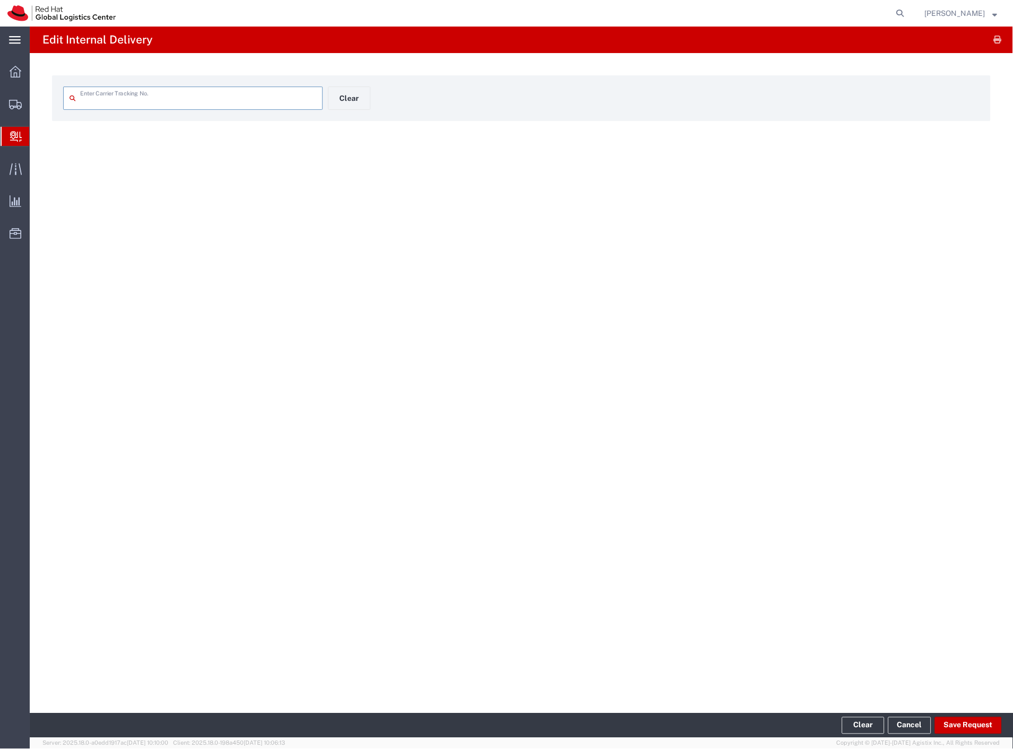
type input "392745144543"
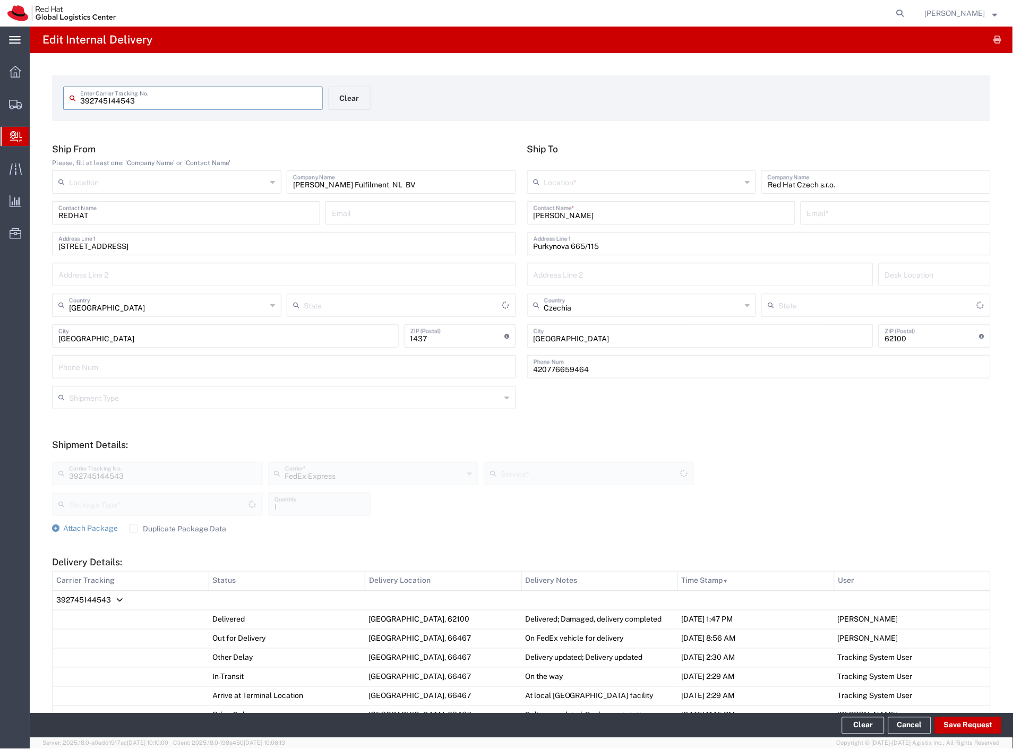
type input "Your Packaging"
type input "International Economy"
click at [604, 214] on input "[PERSON_NAME]" at bounding box center [661, 212] width 255 height 19
type input "[PERSON_NAME]"
click at [619, 242] on p "Red Hat Czech s.r.o. ([PERSON_NAME]), [EMAIL_ADDRESS][DOMAIN_NAME]" at bounding box center [661, 238] width 254 height 13
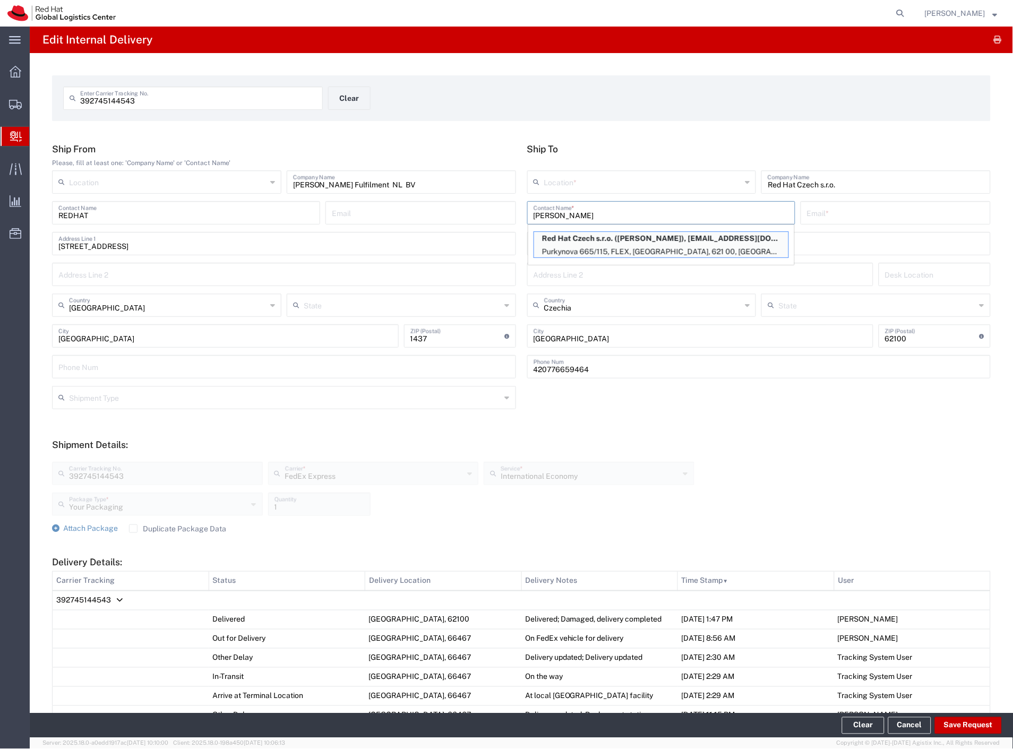
type input "RH - [GEOGRAPHIC_DATA] [GEOGRAPHIC_DATA] - C"
type input "[PERSON_NAME]"
type input "[EMAIL_ADDRESS][DOMAIN_NAME]"
type input "FLEX"
type input "[GEOGRAPHIC_DATA]"
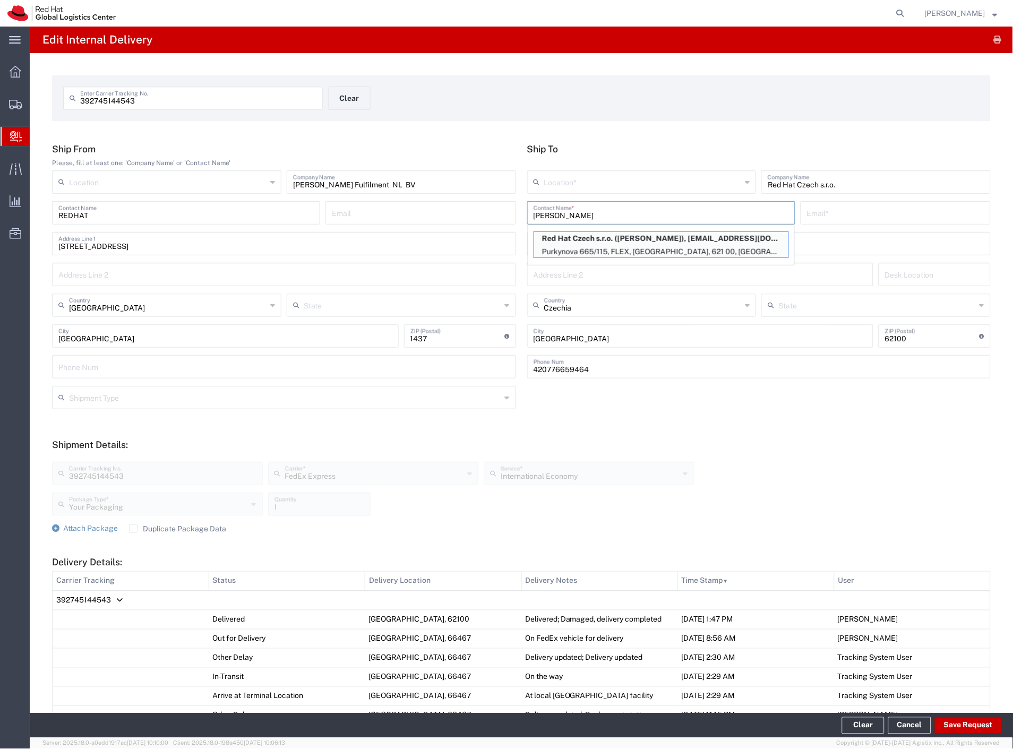
type input "621 00"
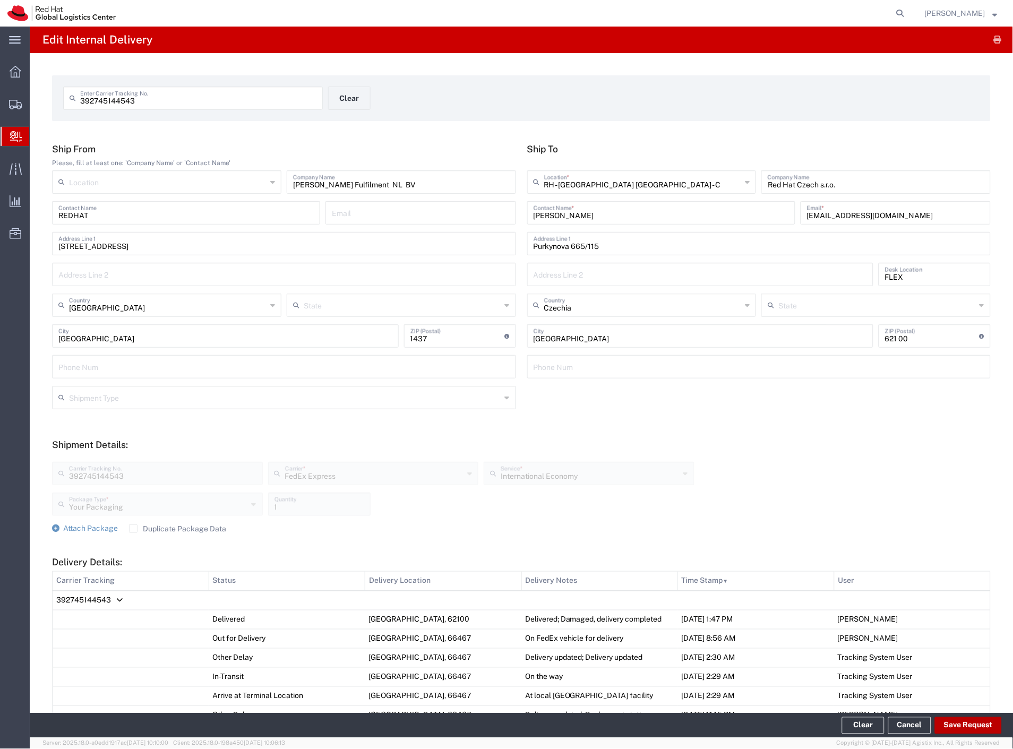
click at [954, 726] on button "Save Request" at bounding box center [968, 726] width 67 height 17
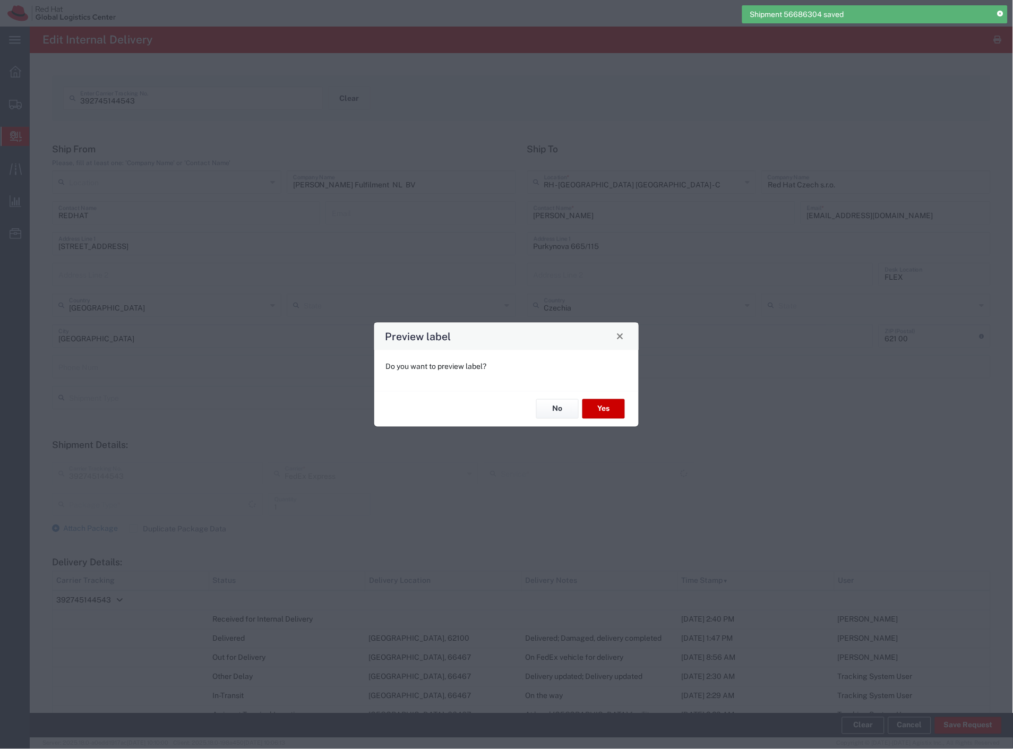
type input "Your Packaging"
type input "International Economy"
click at [595, 407] on button "Yes" at bounding box center [604, 409] width 42 height 20
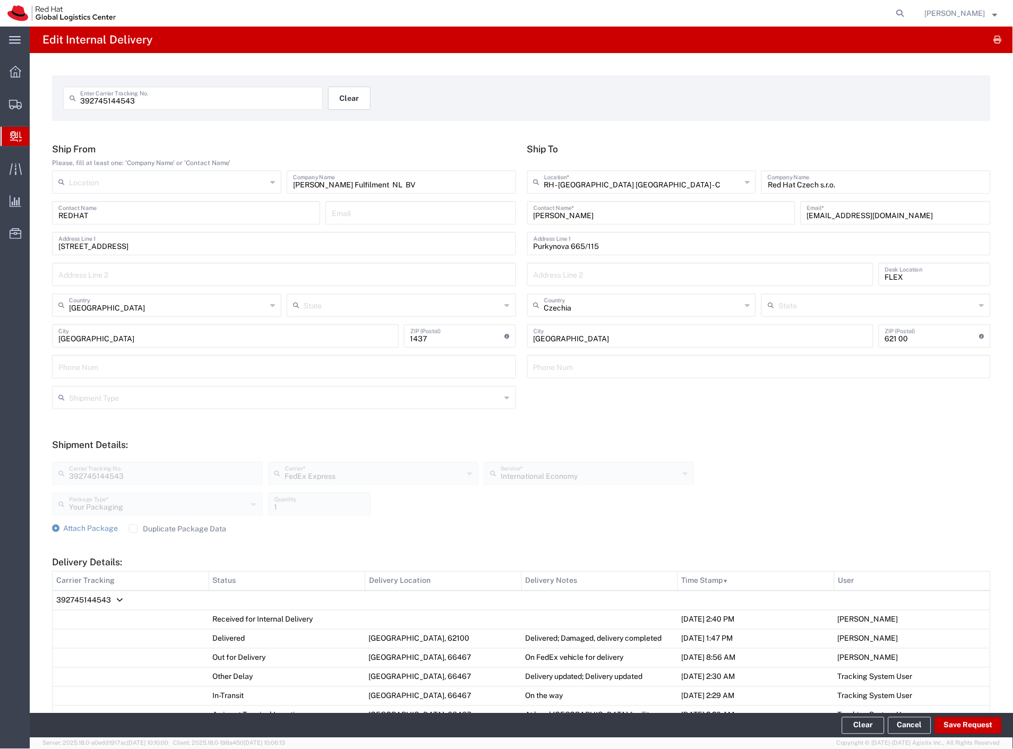
click at [352, 105] on button "Clear" at bounding box center [349, 98] width 42 height 23
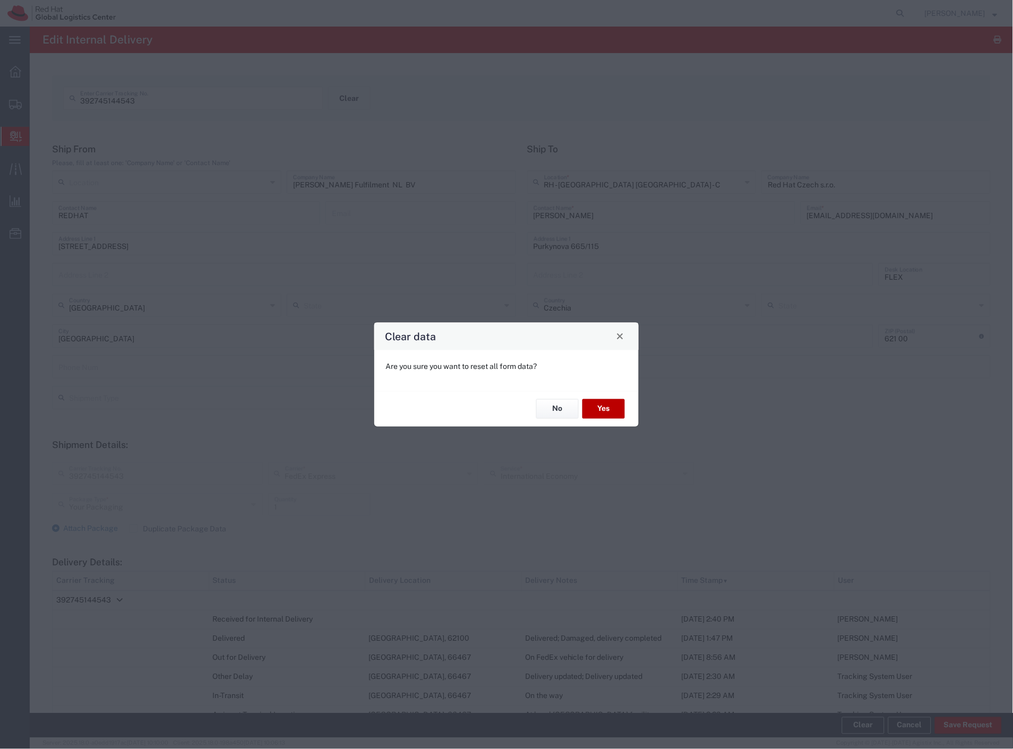
click at [603, 412] on button "Yes" at bounding box center [604, 409] width 42 height 20
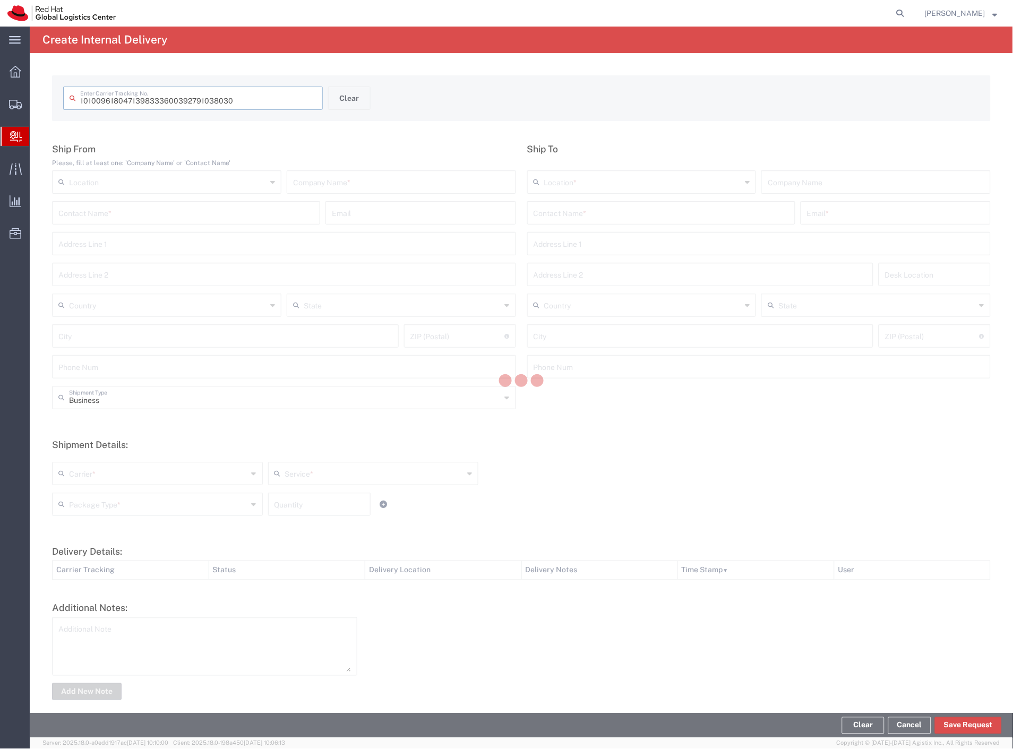
type input "392791038030"
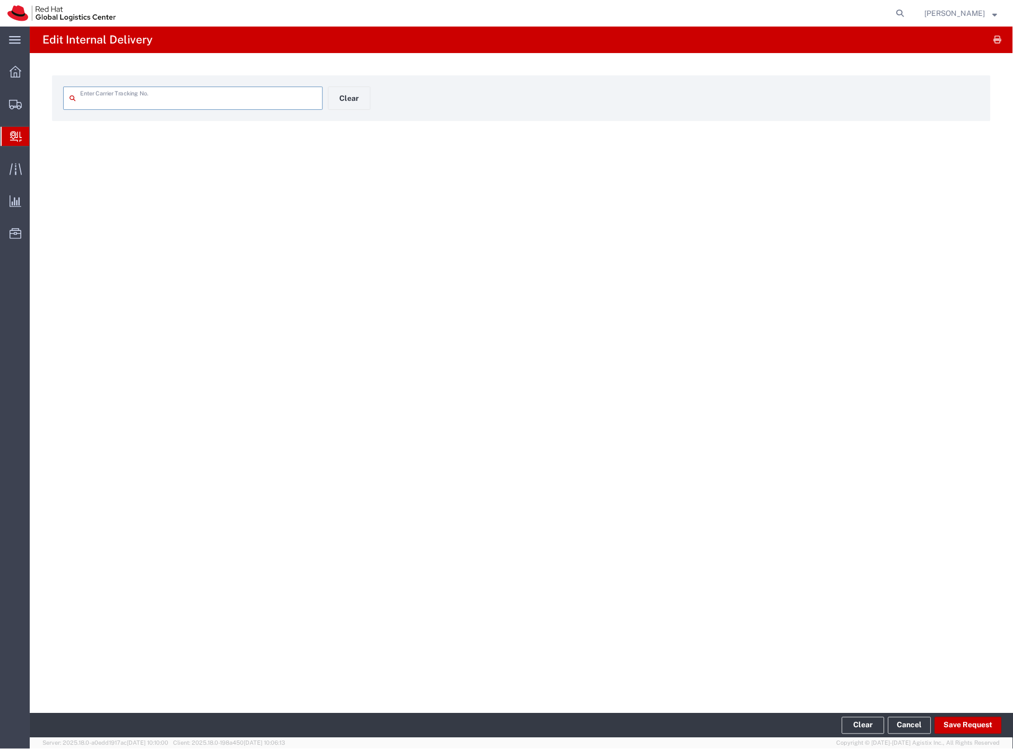
type input "392791038030"
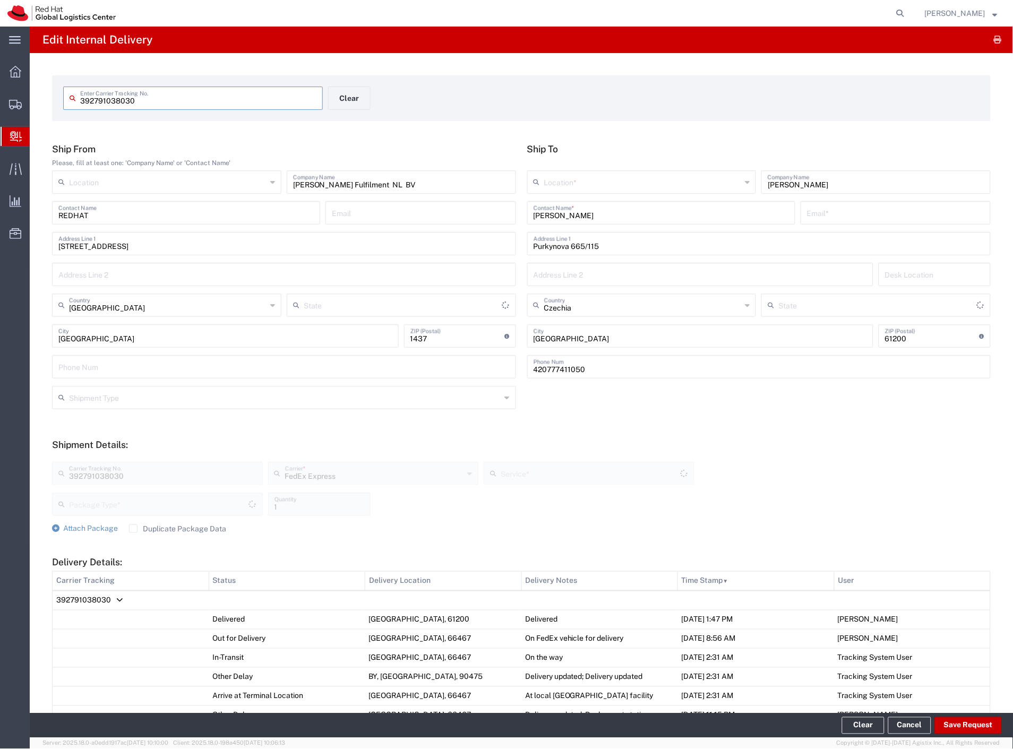
type input "Your Packaging"
type input "International Economy"
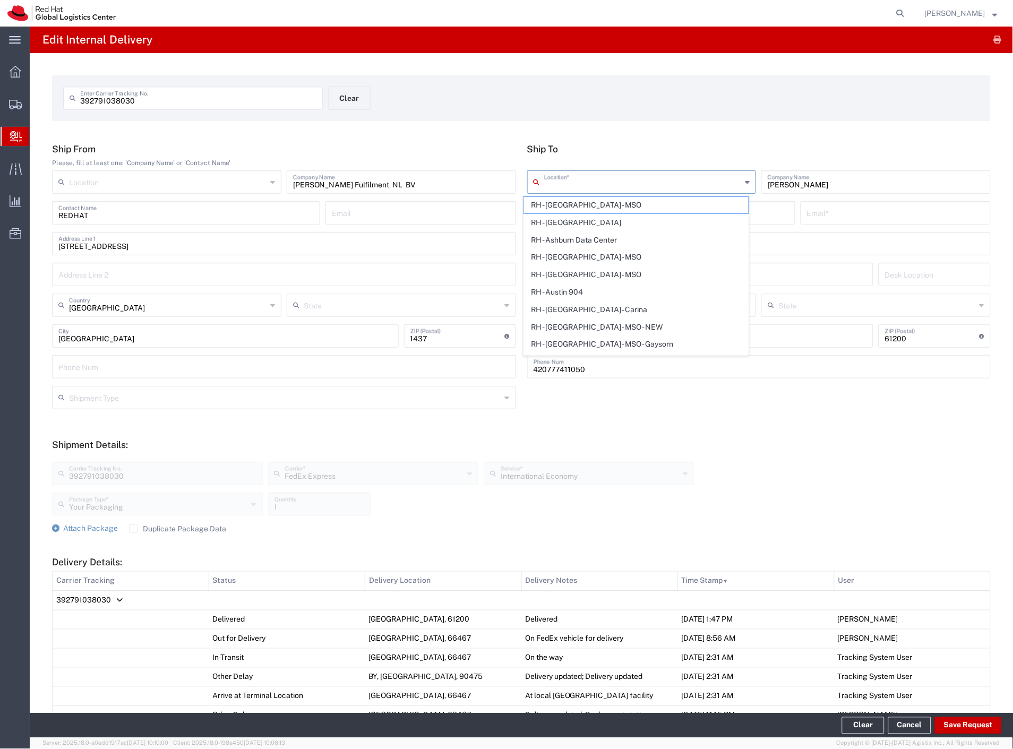
click at [638, 178] on input "text" at bounding box center [643, 181] width 198 height 19
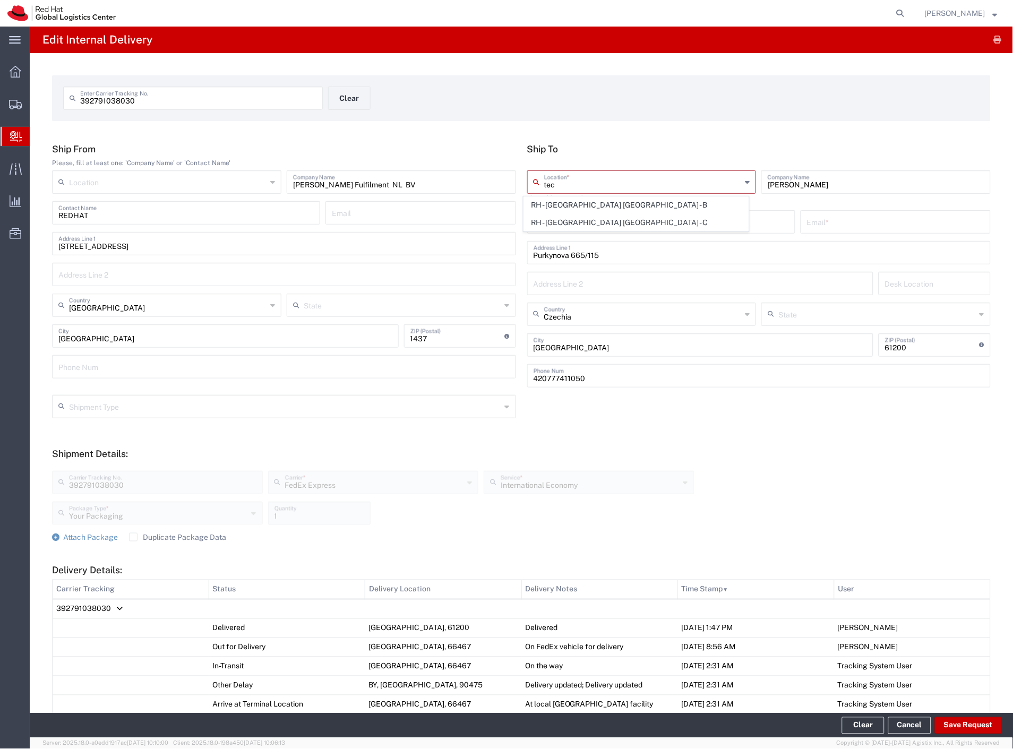
click at [669, 223] on span "RH - [GEOGRAPHIC_DATA] [GEOGRAPHIC_DATA] - C" at bounding box center [636, 223] width 225 height 16
type input "RH - [GEOGRAPHIC_DATA] [GEOGRAPHIC_DATA] - C"
type input "Red Hat Czech s.r.o."
type input "[GEOGRAPHIC_DATA]"
type input "621 00"
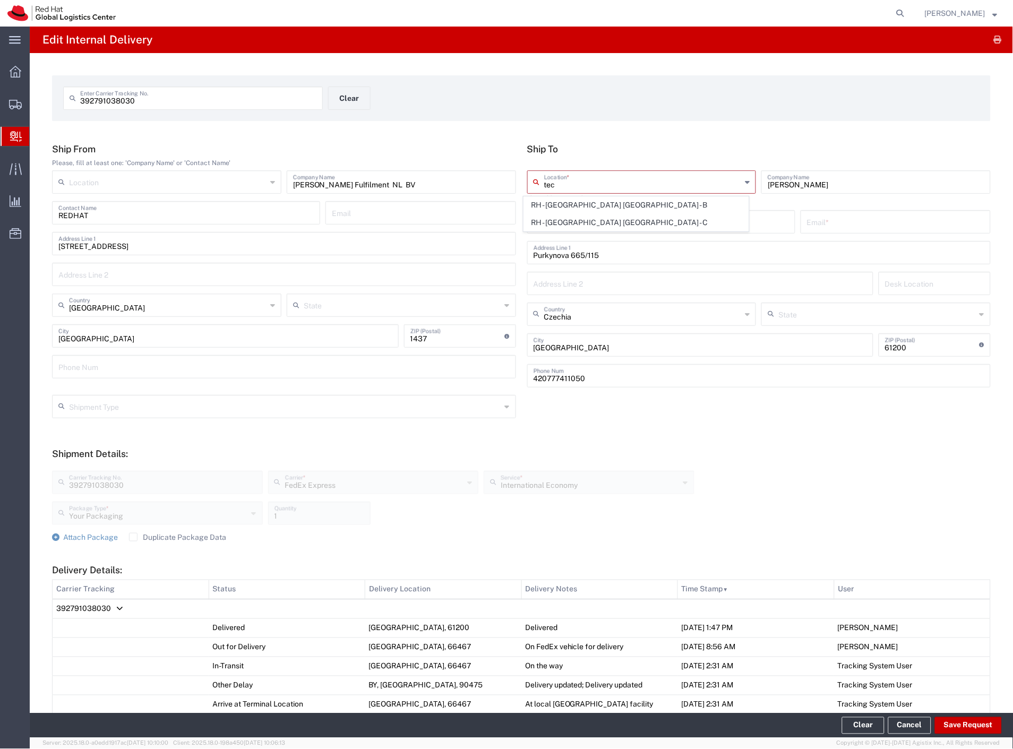
type input "420 532 294 555"
click at [706, 208] on input "[PERSON_NAME]" at bounding box center [661, 212] width 255 height 19
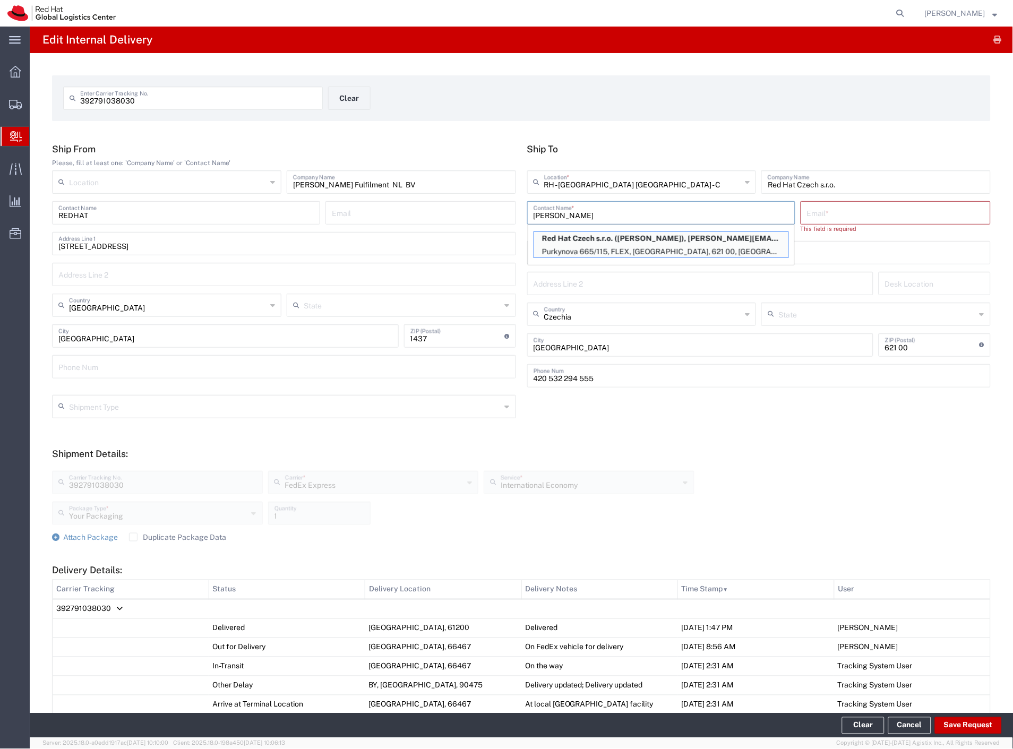
click at [685, 240] on p "Red Hat Czech s.r.o. ([PERSON_NAME]), [PERSON_NAME][EMAIL_ADDRESS][DOMAIN_NAME]" at bounding box center [661, 238] width 254 height 13
type input "[PERSON_NAME]"
type input "[PERSON_NAME][EMAIL_ADDRESS][DOMAIN_NAME]"
type input "FLEX"
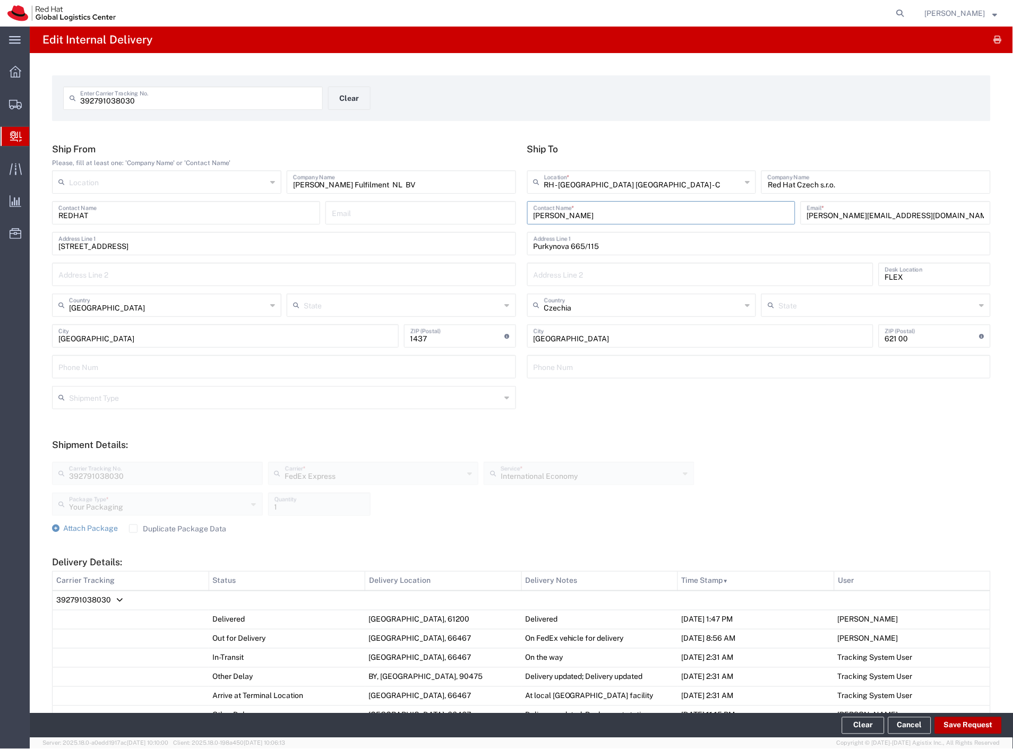
click at [975, 728] on button "Save Request" at bounding box center [968, 726] width 67 height 17
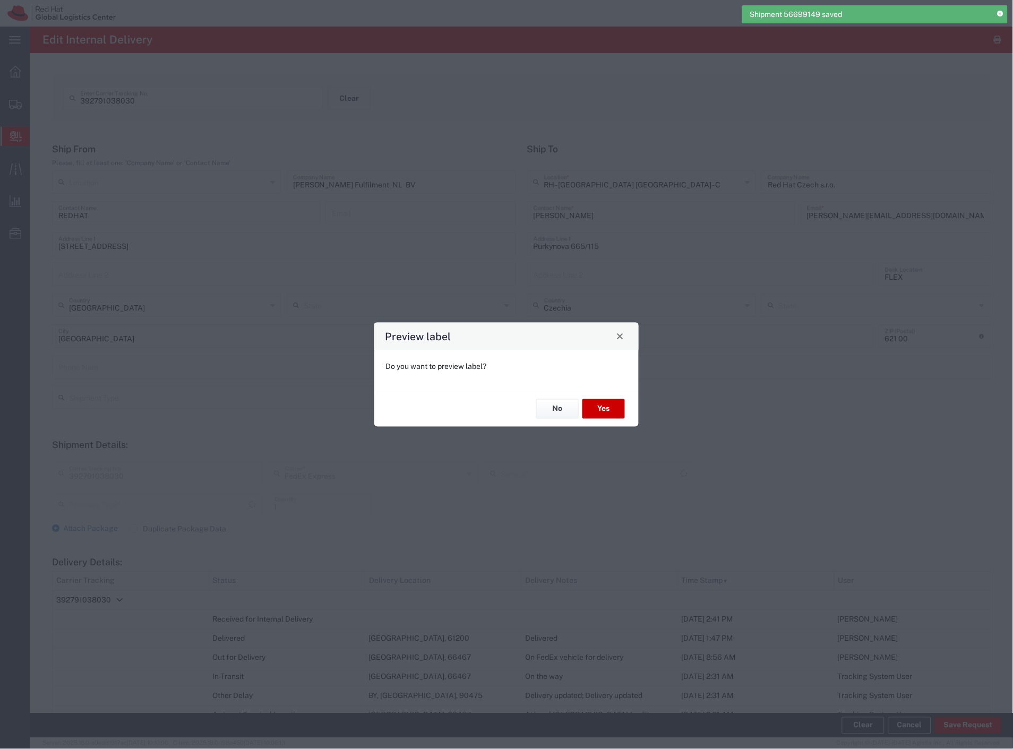
type input "Your Packaging"
type input "International Economy"
click at [605, 407] on button "Yes" at bounding box center [604, 409] width 42 height 20
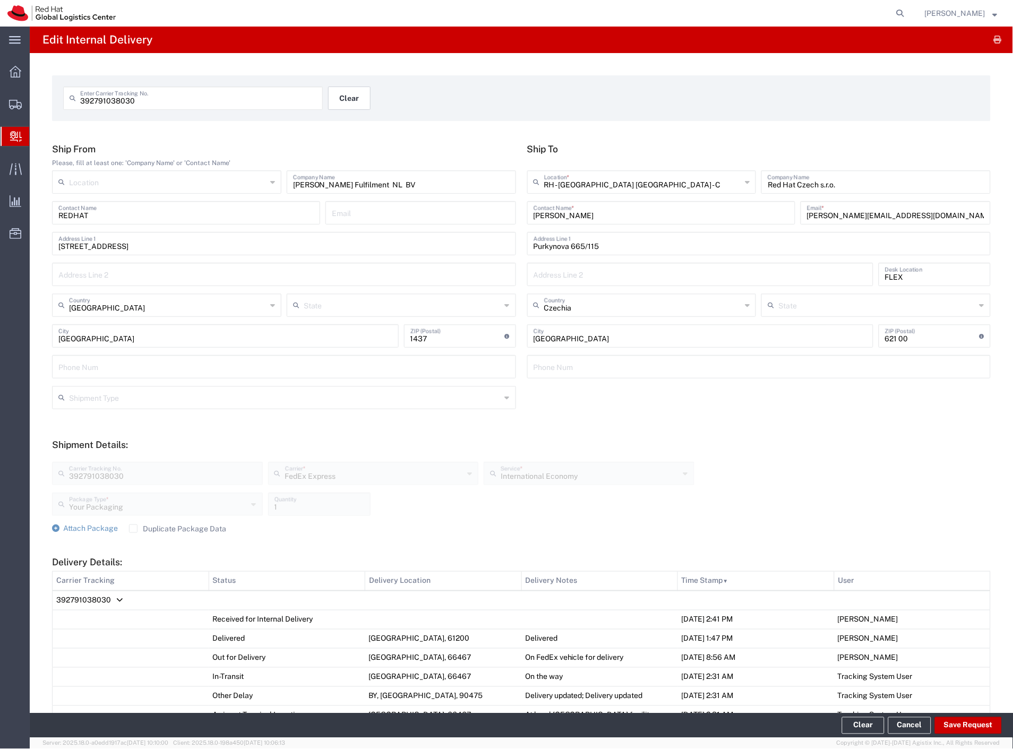
click at [353, 91] on button "Clear" at bounding box center [349, 98] width 42 height 23
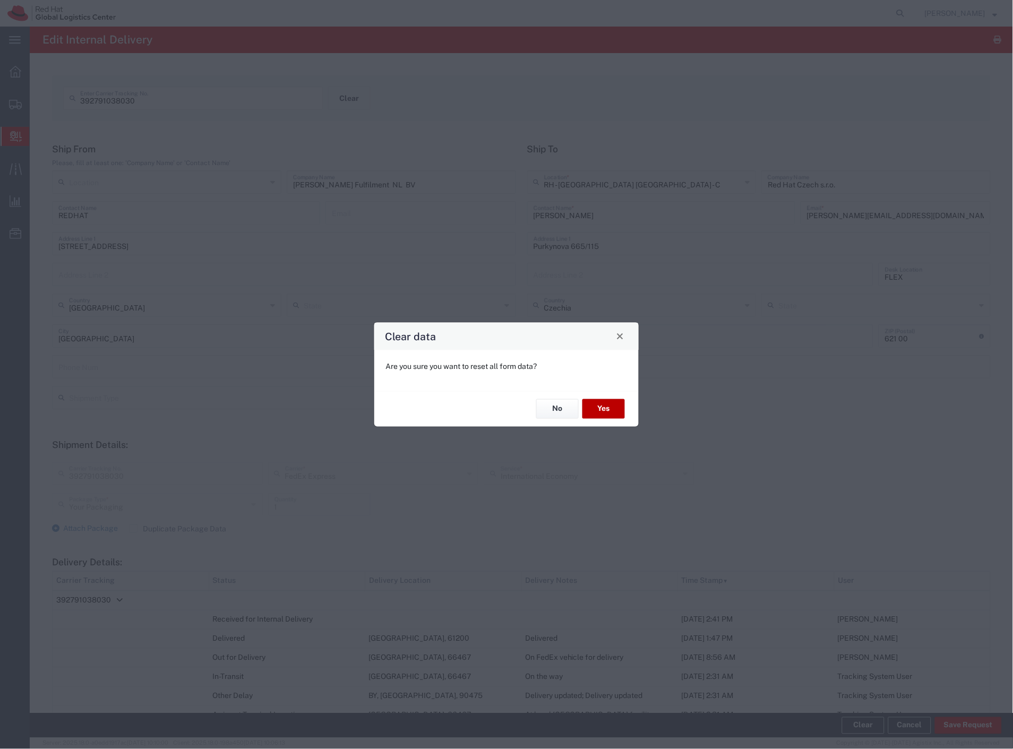
click at [592, 407] on button "Yes" at bounding box center [604, 409] width 42 height 20
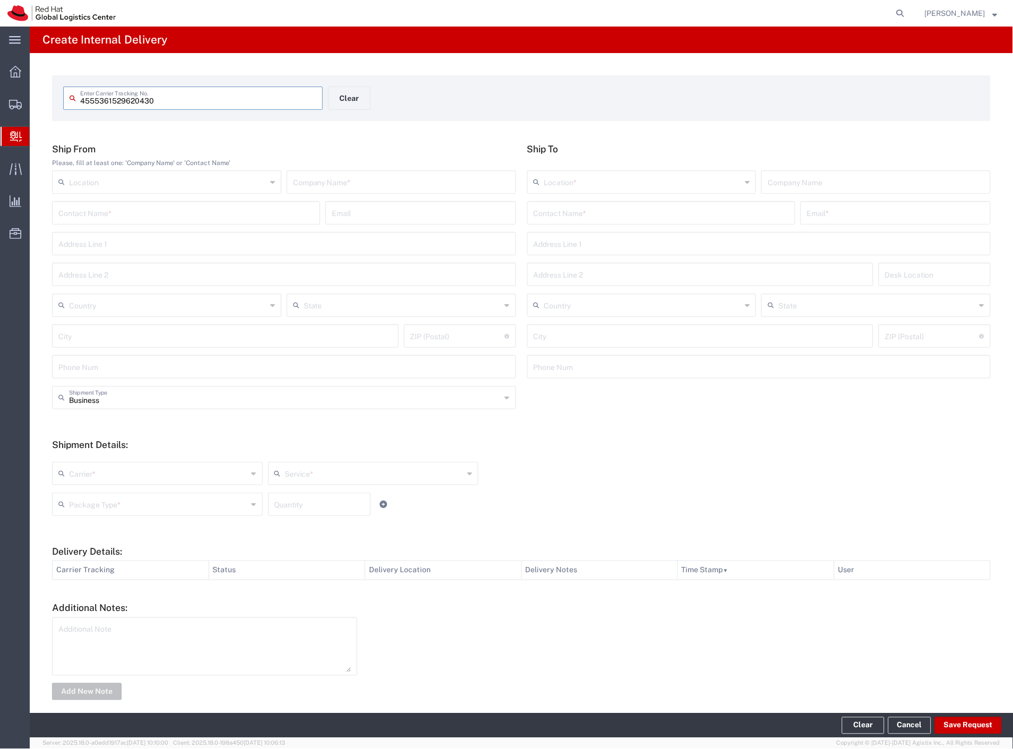
type input "4555361529620430"
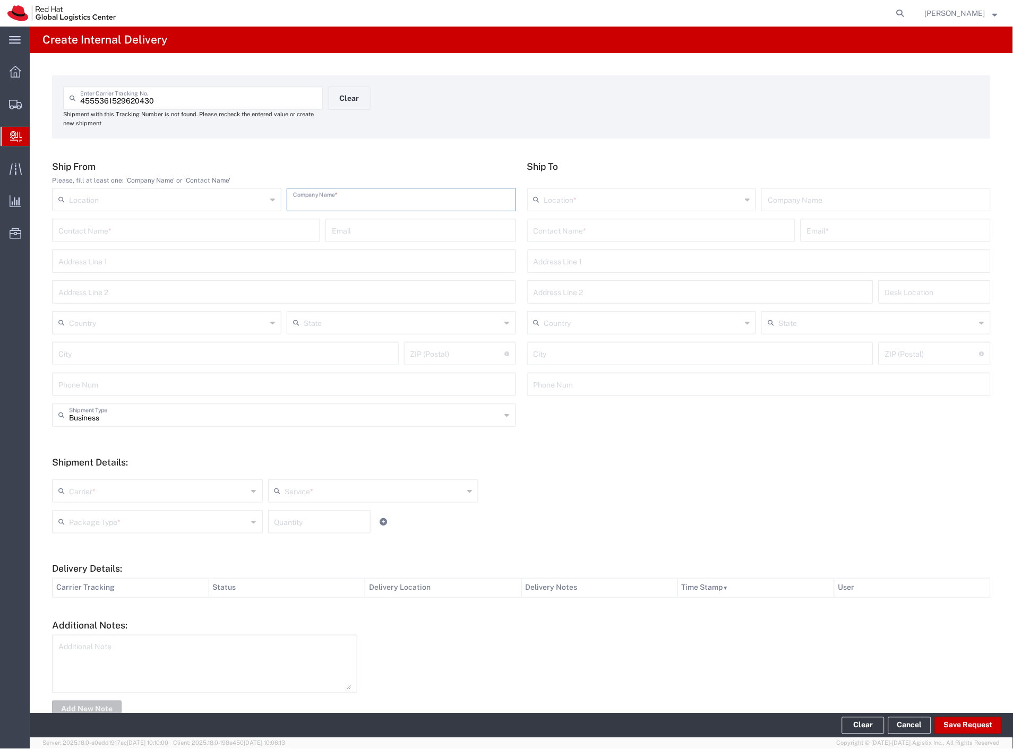
click at [300, 199] on input "text" at bounding box center [401, 199] width 217 height 19
type input "NXP"
click at [548, 236] on input "text" at bounding box center [661, 229] width 255 height 19
type input "[PERSON_NAME]"
click at [607, 260] on p "Red Hat Czech s.r.o. ([PERSON_NAME]), [EMAIL_ADDRESS][DOMAIN_NAME]" at bounding box center [661, 256] width 254 height 13
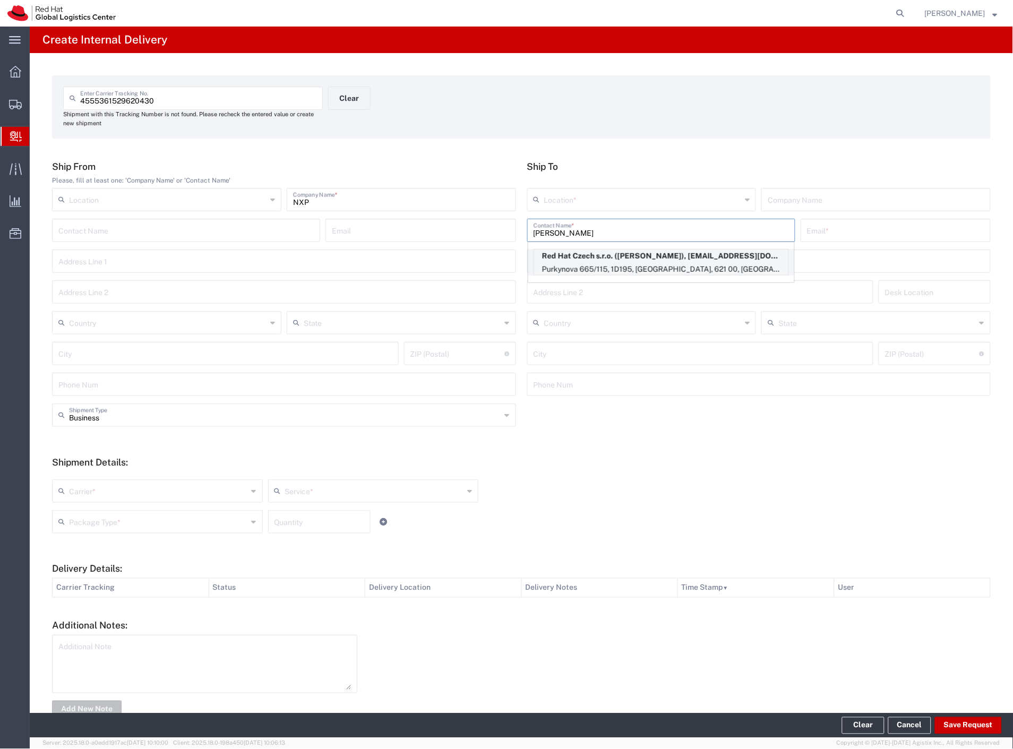
type input "RH - [GEOGRAPHIC_DATA] [GEOGRAPHIC_DATA] - C"
type input "Red Hat Czech s.r.o."
type input "[PERSON_NAME]"
type input "[EMAIL_ADDRESS][DOMAIN_NAME]"
type input "Purkynova 665/115"
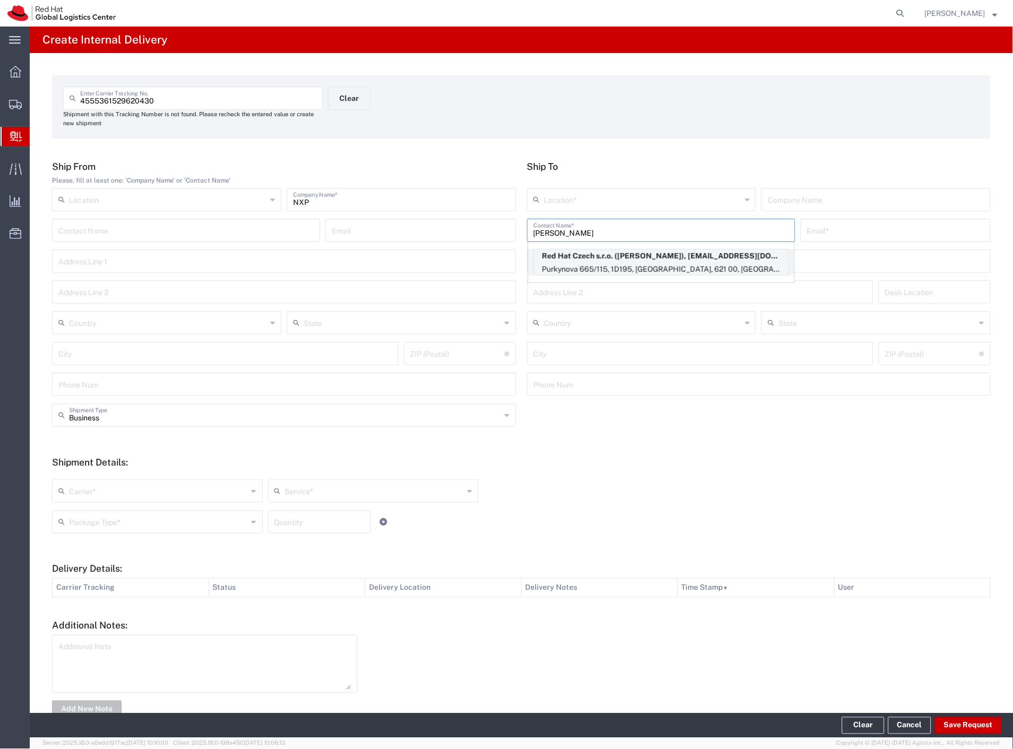
type input "1D195"
type input "Czechia"
type input "[GEOGRAPHIC_DATA]"
type input "621 00"
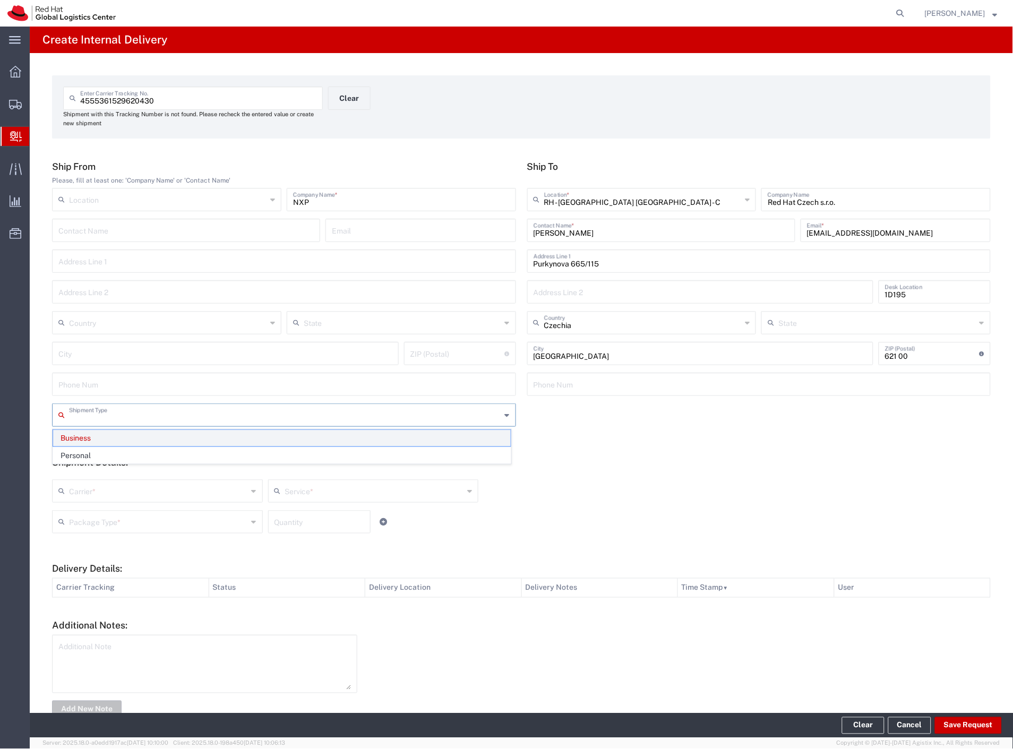
drag, startPoint x: 150, startPoint y: 416, endPoint x: 130, endPoint y: 442, distance: 32.9
click at [149, 421] on input "text" at bounding box center [285, 414] width 432 height 19
click at [117, 459] on span "Personal" at bounding box center [282, 456] width 458 height 16
type input "Personal"
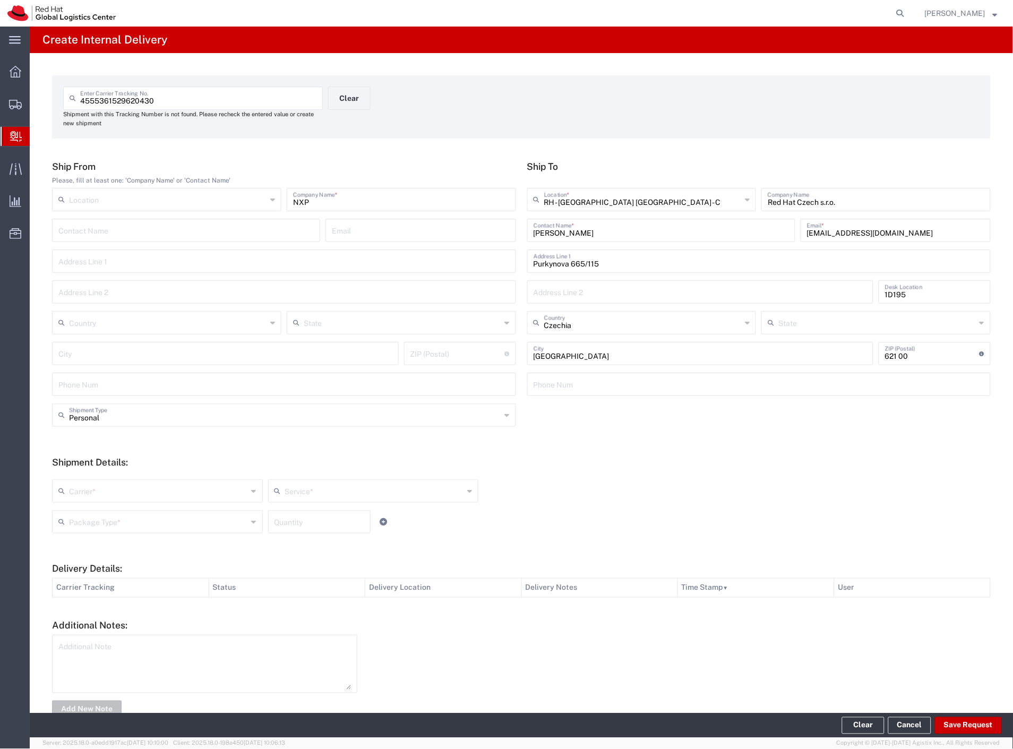
click at [105, 493] on input "text" at bounding box center [158, 490] width 179 height 19
click at [99, 514] on span "Czech Post" at bounding box center [156, 514] width 207 height 16
type input "Czech Post"
type input "Ground"
click at [98, 518] on input "text" at bounding box center [158, 521] width 179 height 19
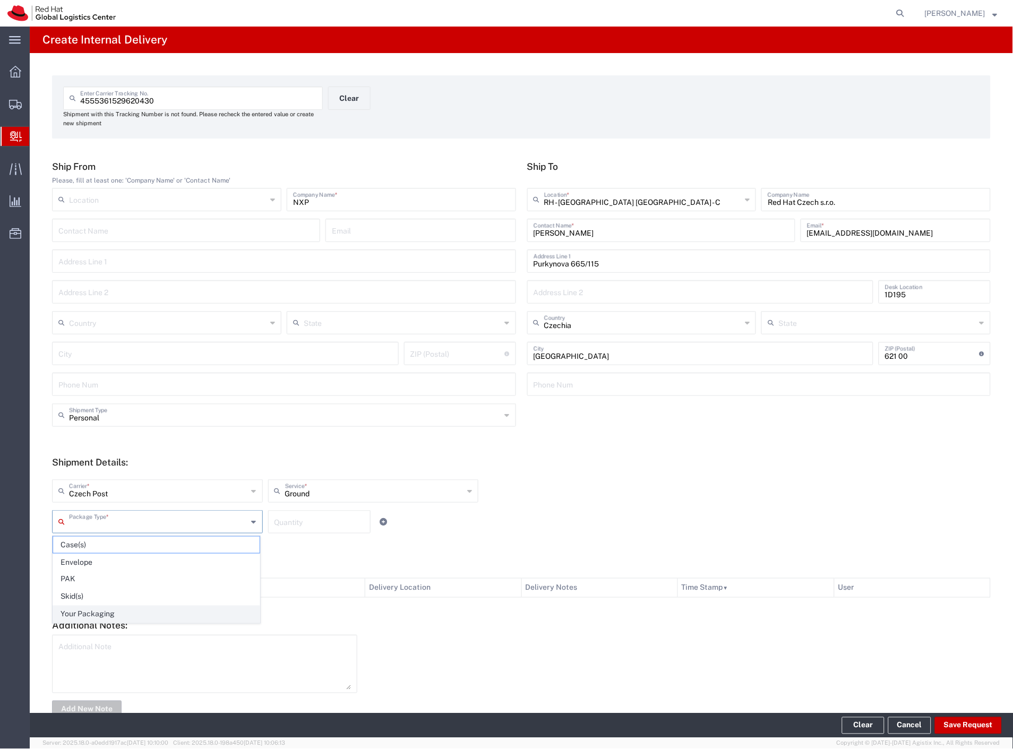
click at [114, 612] on span "Your Packaging" at bounding box center [156, 615] width 207 height 16
type input "Your Packaging"
click at [966, 729] on button "Save Request" at bounding box center [968, 726] width 67 height 17
type input "Personal"
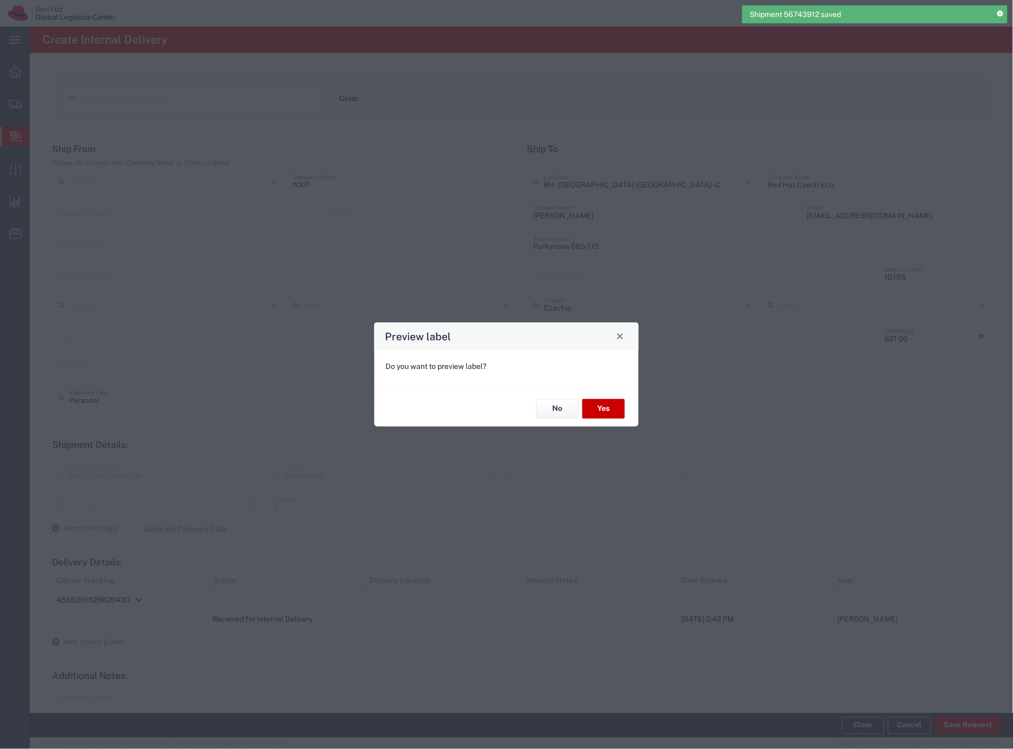
type input "Your Packaging"
type input "Ground"
click at [597, 407] on button "Yes" at bounding box center [604, 409] width 42 height 20
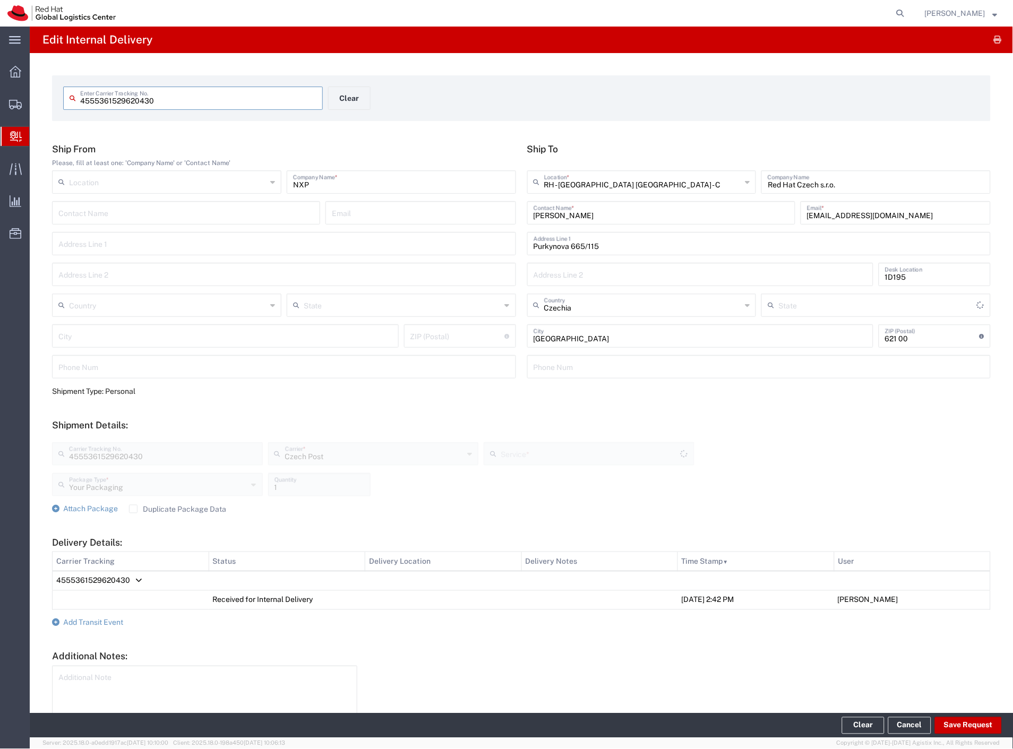
type input "Ground"
click at [37, 113] on span "Shipments" at bounding box center [32, 103] width 7 height 21
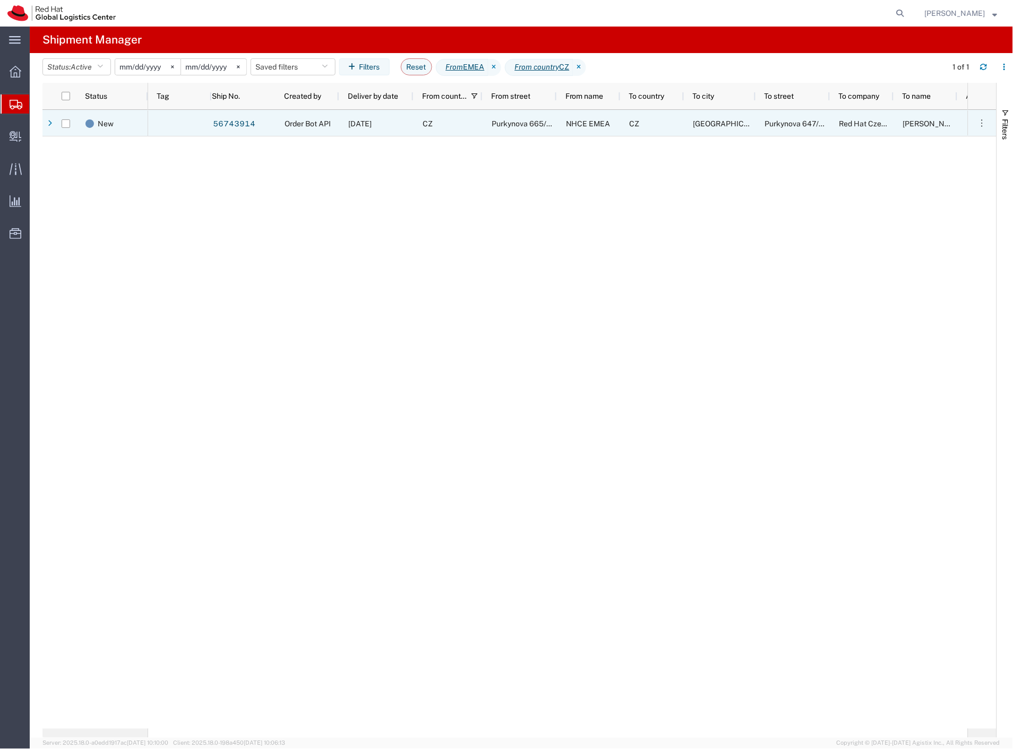
drag, startPoint x: 66, startPoint y: 124, endPoint x: 257, endPoint y: 76, distance: 196.6
click at [66, 124] on input "Press Space to toggle row selection (unchecked)" at bounding box center [66, 123] width 8 height 8
checkbox input "true"
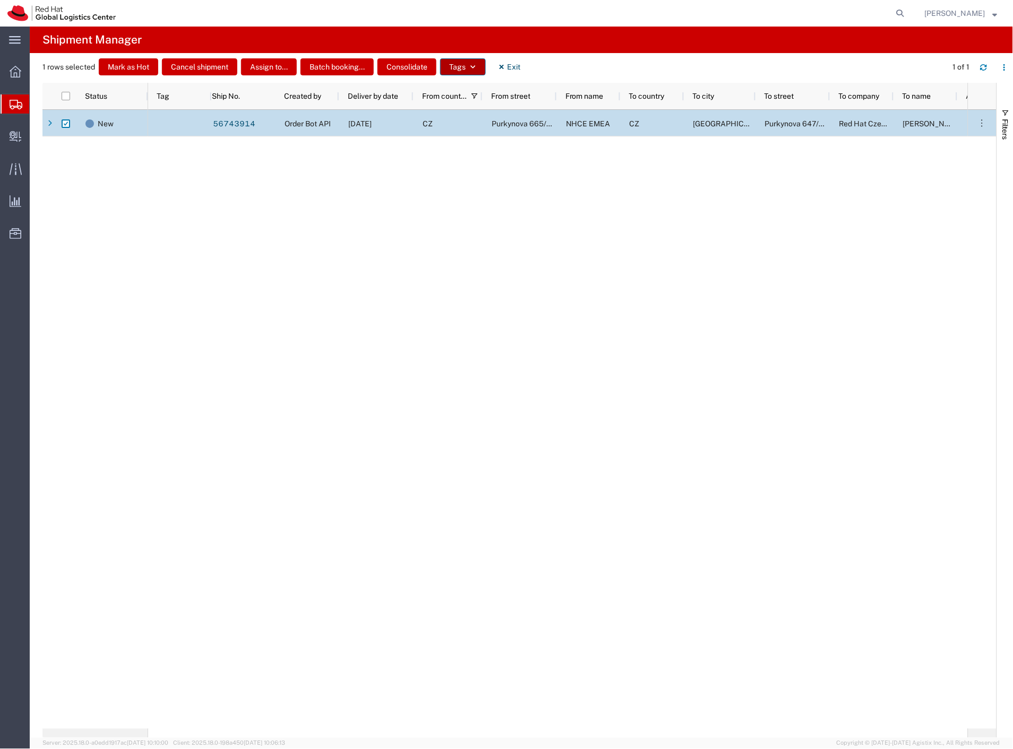
click at [460, 65] on button "Tags" at bounding box center [463, 66] width 46 height 17
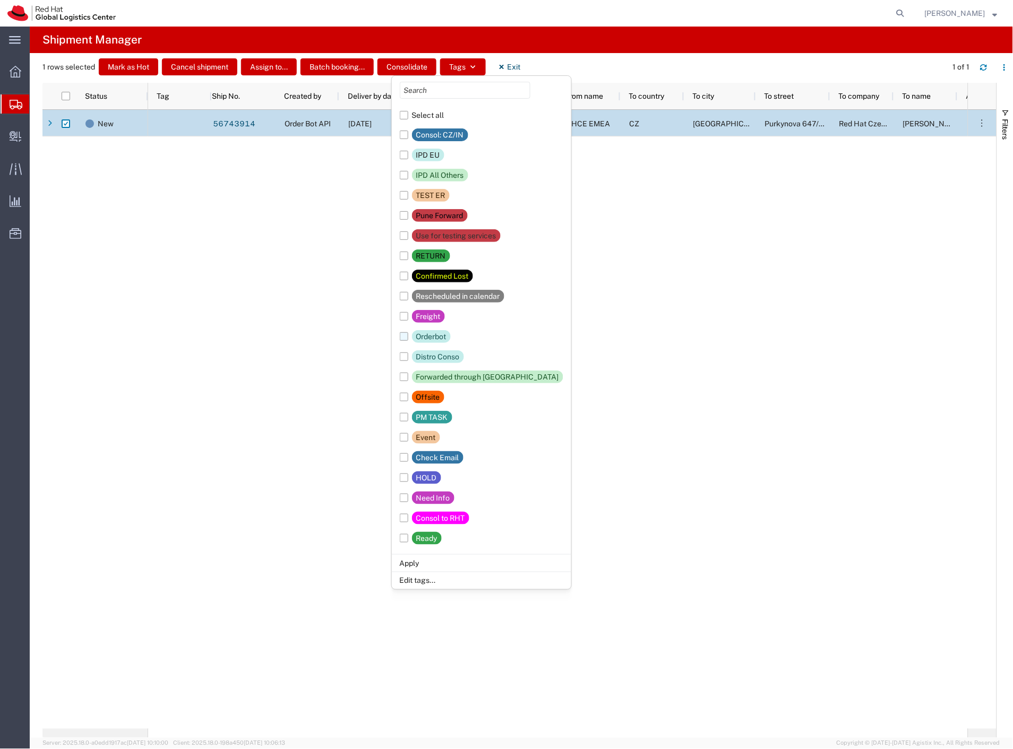
click at [436, 337] on div "Orderbot" at bounding box center [431, 336] width 30 height 13
click at [0, 0] on input "Orderbot" at bounding box center [0, 0] width 0 height 0
click at [433, 561] on li "Apply" at bounding box center [482, 563] width 180 height 18
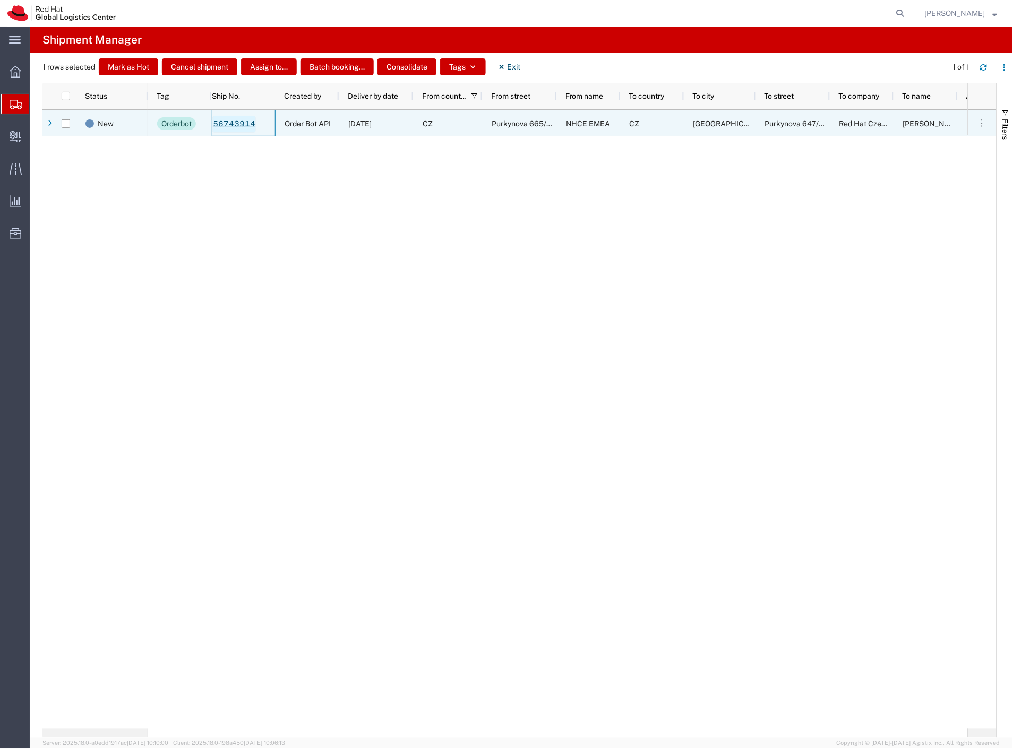
click at [229, 122] on link "56743914" at bounding box center [234, 124] width 44 height 17
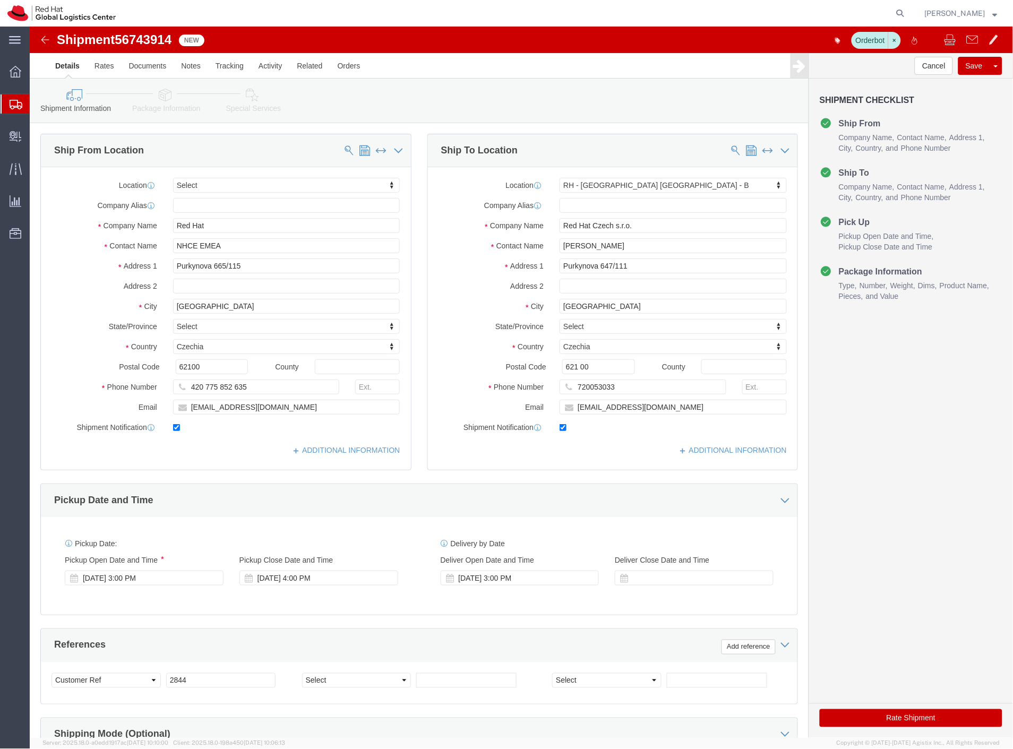
select select
select select "38036"
click button "Rate Shipment"
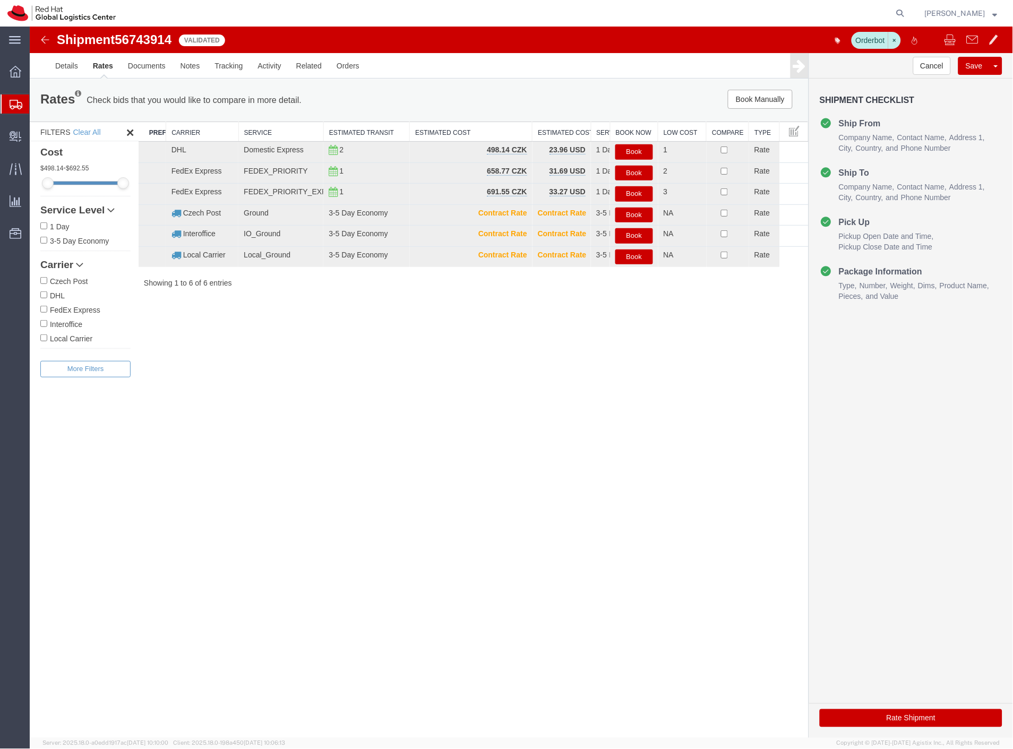
click at [158, 39] on span "56743914" at bounding box center [142, 39] width 57 height 14
copy span "56743914"
click at [773, 98] on button "Book Manually" at bounding box center [760, 98] width 65 height 19
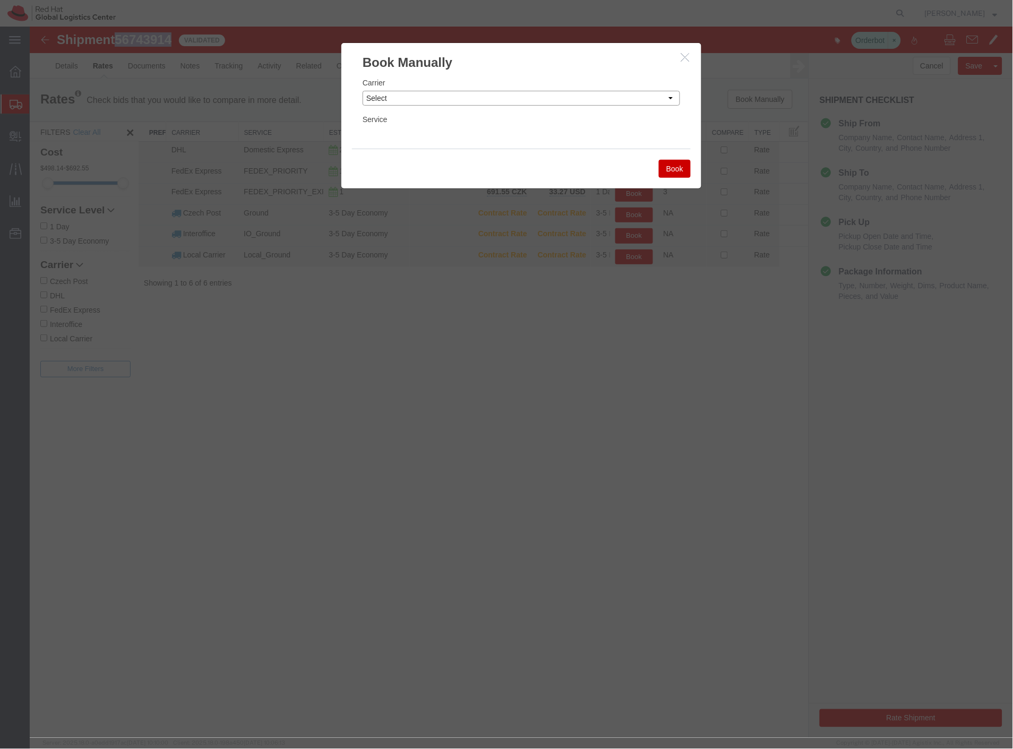
drag, startPoint x: 413, startPoint y: 99, endPoint x: 410, endPoint y: 104, distance: 5.5
click at [411, 103] on select "Select Add New Carrier (and default service) Czech Post DHL FedEx Express Globa…" at bounding box center [521, 97] width 318 height 15
select select "7920"
click at [362, 90] on select "Select Add New Carrier (and default service) Czech Post DHL FedEx Express Globa…" at bounding box center [521, 97] width 318 height 15
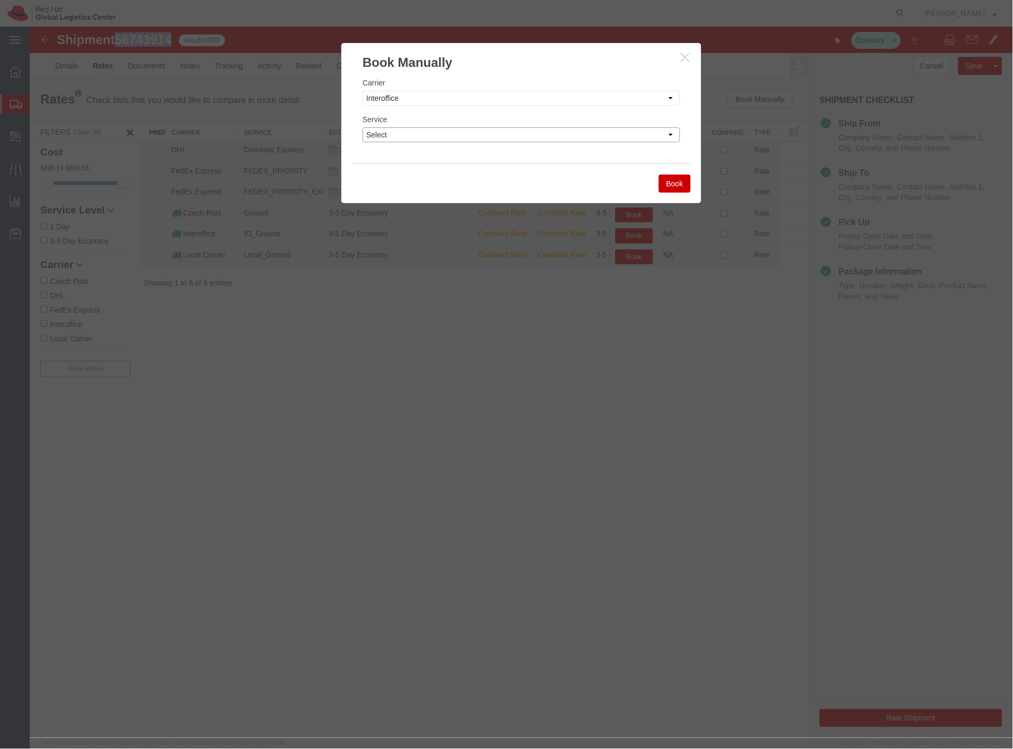
drag, startPoint x: 405, startPoint y: 134, endPoint x: 405, endPoint y: 139, distance: 5.3
click at [405, 139] on select "Select IO_Ground IO_LTL" at bounding box center [521, 134] width 318 height 15
select select "17810"
click at [362, 127] on select "Select IO_Ground IO_LTL" at bounding box center [521, 134] width 318 height 15
click at [670, 183] on button "Book" at bounding box center [675, 183] width 32 height 18
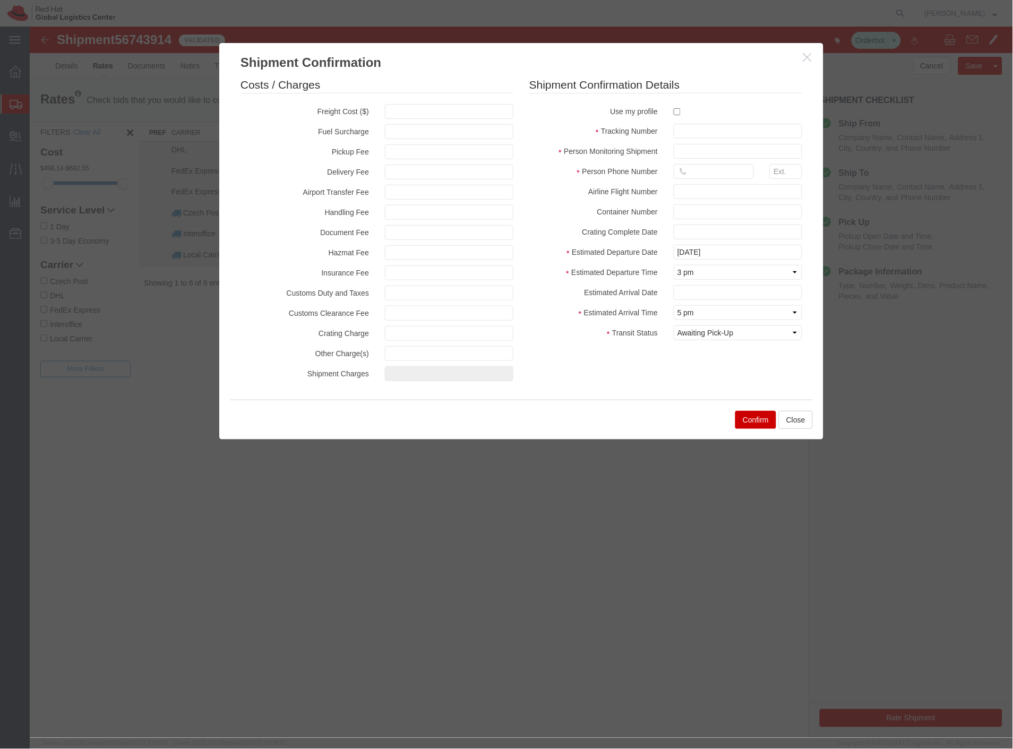
click at [478, 102] on fieldset "Costs / Charges Freight Cost ($) Fuel Surcharge Pickup Fee Delivery Fee Airport…" at bounding box center [376, 231] width 273 height 310
click at [673, 113] on input "checkbox" at bounding box center [676, 111] width 7 height 7
checkbox input "true"
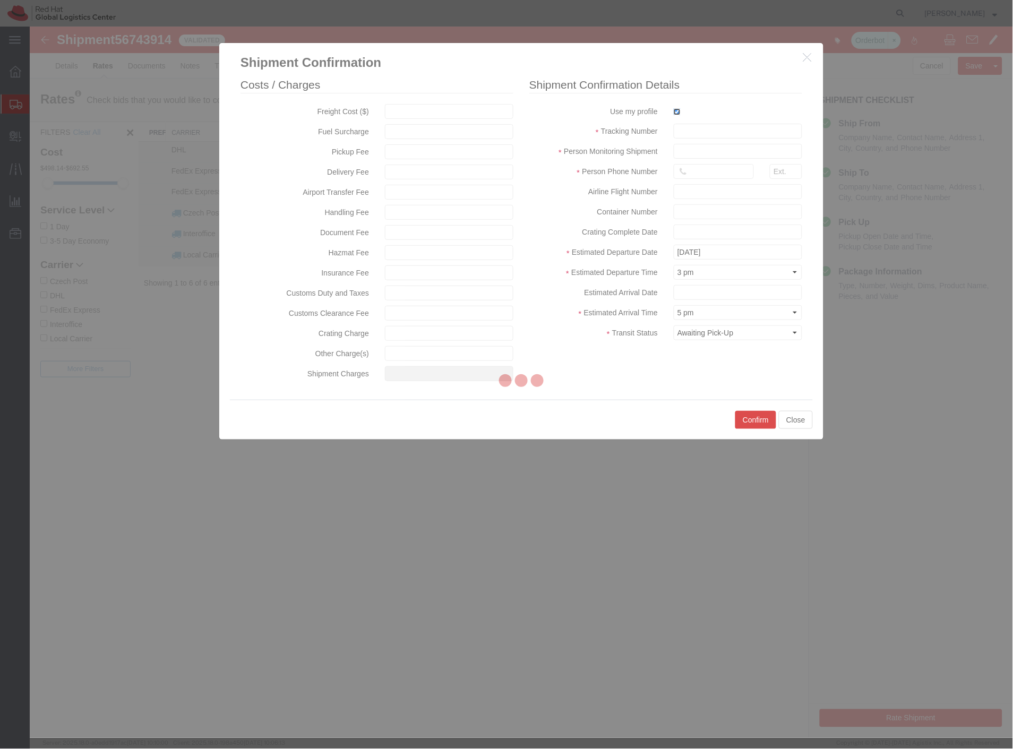
type input "[PERSON_NAME]"
type input "420702253567"
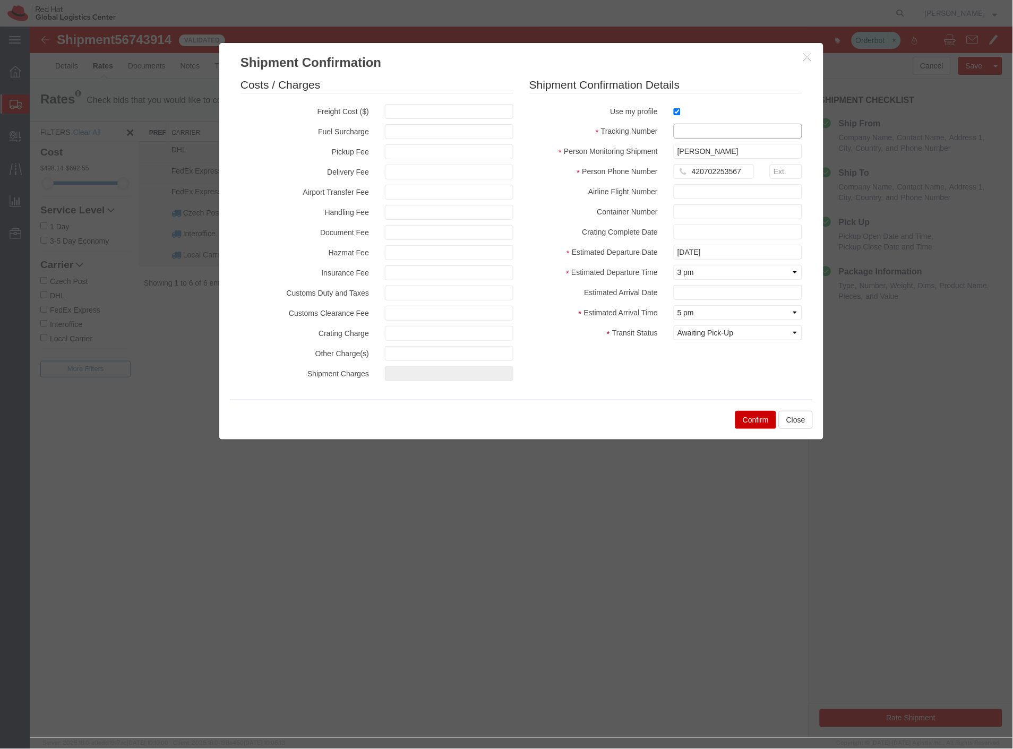
click at [685, 128] on input "text" at bounding box center [737, 130] width 129 height 15
paste input "56743914"
type input "56743914_mass"
click at [707, 325] on select "Select Arrival Notice Available Arrival Notice Imported Arrive at Delivery Loca…" at bounding box center [737, 332] width 129 height 15
select select "DELIVRED"
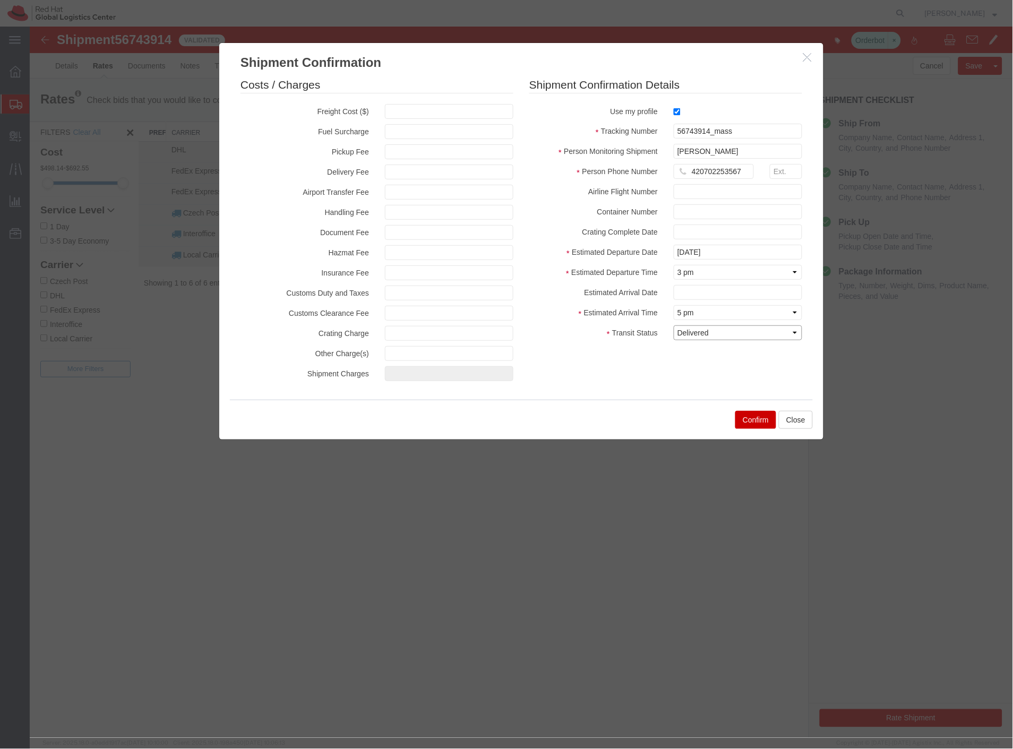
click at [673, 325] on select "Select Arrival Notice Available Arrival Notice Imported Arrive at Delivery Loca…" at bounding box center [737, 332] width 129 height 15
click at [752, 429] on div "Confirm Close" at bounding box center [520, 419] width 583 height 40
click at [754, 421] on button "Confirm" at bounding box center [755, 420] width 41 height 18
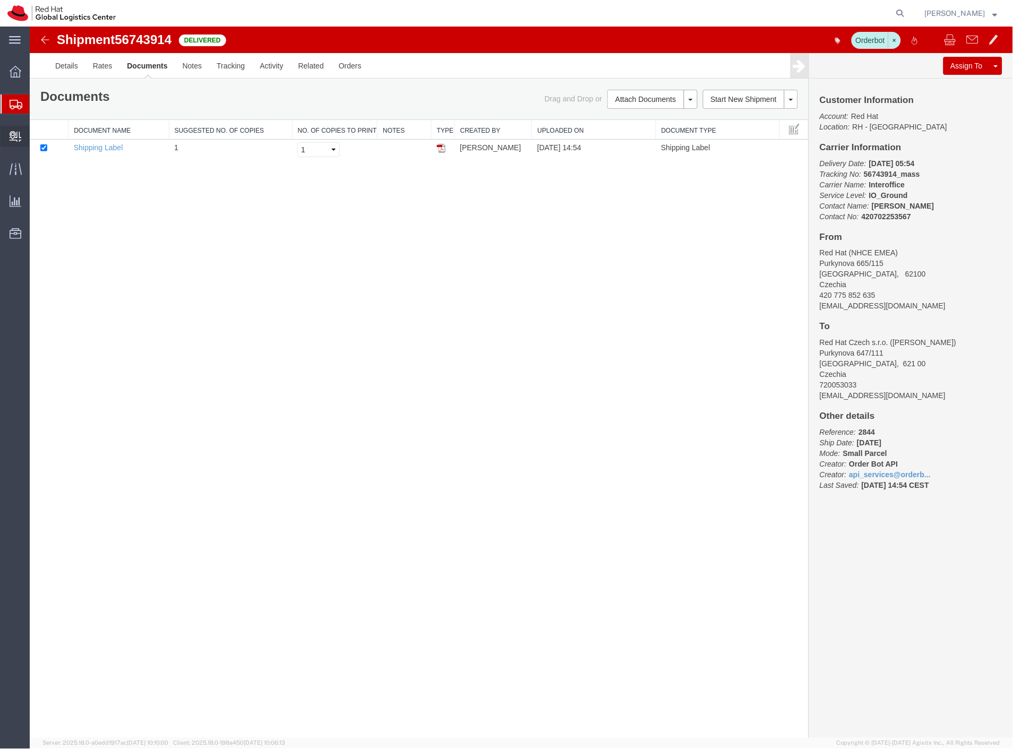
click at [0, 0] on span "Create Delivery" at bounding box center [0, 0] width 0 height 0
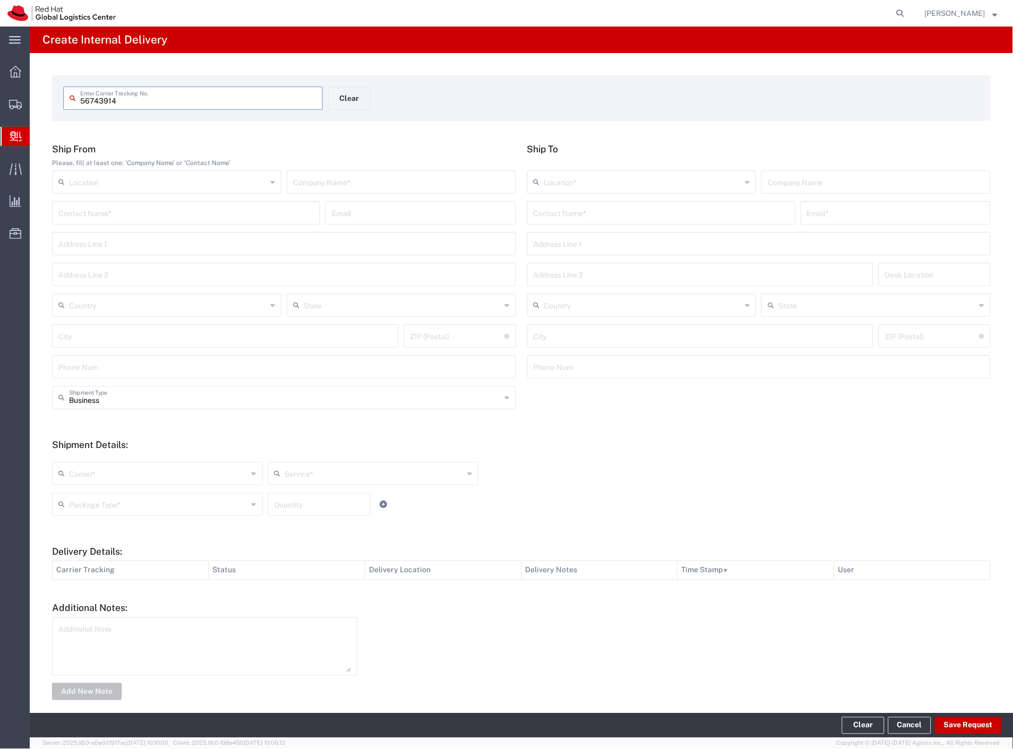
type input "56743914"
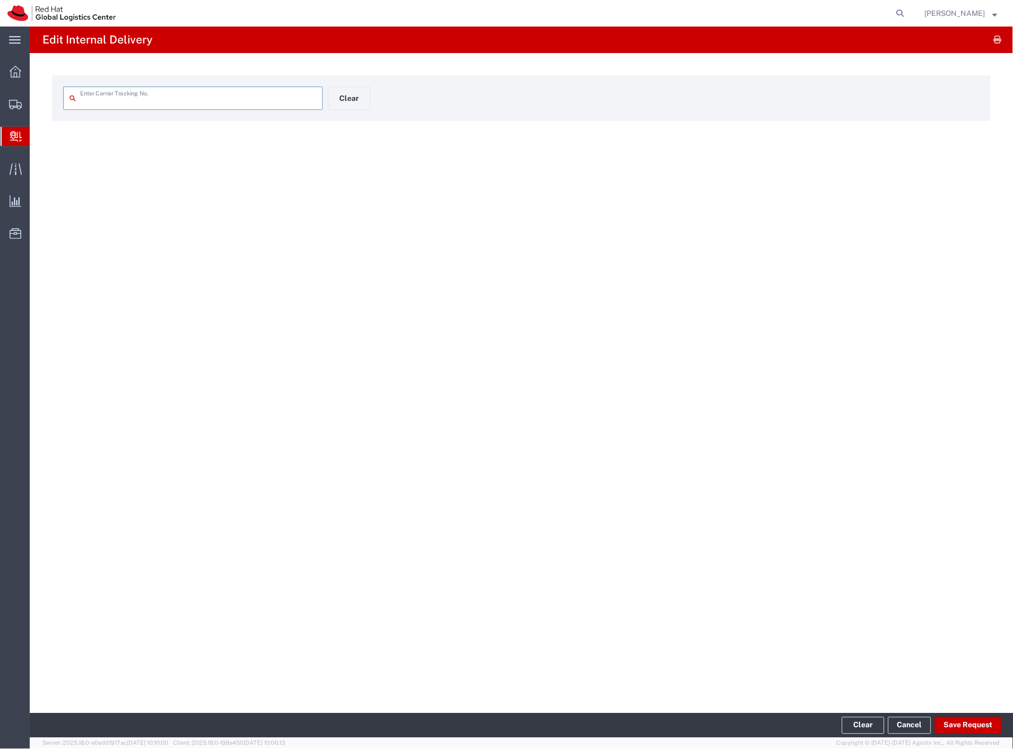
type input "56743914_mass"
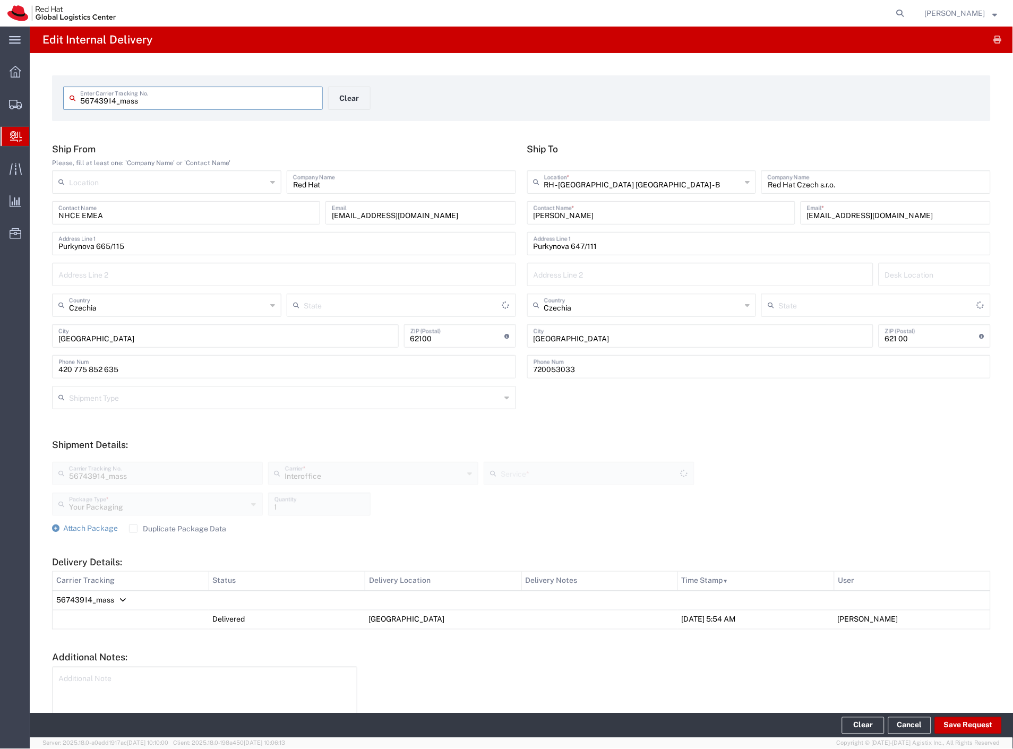
type input "IO_Ground"
click at [976, 721] on button "Save Request" at bounding box center [968, 726] width 67 height 17
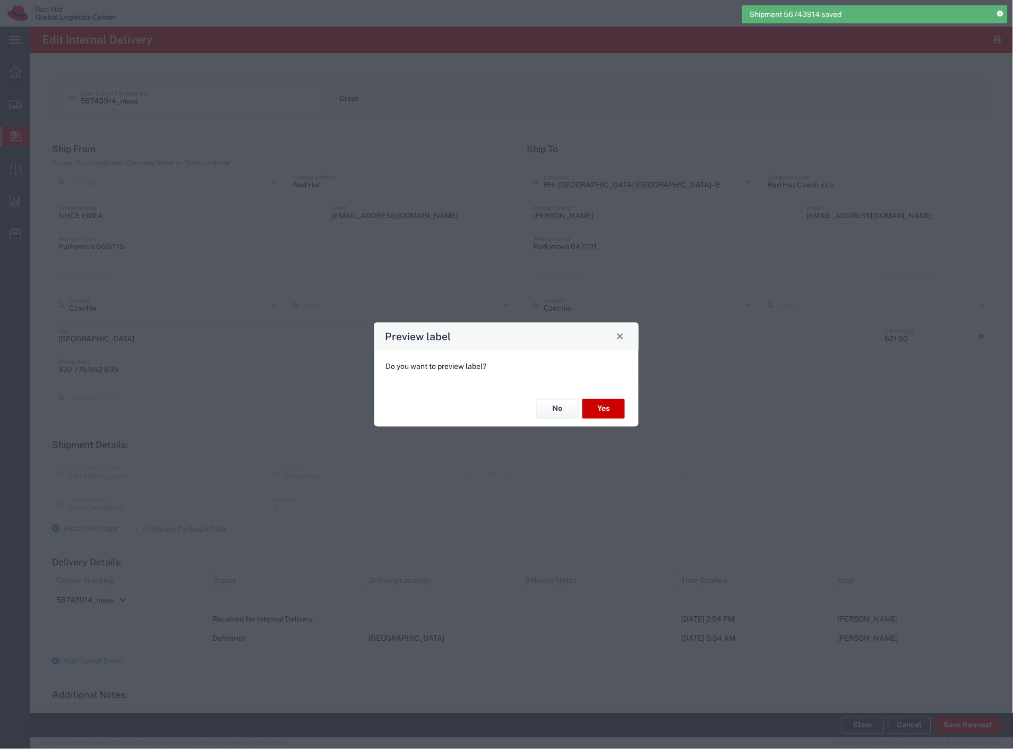
type input "IO_Ground"
click at [558, 404] on button "No" at bounding box center [557, 409] width 42 height 20
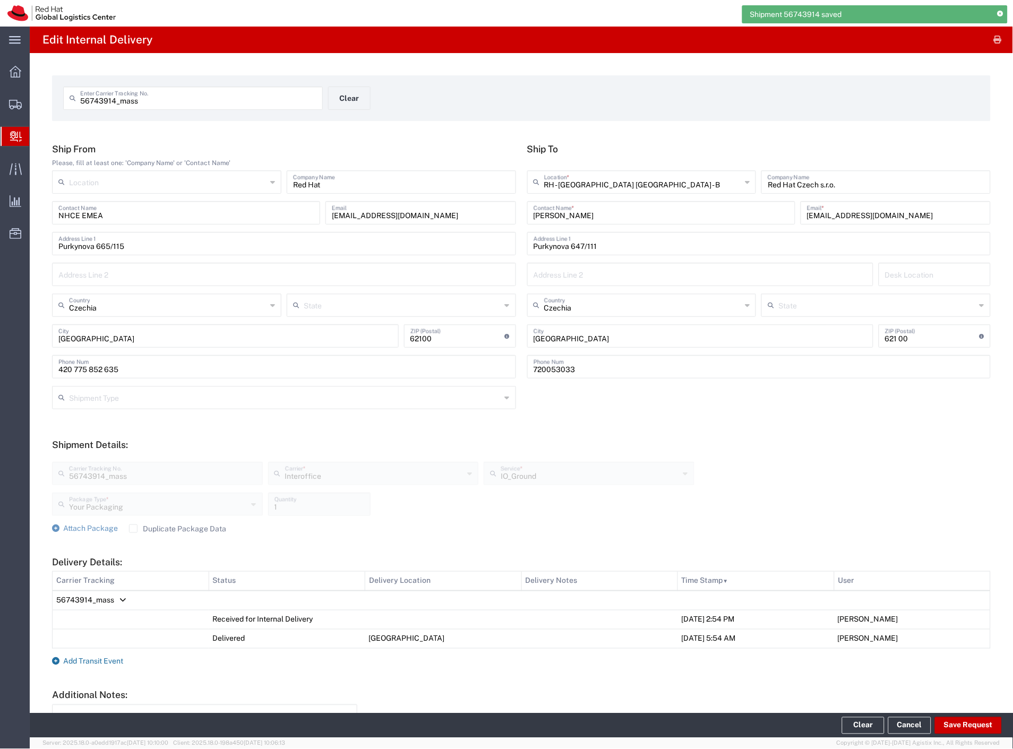
click at [78, 664] on span "Add Transit Event" at bounding box center [93, 662] width 60 height 8
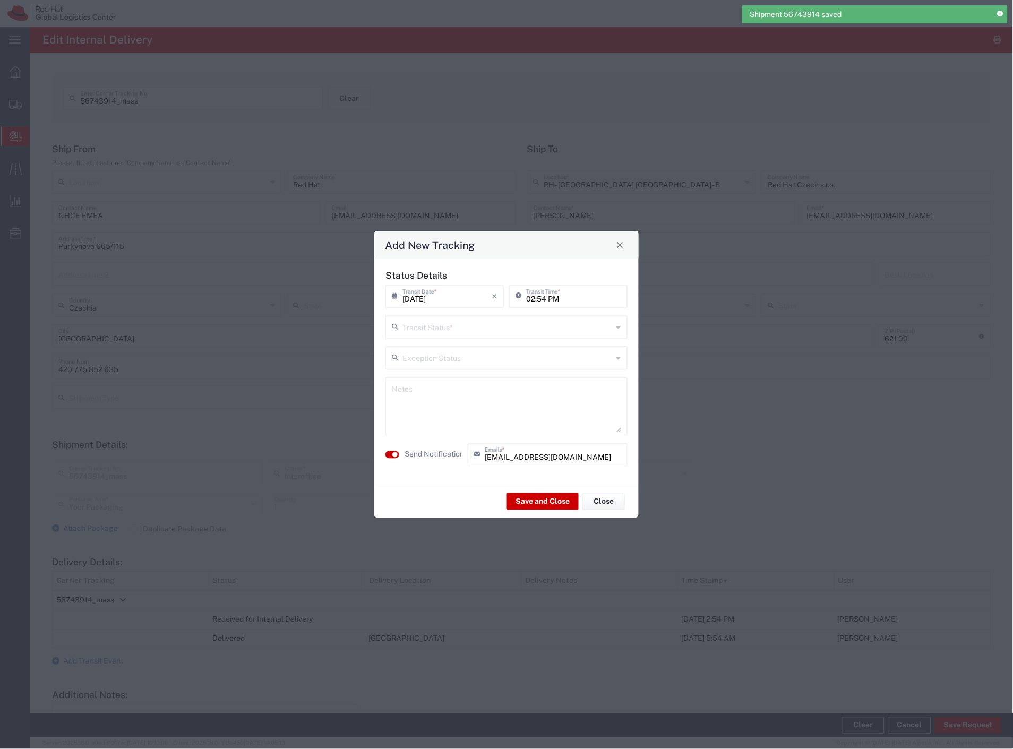
click at [452, 337] on div "Transit Status *" at bounding box center [507, 326] width 242 height 23
click at [448, 346] on span "Delivery Confirmation" at bounding box center [507, 350] width 240 height 16
type input "Delivery Confirmation"
click at [448, 403] on textarea at bounding box center [506, 406] width 229 height 52
type textarea "einstainiuum"
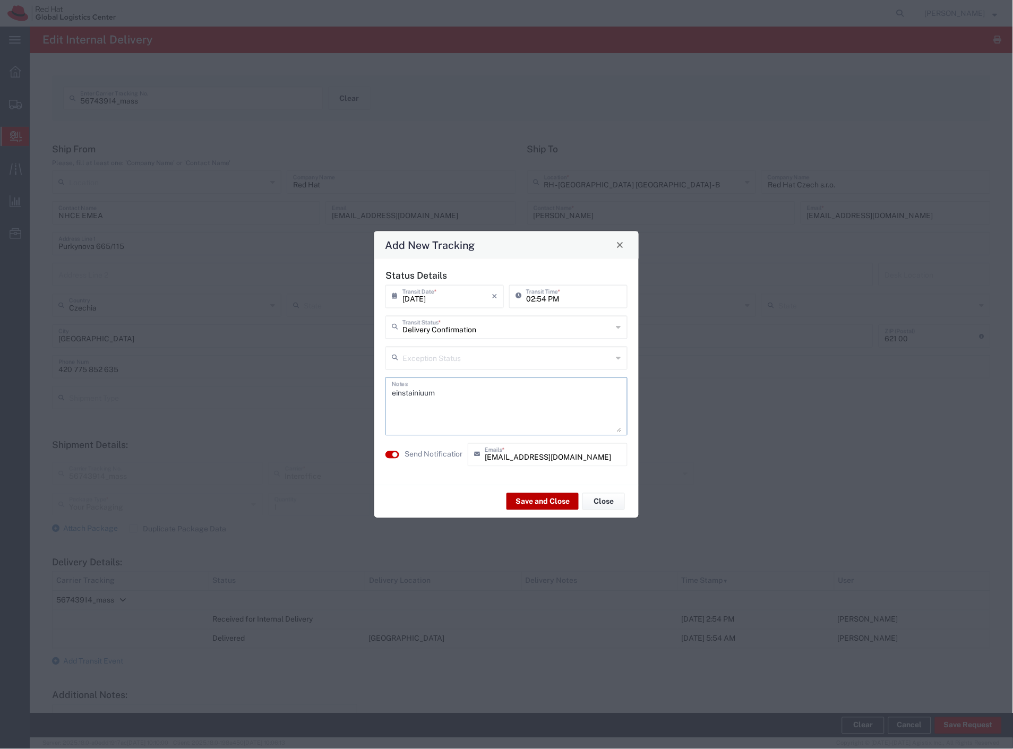
click at [547, 496] on button "Save and Close" at bounding box center [543, 501] width 72 height 17
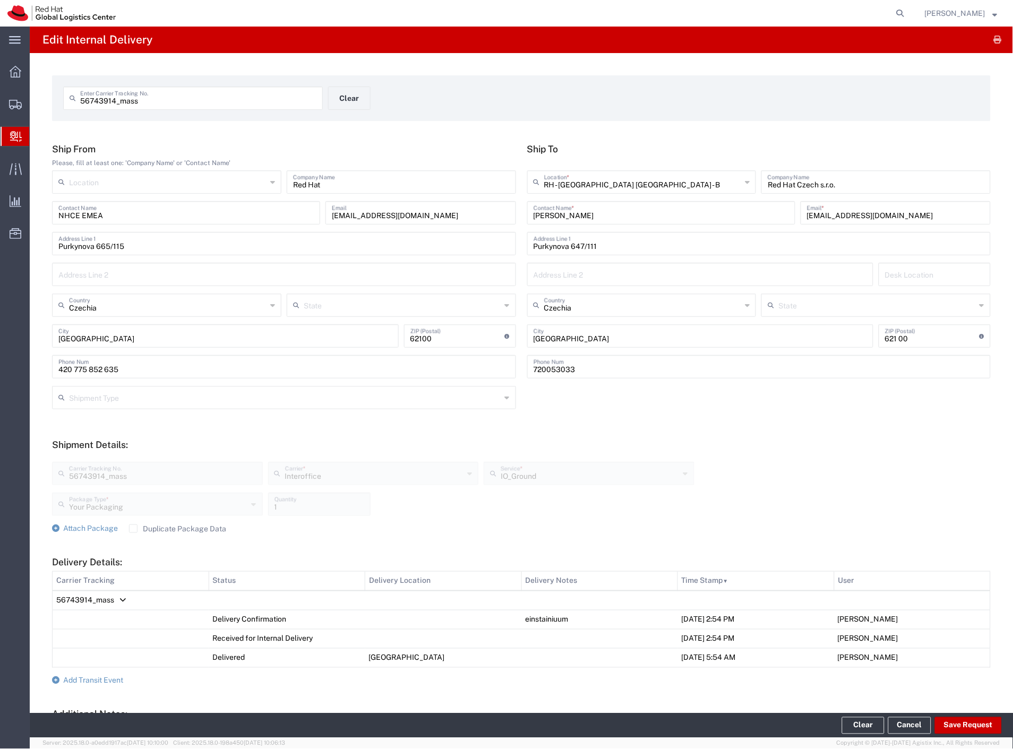
drag, startPoint x: 55, startPoint y: 135, endPoint x: 4, endPoint y: 120, distance: 53.1
click at [38, 135] on span "Internal Delivery" at bounding box center [33, 136] width 8 height 21
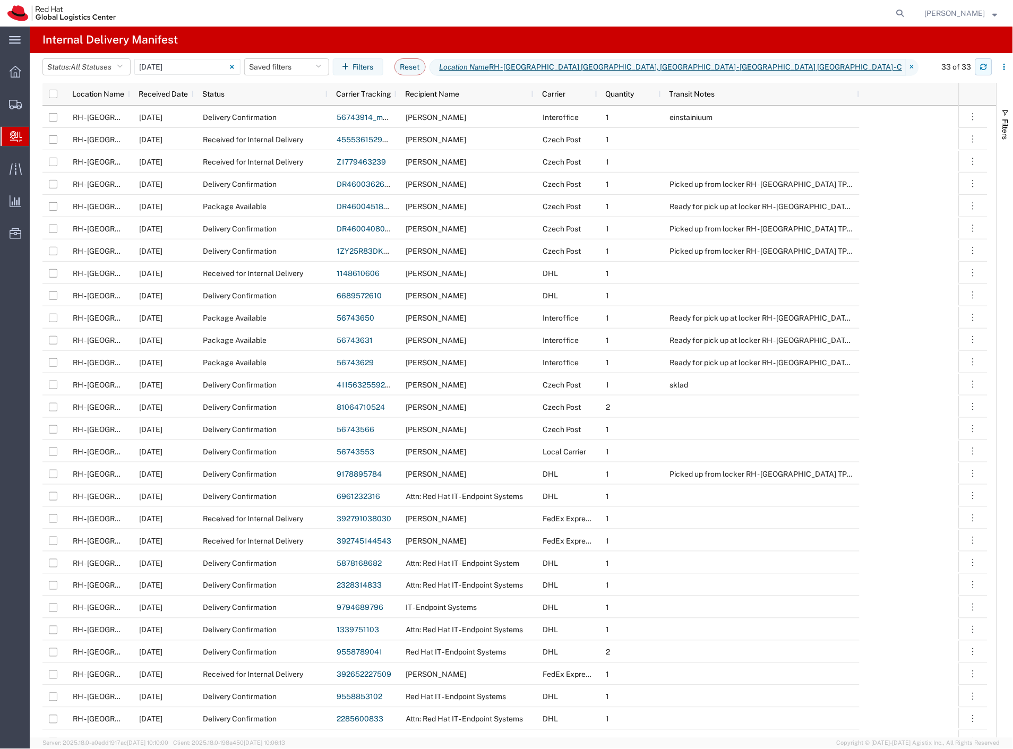
click at [987, 65] on icon "button" at bounding box center [984, 65] width 6 height 3
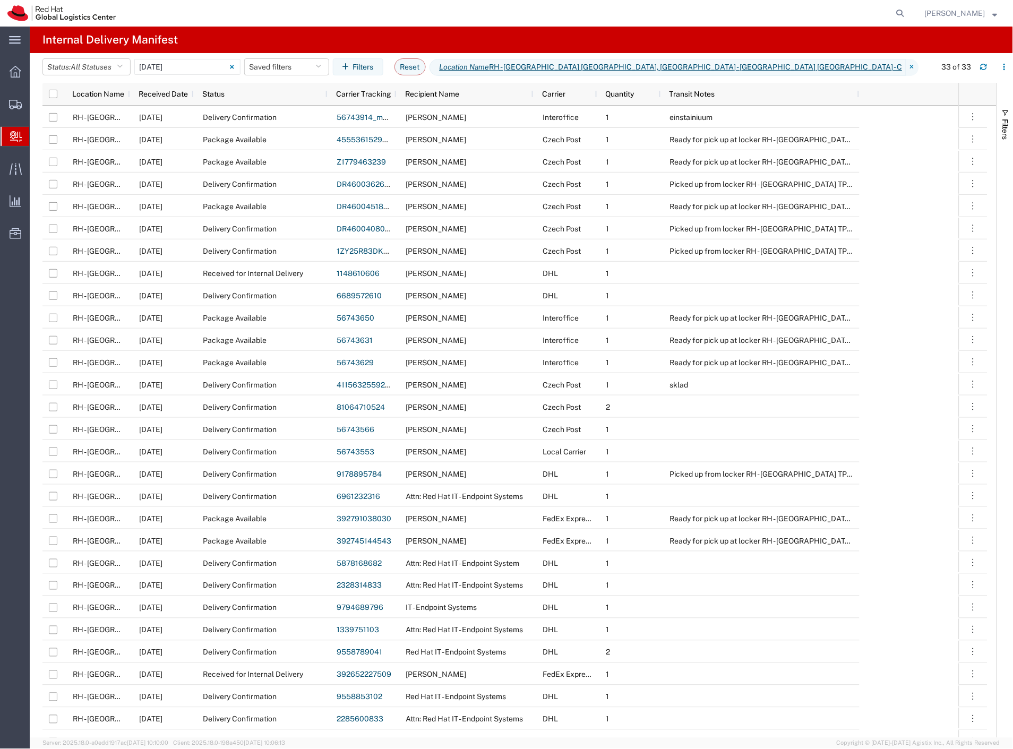
click at [394, 13] on div at bounding box center [516, 13] width 787 height 27
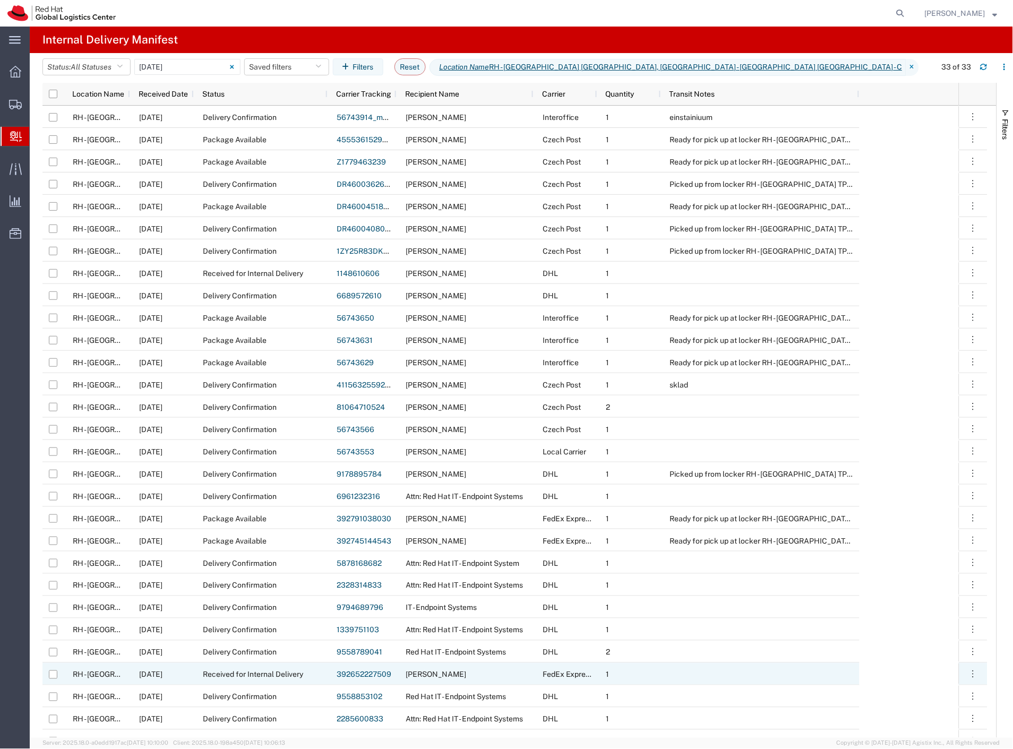
click at [373, 676] on link "392652227509" at bounding box center [364, 675] width 55 height 8
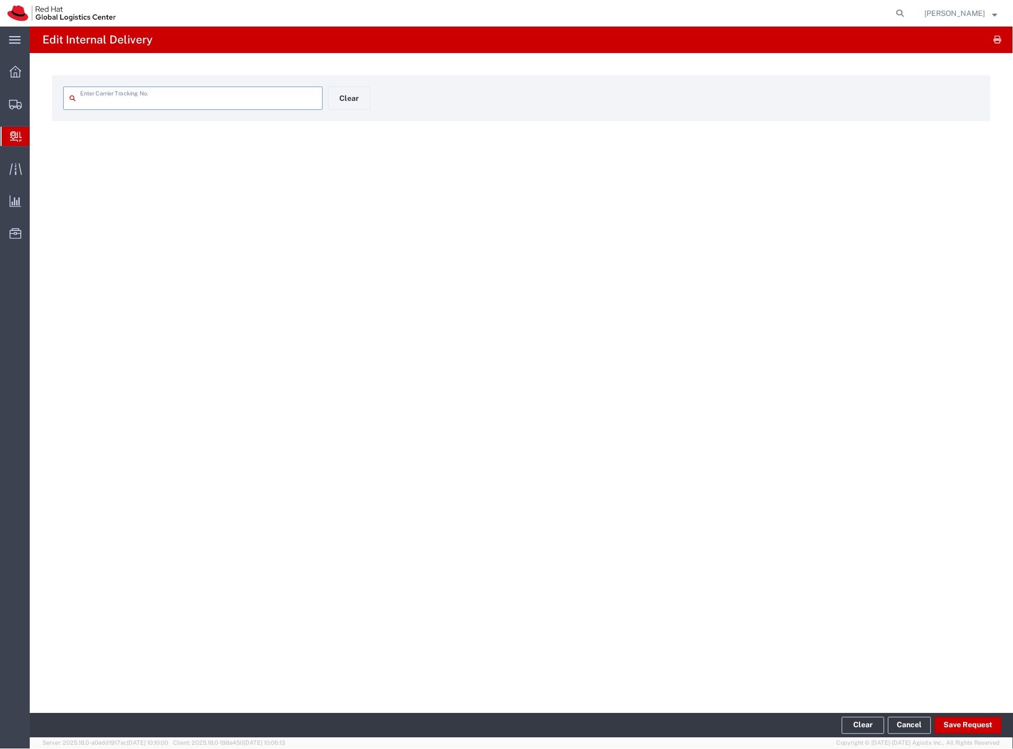
type input "392652227509"
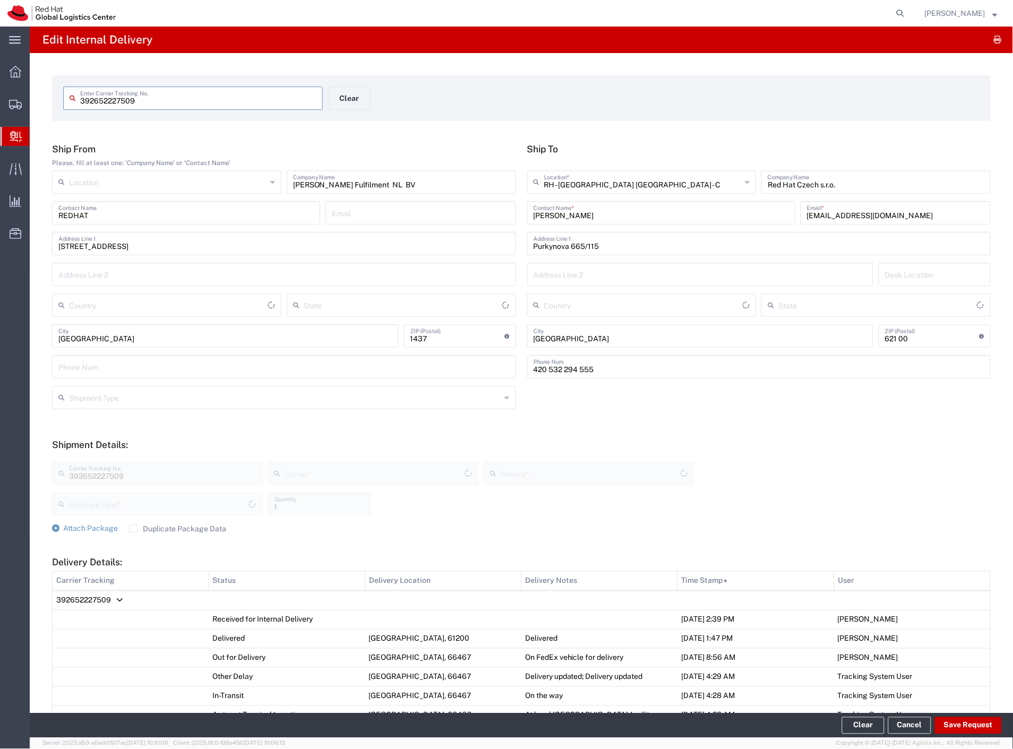
type input "[GEOGRAPHIC_DATA]"
type input "Your Packaging"
type input "International Economy"
type input "FedEx Express"
type input "Czechia"
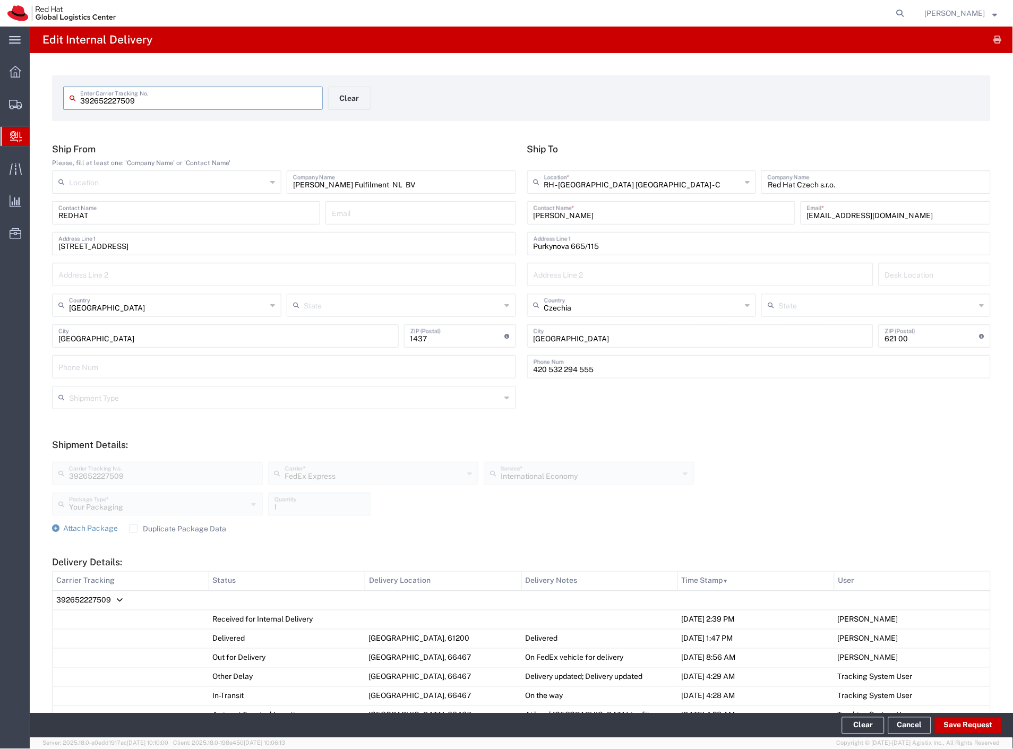
drag, startPoint x: 112, startPoint y: 596, endPoint x: 113, endPoint y: 617, distance: 20.7
click at [112, 596] on td "392652227509" at bounding box center [522, 601] width 938 height 20
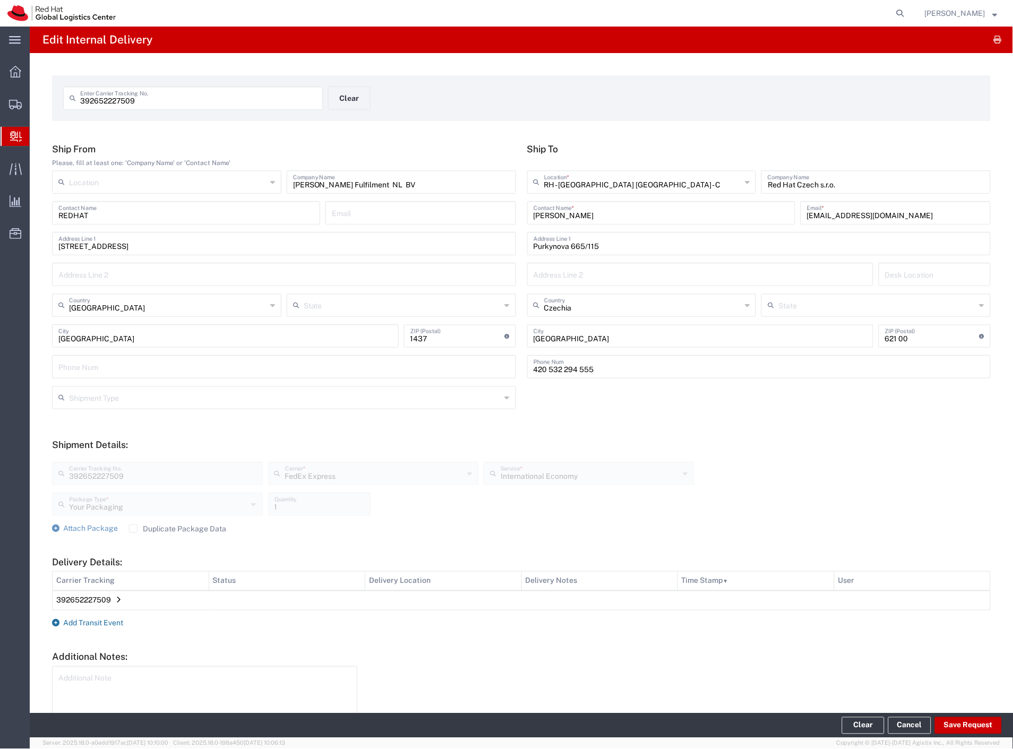
click at [109, 625] on span "Add Transit Event" at bounding box center [93, 623] width 60 height 8
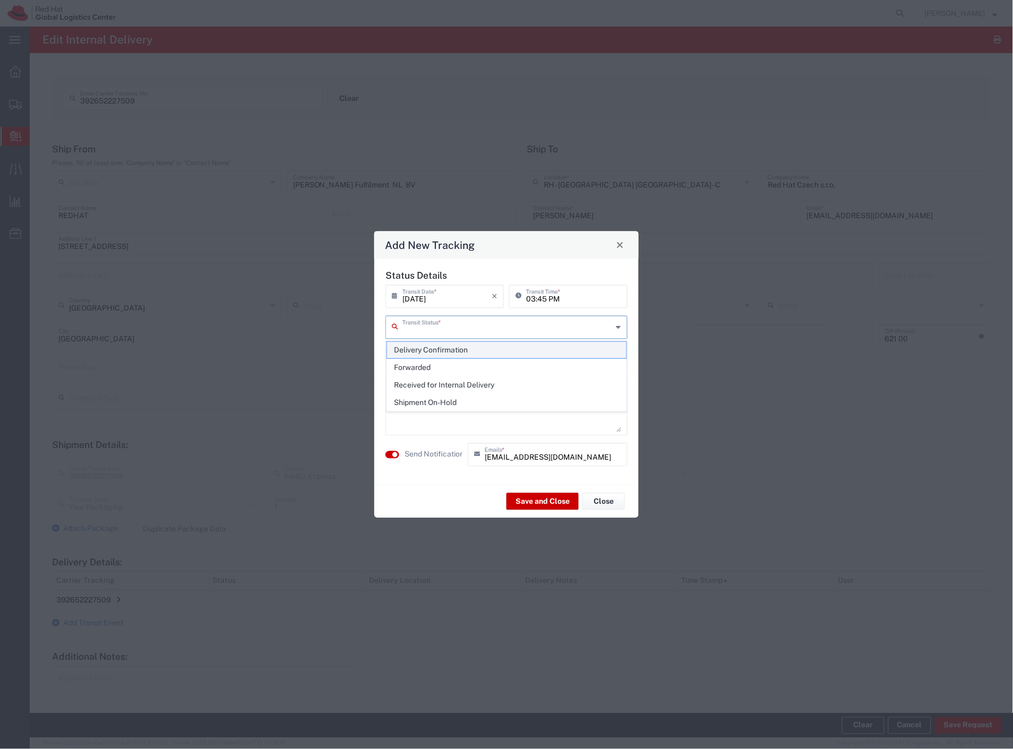
drag, startPoint x: 472, startPoint y: 320, endPoint x: 465, endPoint y: 341, distance: 22.2
click at [472, 330] on input "text" at bounding box center [508, 326] width 210 height 19
click at [464, 342] on span "Delivery Confirmation" at bounding box center [507, 350] width 240 height 16
type input "Delivery Confirmation"
click at [450, 404] on textarea at bounding box center [506, 406] width 229 height 52
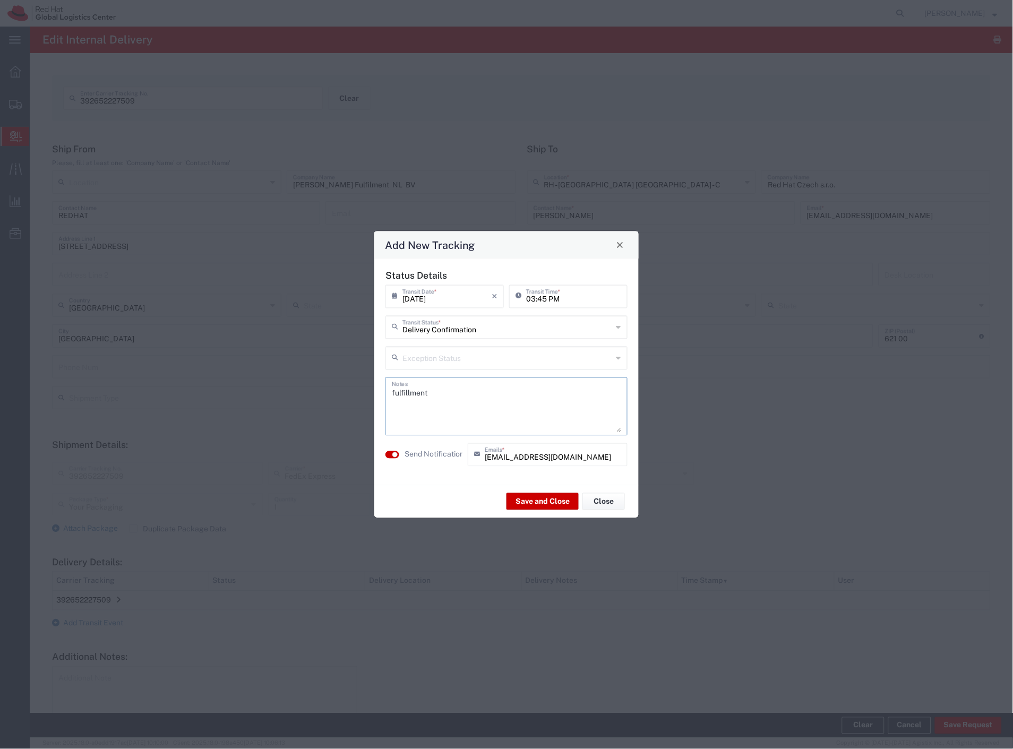
click at [455, 454] on label "Send Notification" at bounding box center [434, 454] width 59 height 11
click at [517, 499] on button "Save and Close" at bounding box center [543, 501] width 72 height 17
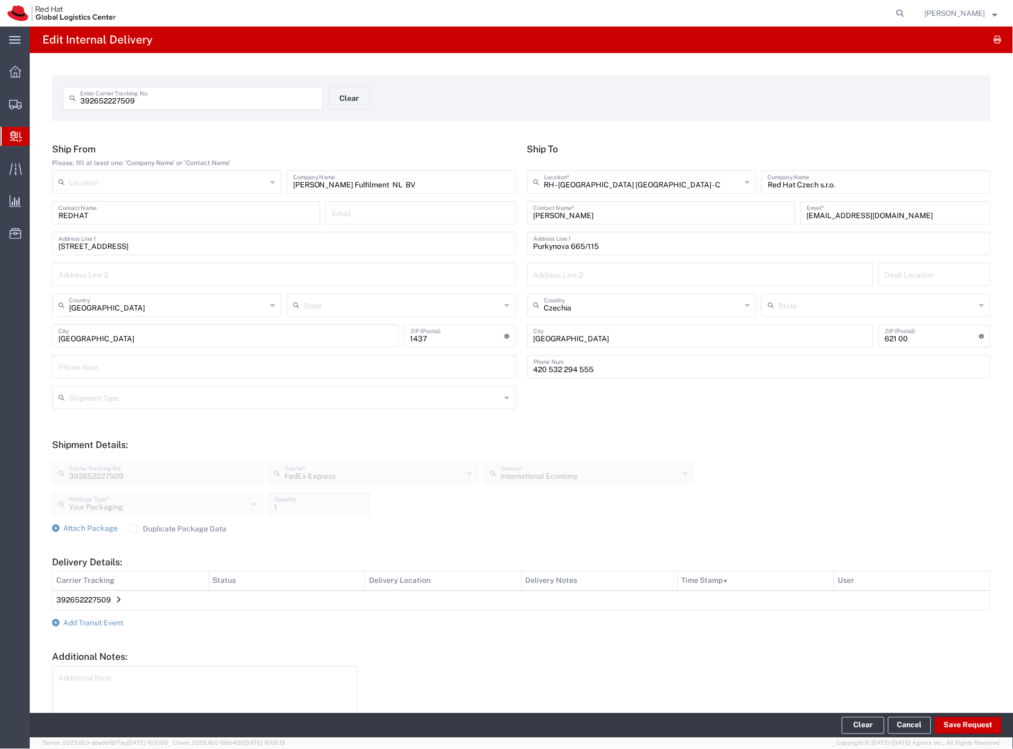
click at [560, 91] on div "392652227509 Enter Carrier Tracking No. Clear" at bounding box center [328, 102] width 541 height 31
